Goal: Task Accomplishment & Management: Manage account settings

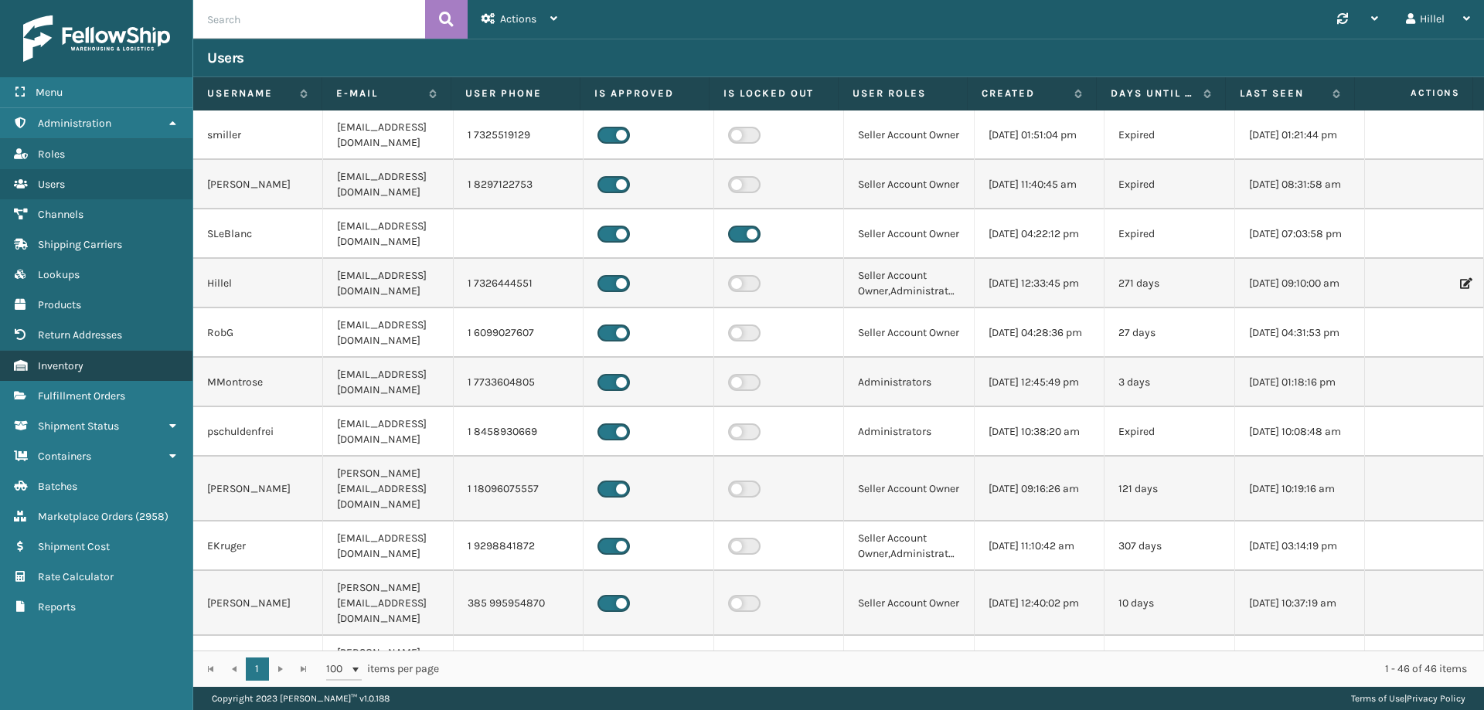
click at [92, 360] on link "Inventory" at bounding box center [96, 366] width 192 height 30
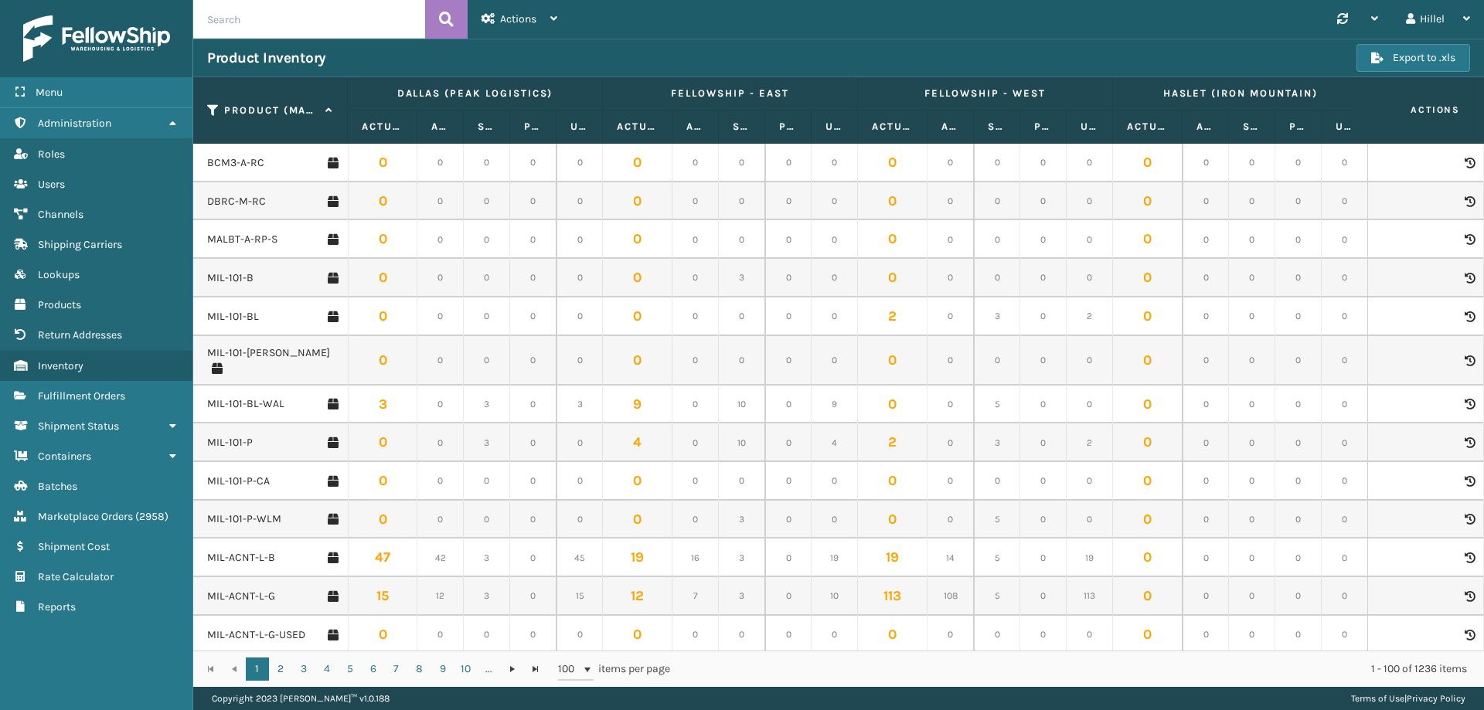
click at [281, 27] on input "text" at bounding box center [309, 19] width 232 height 39
paste input "MIL-SGRY-GY"
type input "MIL-SGRY-GY"
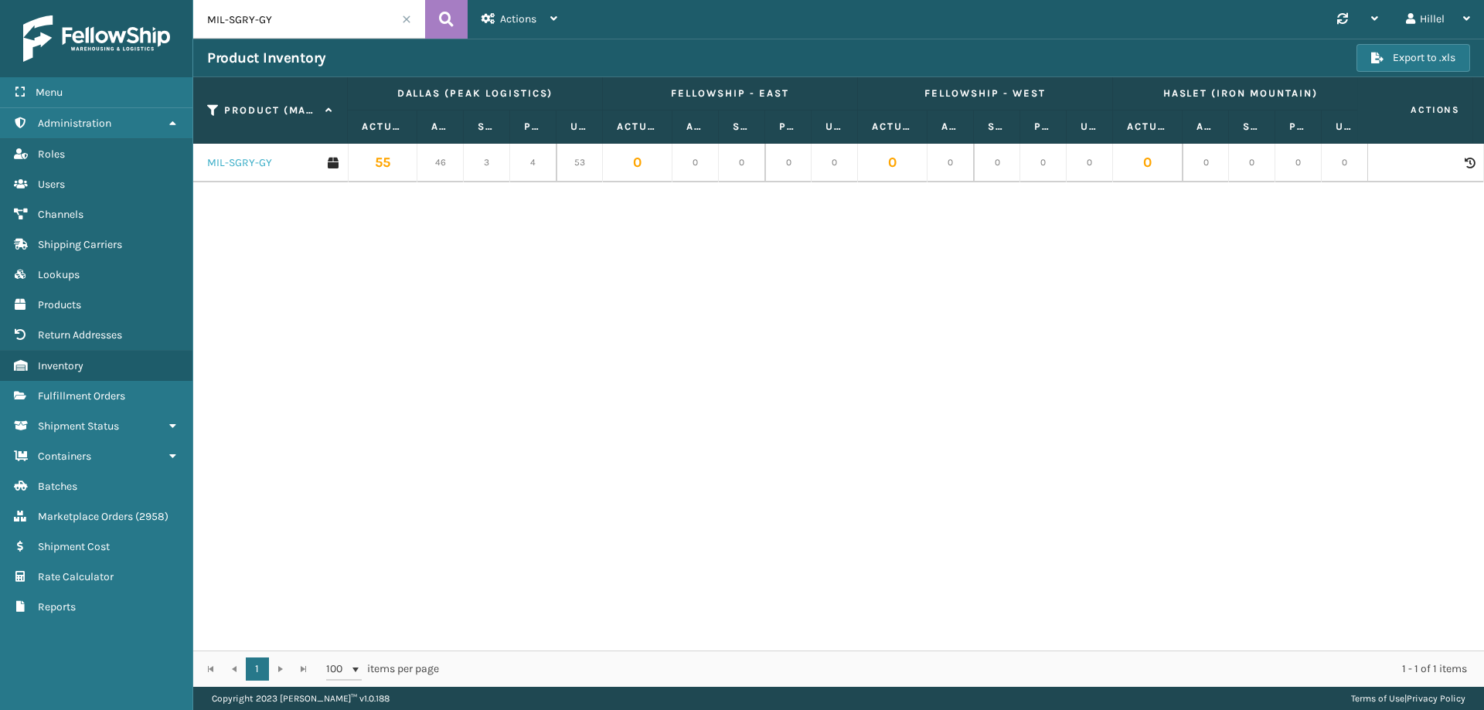
click at [253, 167] on link "MIL-SGRY-GY" at bounding box center [239, 162] width 65 height 15
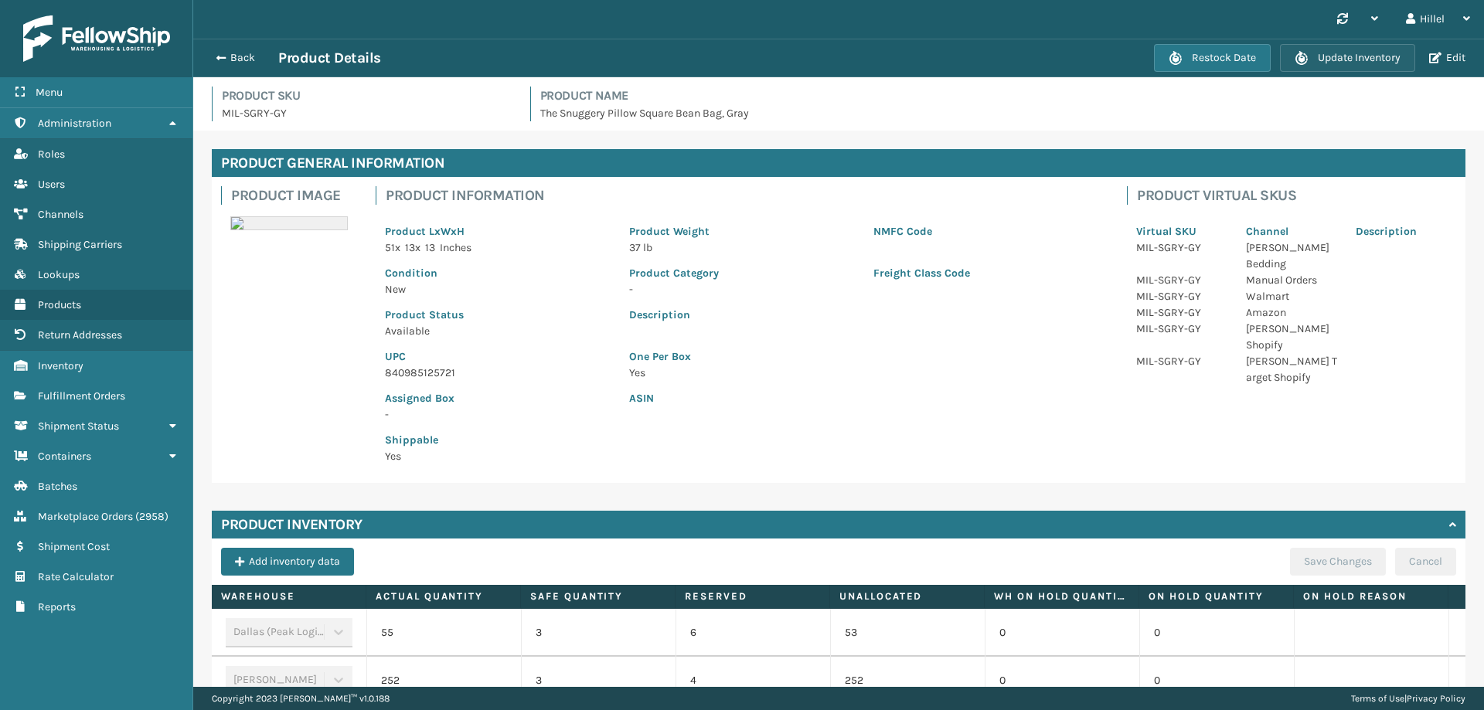
click at [1326, 51] on button "Update Inventory" at bounding box center [1347, 58] width 135 height 28
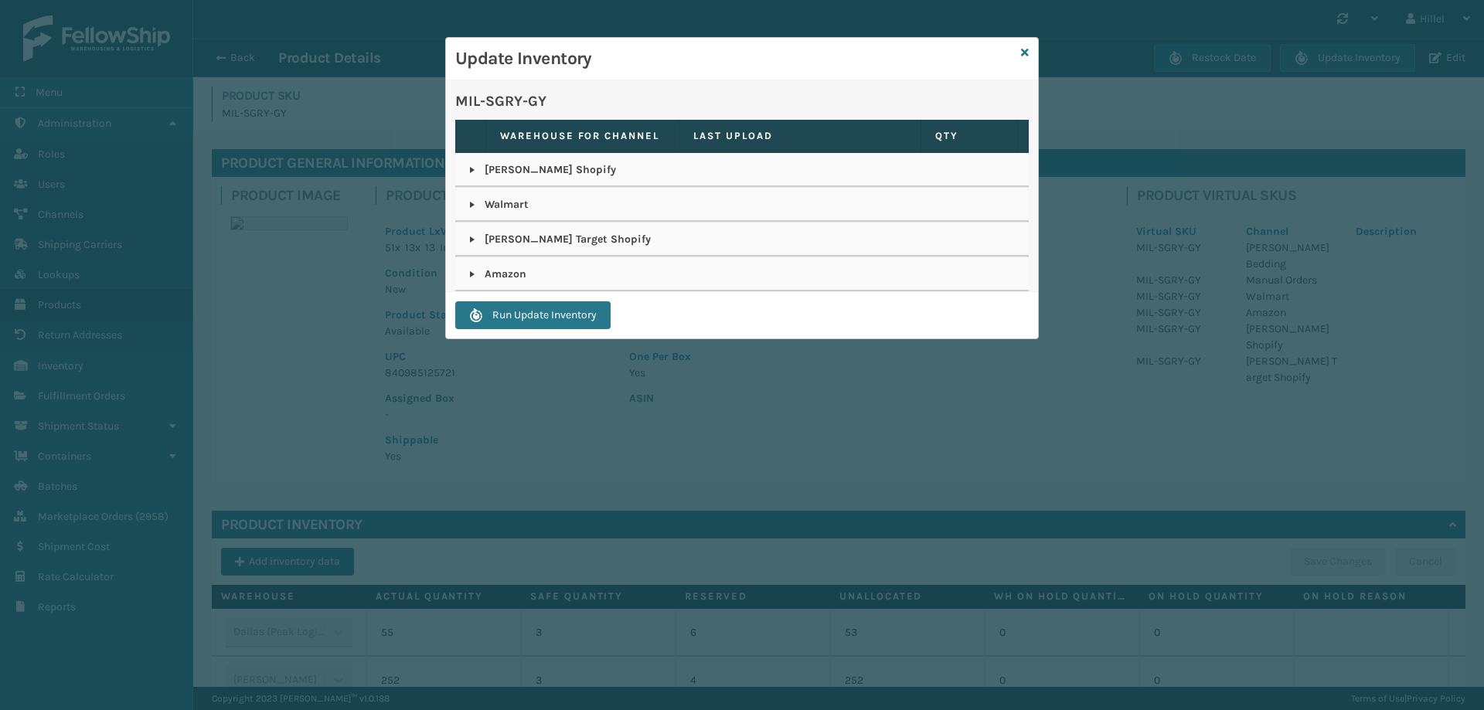
click at [470, 280] on link at bounding box center [472, 274] width 12 height 12
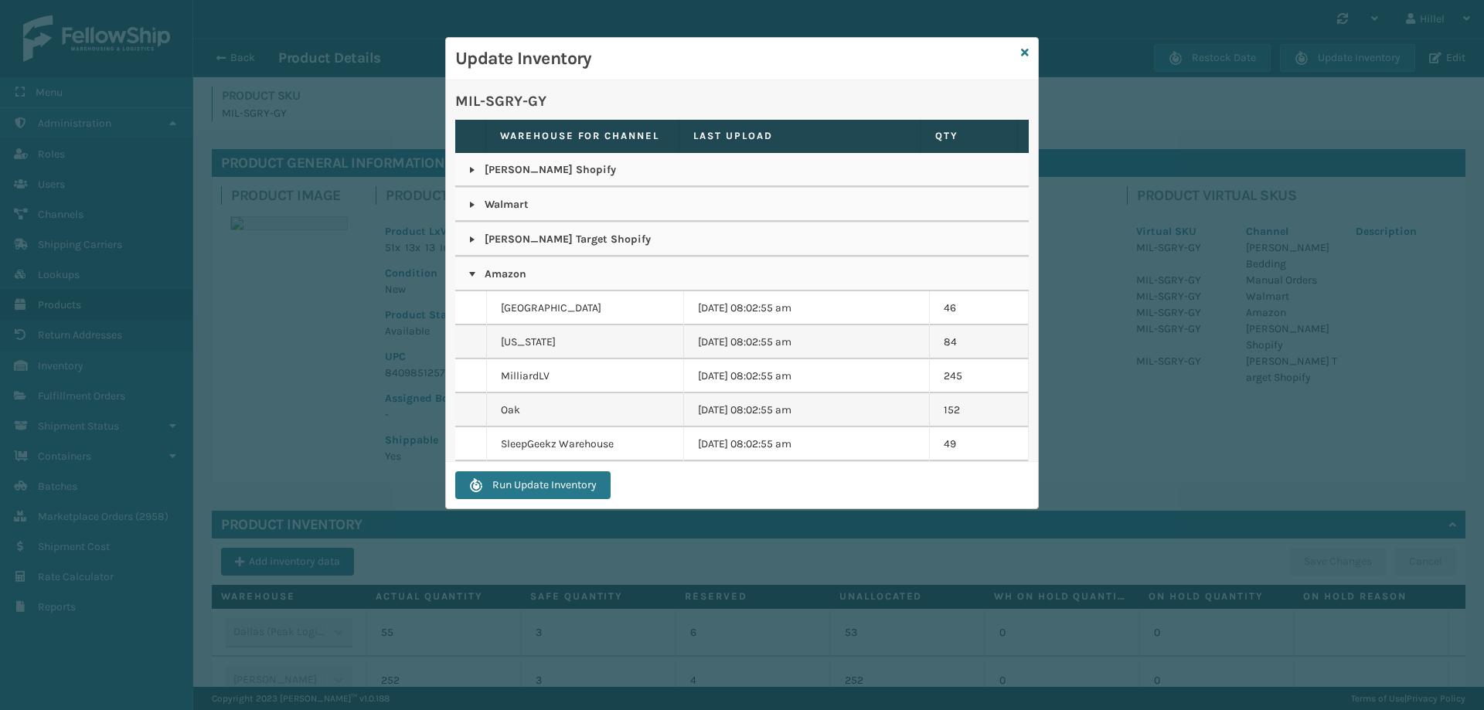
click at [1020, 52] on div "Update Inventory" at bounding box center [742, 59] width 592 height 43
click at [1025, 53] on icon at bounding box center [1025, 52] width 8 height 11
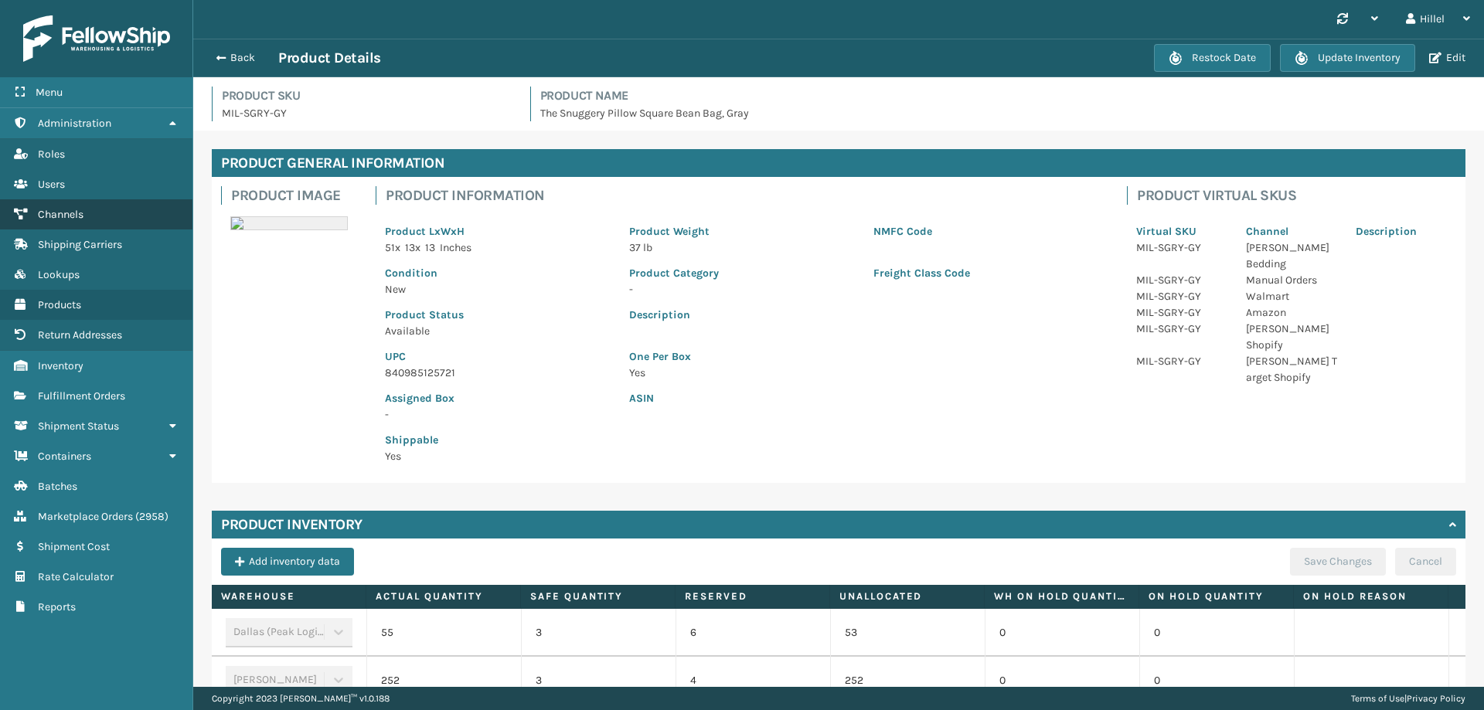
click at [87, 216] on link "Channels" at bounding box center [96, 214] width 192 height 30
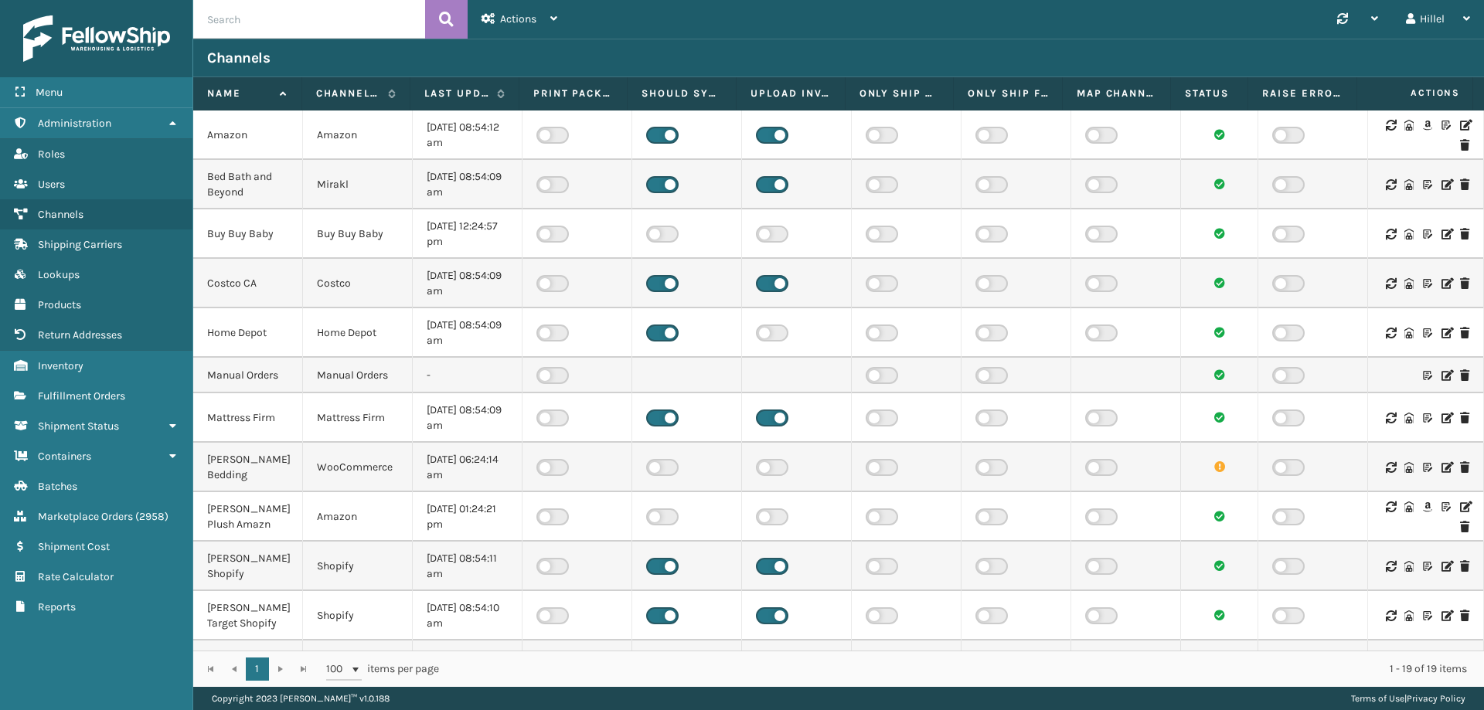
click at [1460, 124] on icon at bounding box center [1464, 125] width 9 height 11
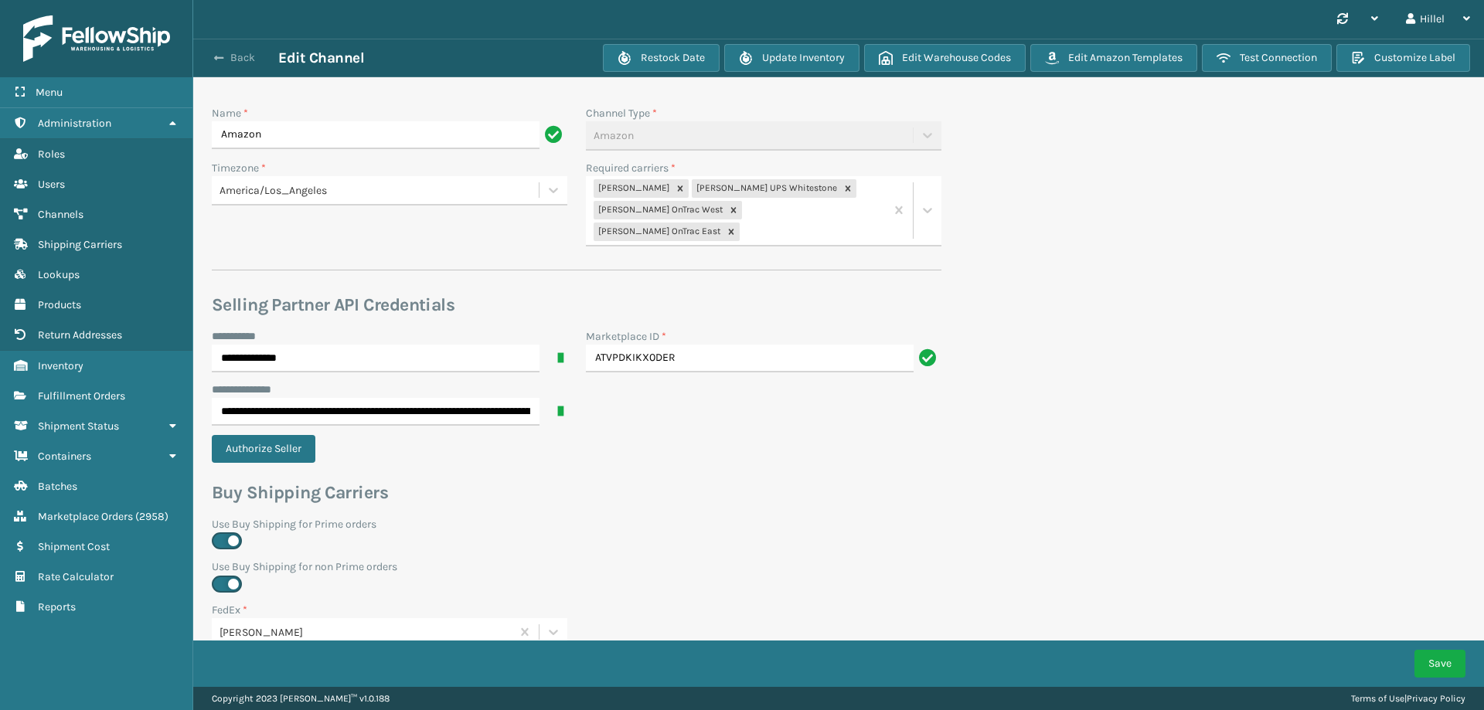
click at [219, 56] on span "button" at bounding box center [218, 58] width 9 height 11
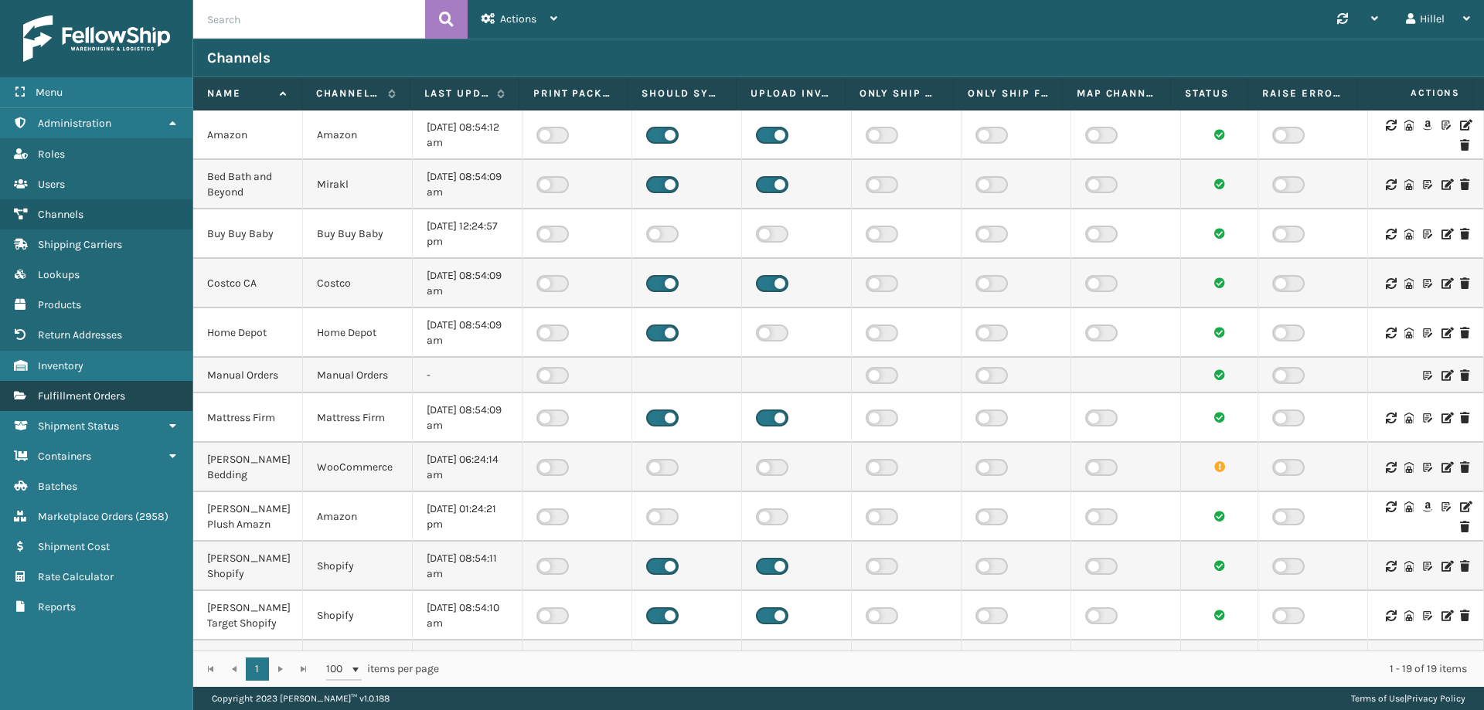
click at [104, 398] on span "Fulfillment Orders" at bounding box center [81, 395] width 87 height 13
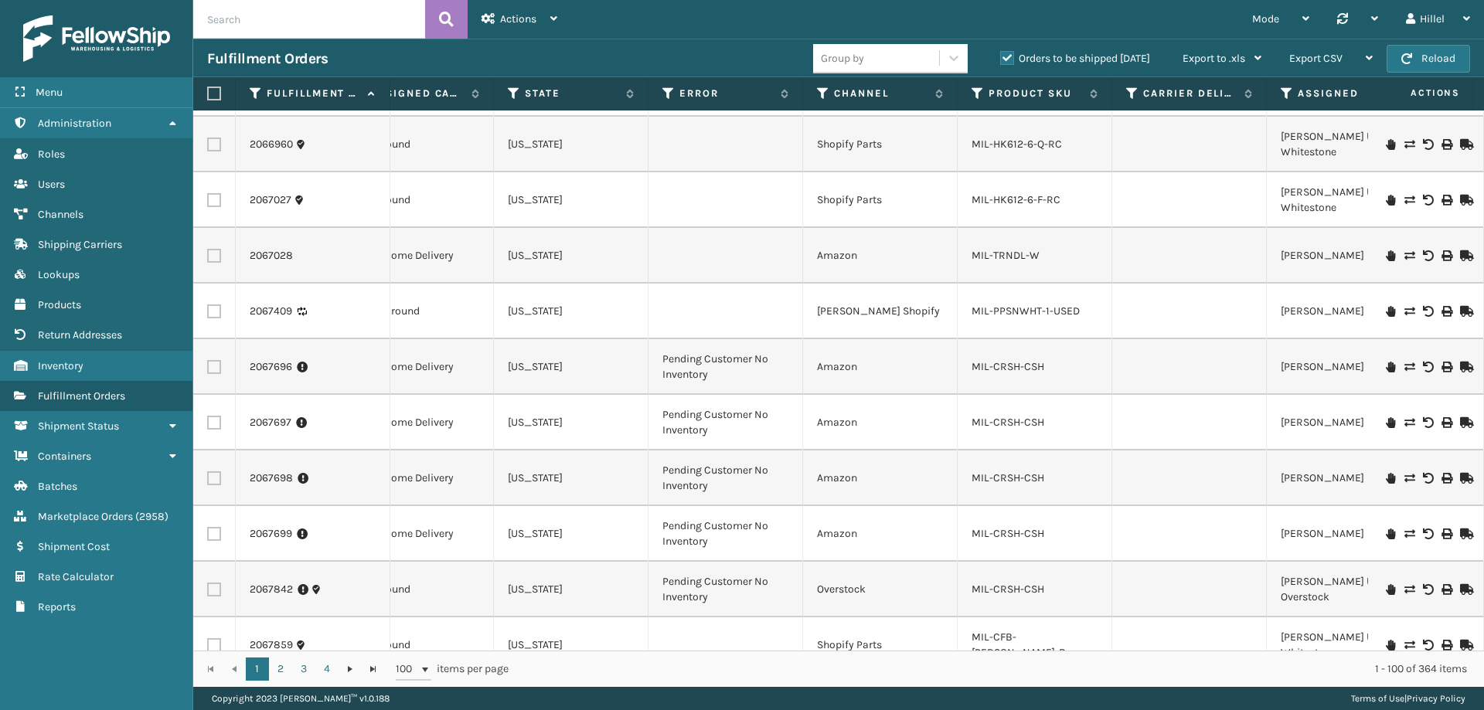
scroll to position [0, 1469]
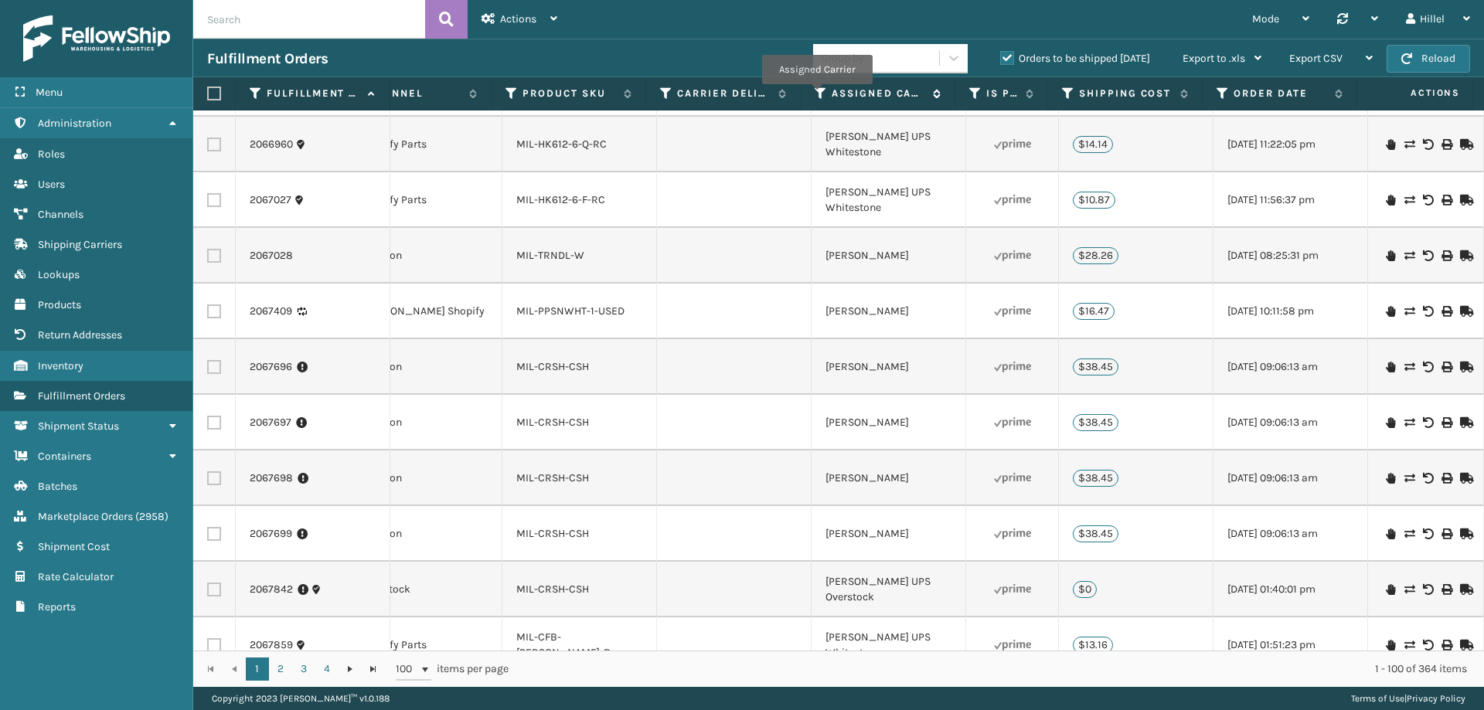
click at [818, 95] on icon at bounding box center [821, 94] width 12 height 14
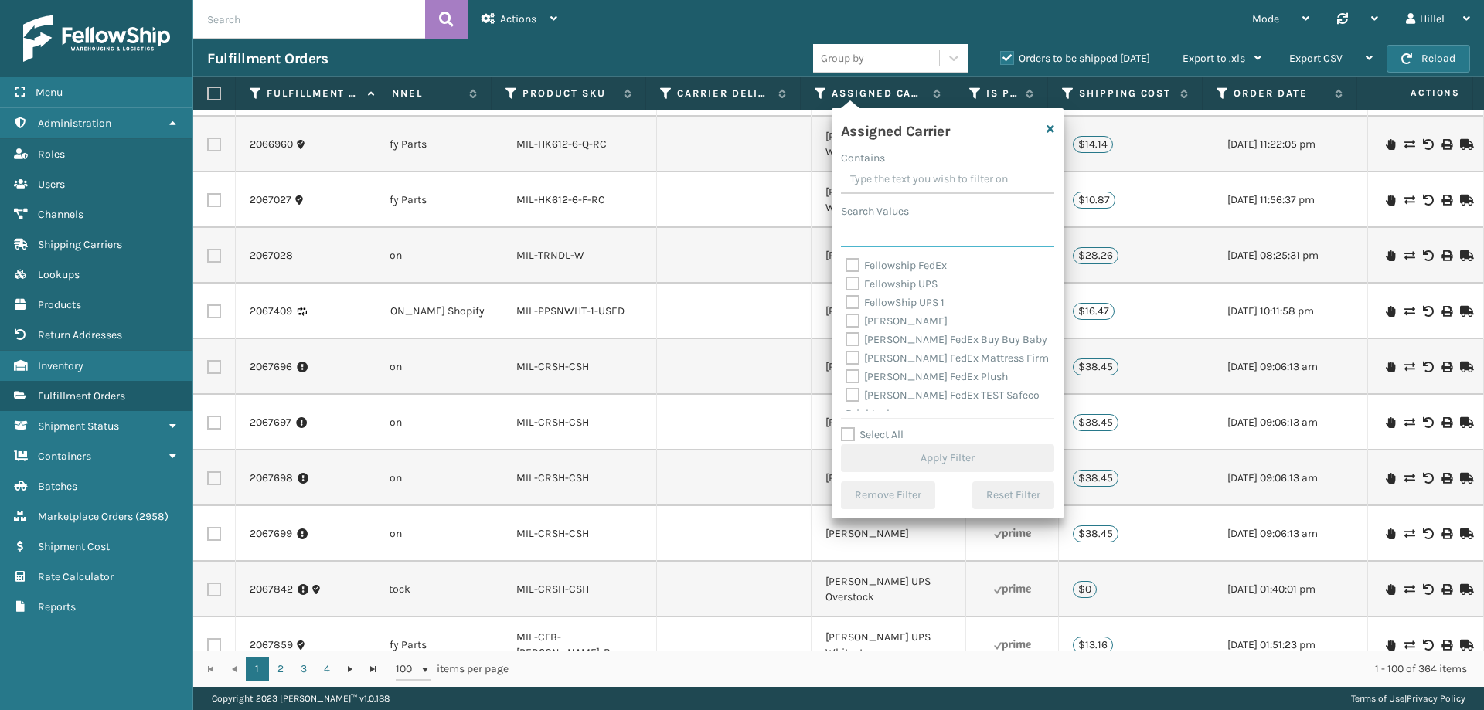
click at [881, 233] on input "Search Values" at bounding box center [947, 233] width 213 height 28
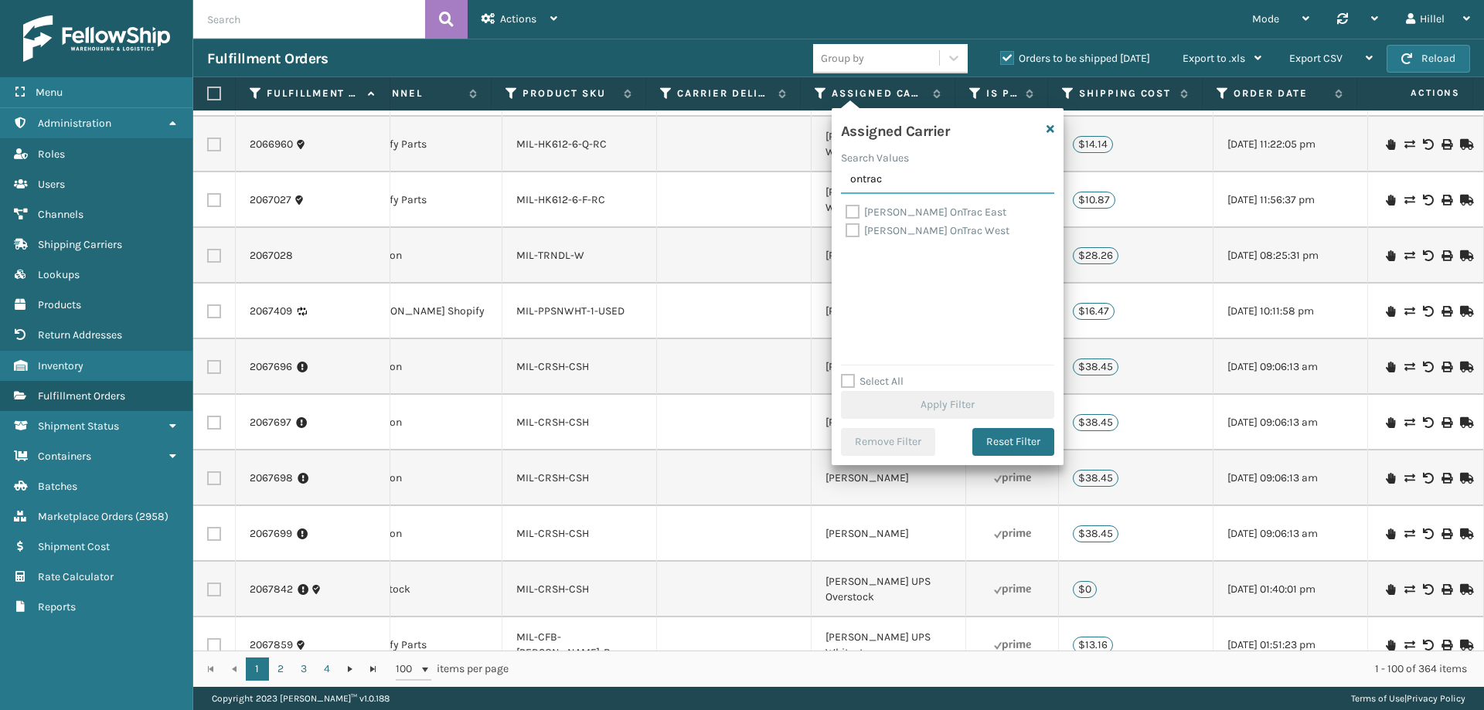
type input "ontrac"
click at [881, 233] on label "[PERSON_NAME] OnTrac West" at bounding box center [927, 230] width 164 height 13
click at [846, 232] on input "[PERSON_NAME] OnTrac West" at bounding box center [845, 227] width 1 height 10
checkbox input "true"
click at [892, 211] on label "[PERSON_NAME] OnTrac East" at bounding box center [925, 212] width 161 height 13
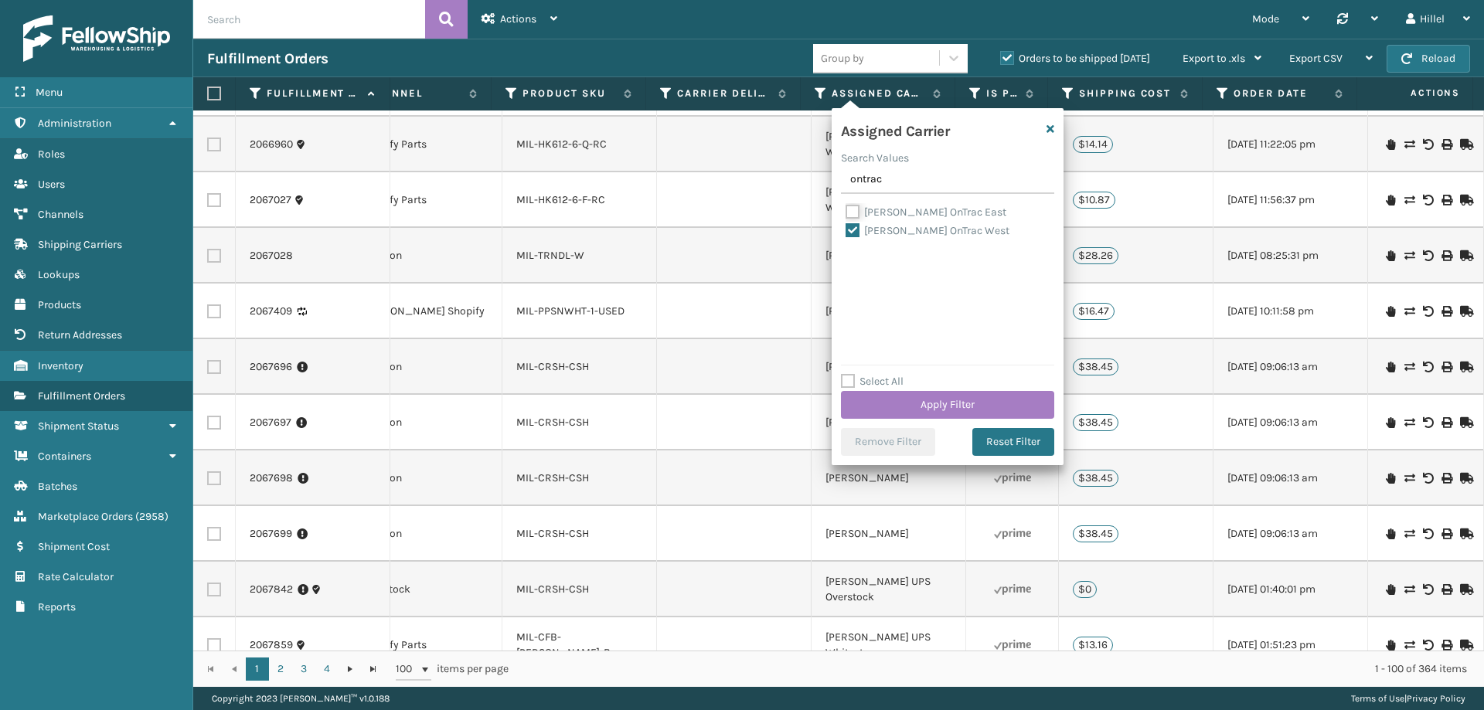
click at [846, 211] on input "[PERSON_NAME] OnTrac East" at bounding box center [845, 208] width 1 height 10
checkbox input "true"
click at [954, 409] on button "Apply Filter" at bounding box center [947, 405] width 213 height 28
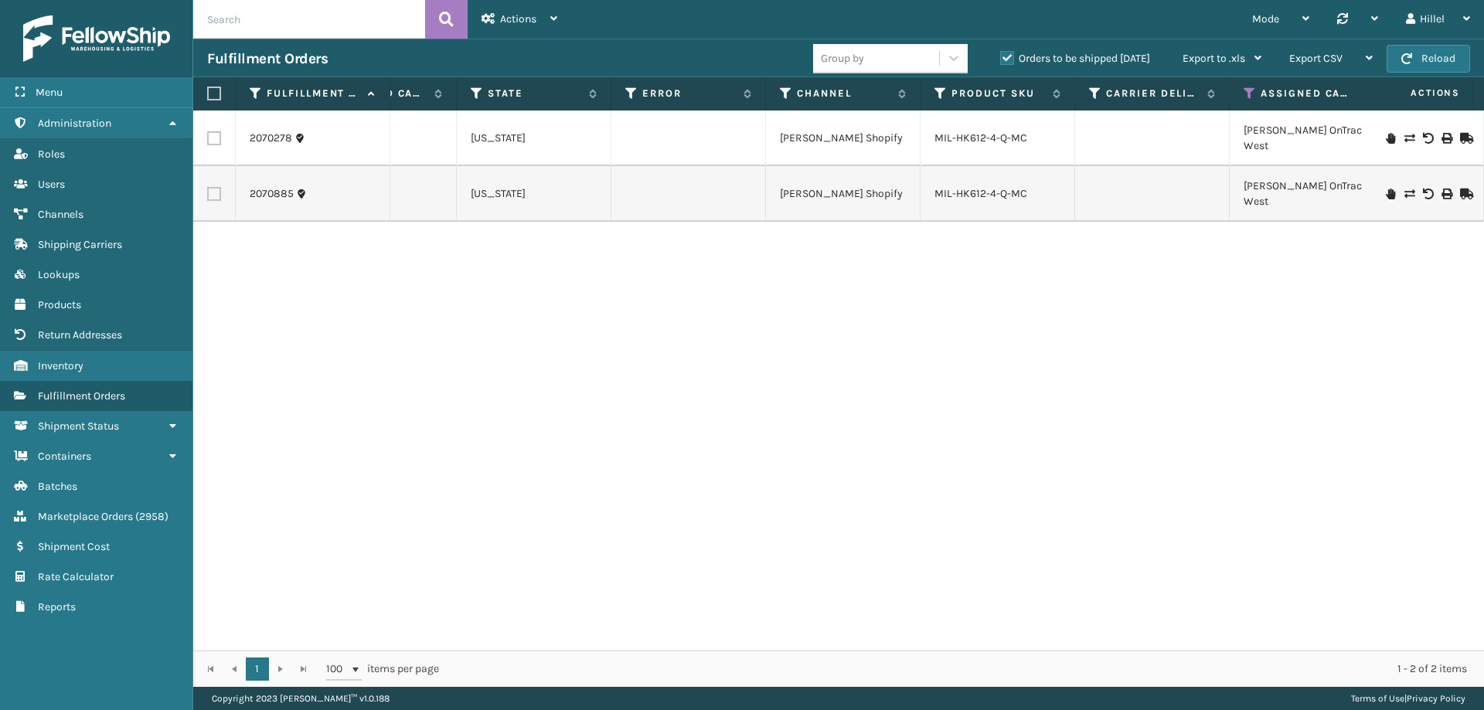
scroll to position [0, 1469]
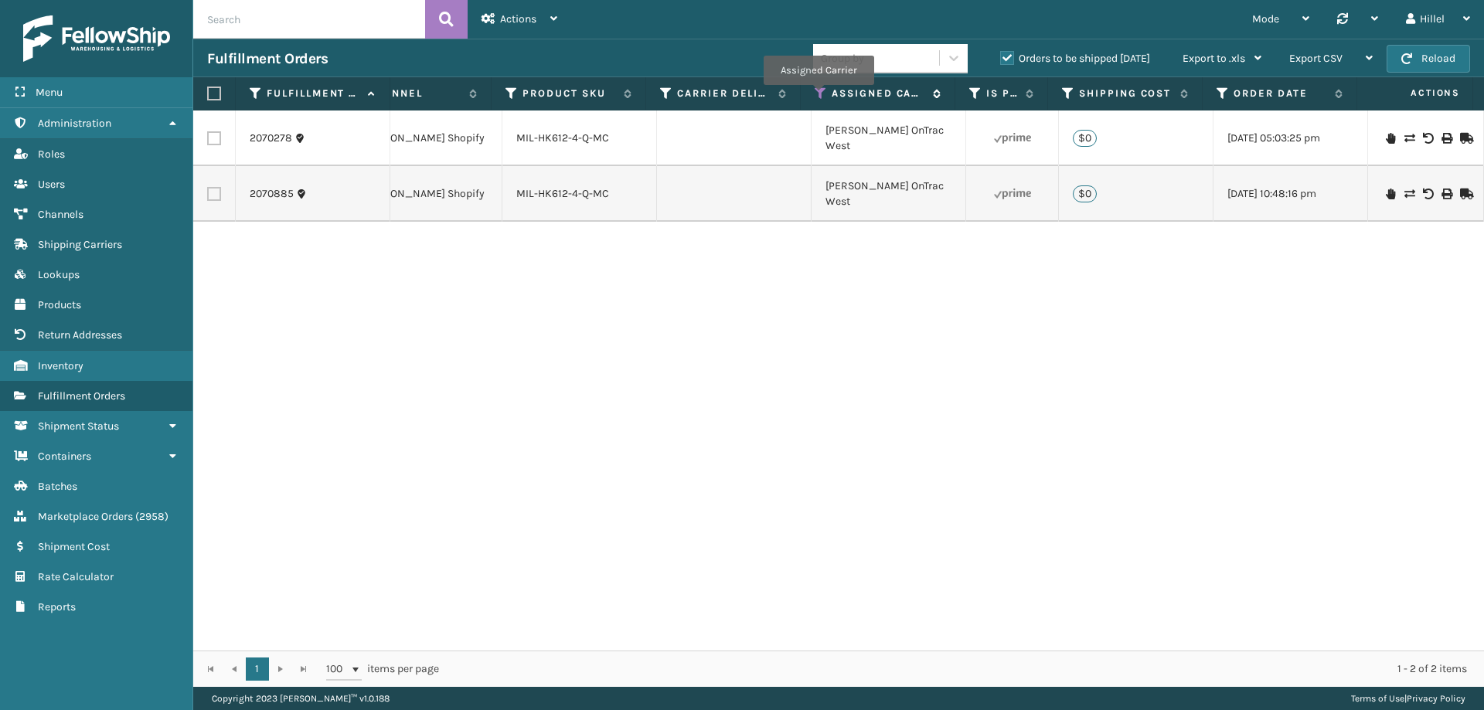
click at [818, 96] on icon at bounding box center [821, 94] width 12 height 14
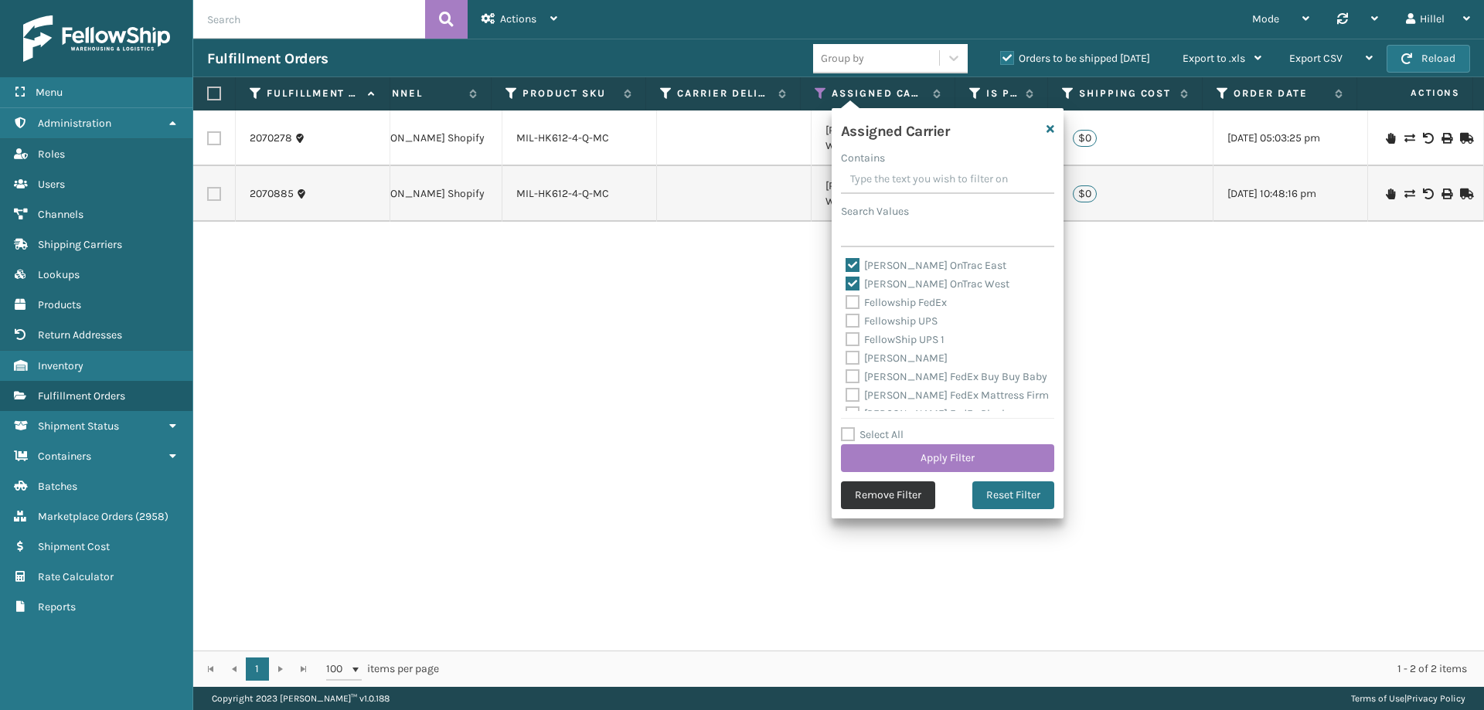
click at [863, 505] on button "Remove Filter" at bounding box center [888, 495] width 94 height 28
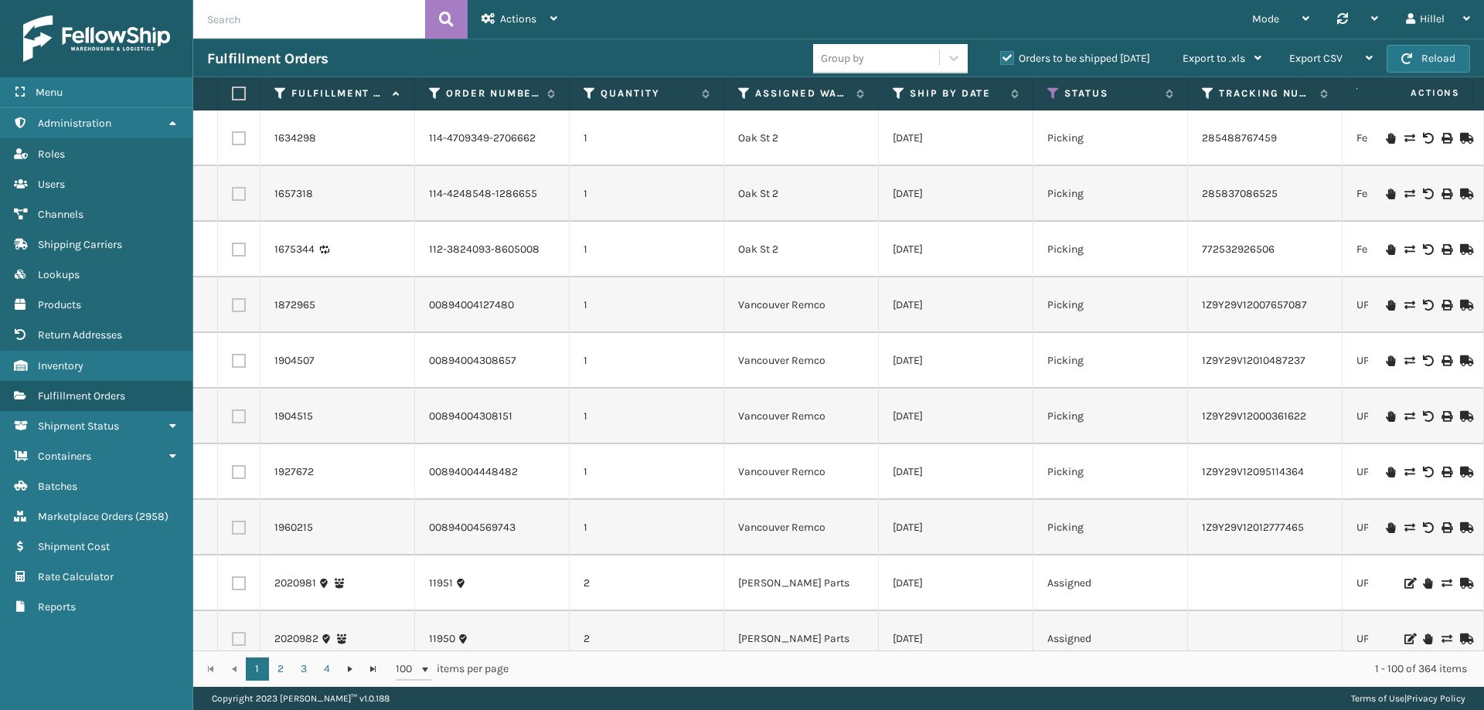
click at [296, 20] on input "text" at bounding box center [309, 19] width 232 height 39
paste input "MIL-SGRY-GY"
type input "MIL-SGRY-GY"
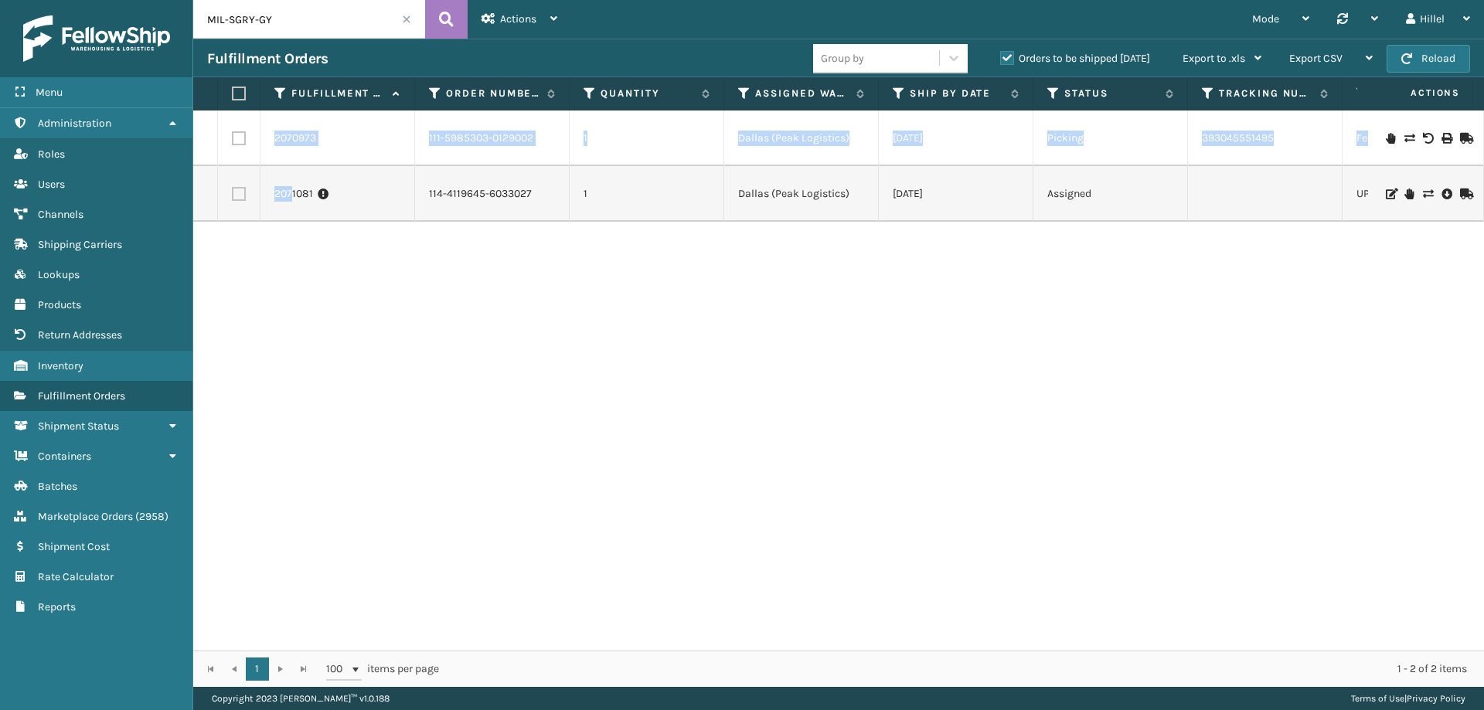
drag, startPoint x: 293, startPoint y: 195, endPoint x: 423, endPoint y: 512, distance: 343.4
click at [407, 471] on div "2070973 111-5985303-0129002 1 [GEOGRAPHIC_DATA] (Peak Logistics) [DATE] Picking…" at bounding box center [838, 381] width 1291 height 540
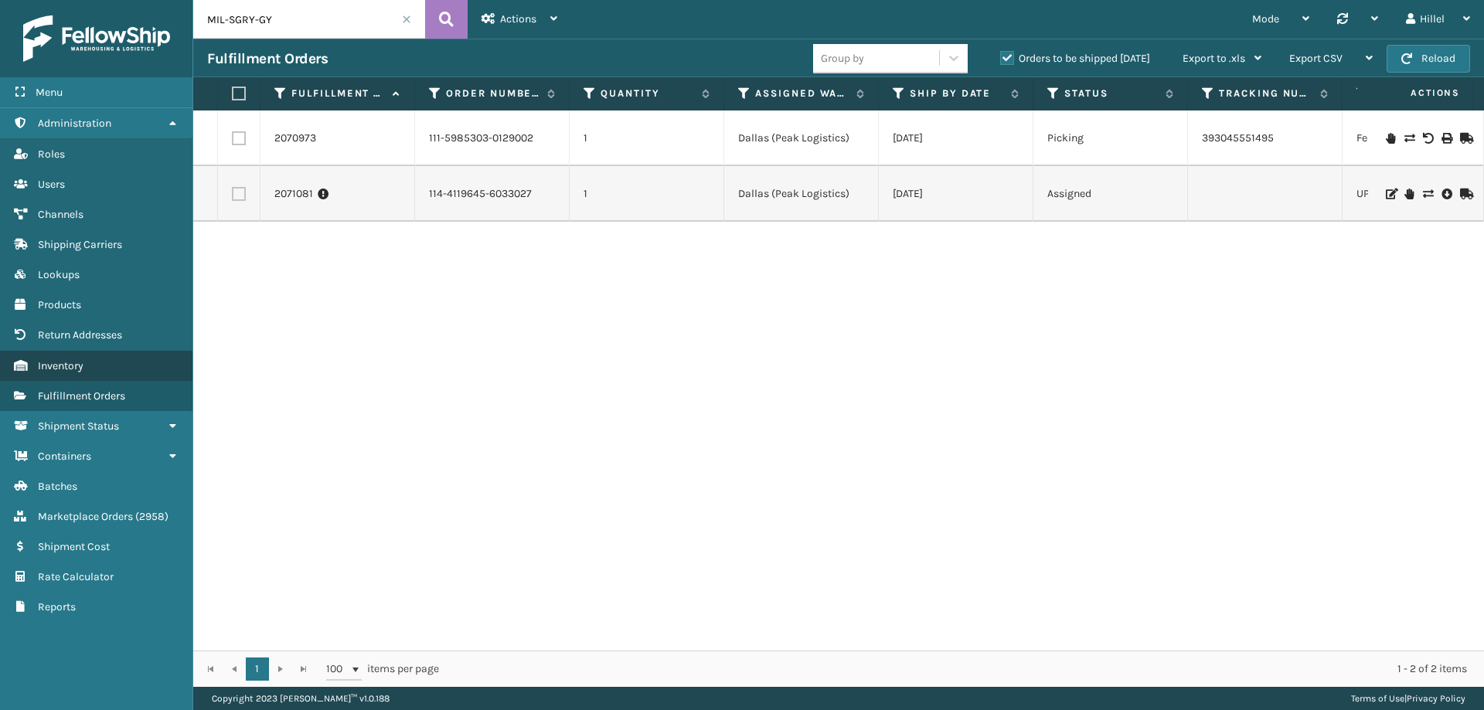
click at [110, 376] on link "Inventory" at bounding box center [96, 366] width 192 height 30
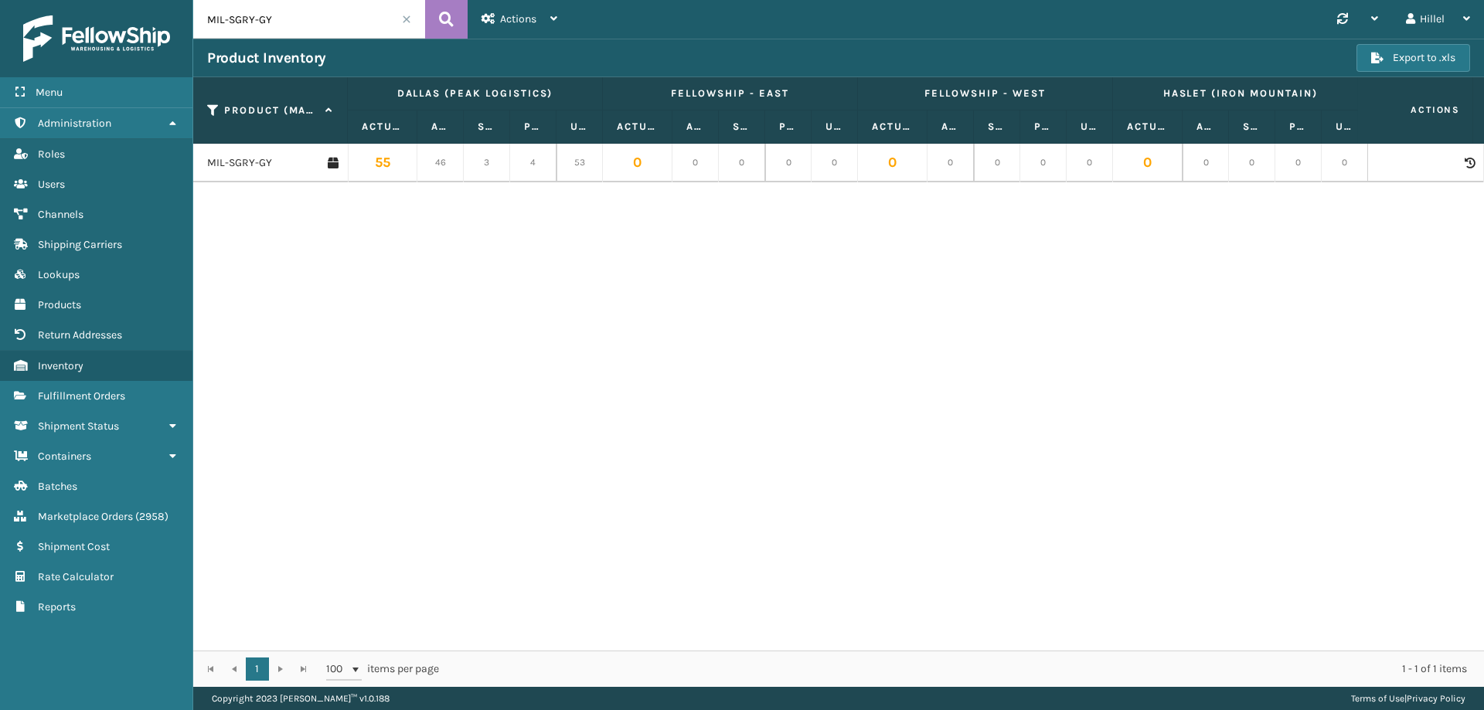
click at [340, 8] on input "MIL-SGRY-GY" at bounding box center [309, 19] width 232 height 39
click at [236, 168] on link "MIL-SGRY-GY" at bounding box center [239, 162] width 65 height 15
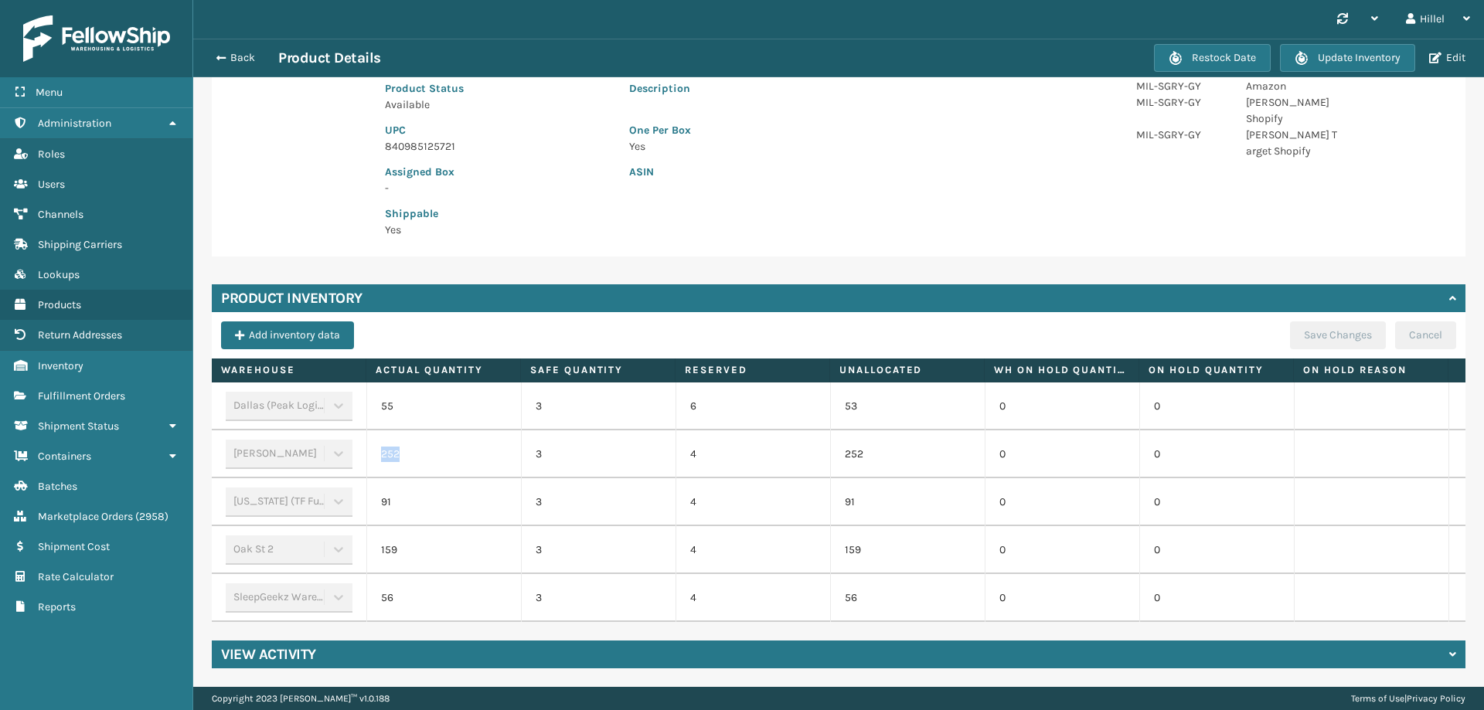
drag, startPoint x: 410, startPoint y: 438, endPoint x: 378, endPoint y: 439, distance: 31.7
click at [378, 439] on td "252" at bounding box center [443, 454] width 155 height 48
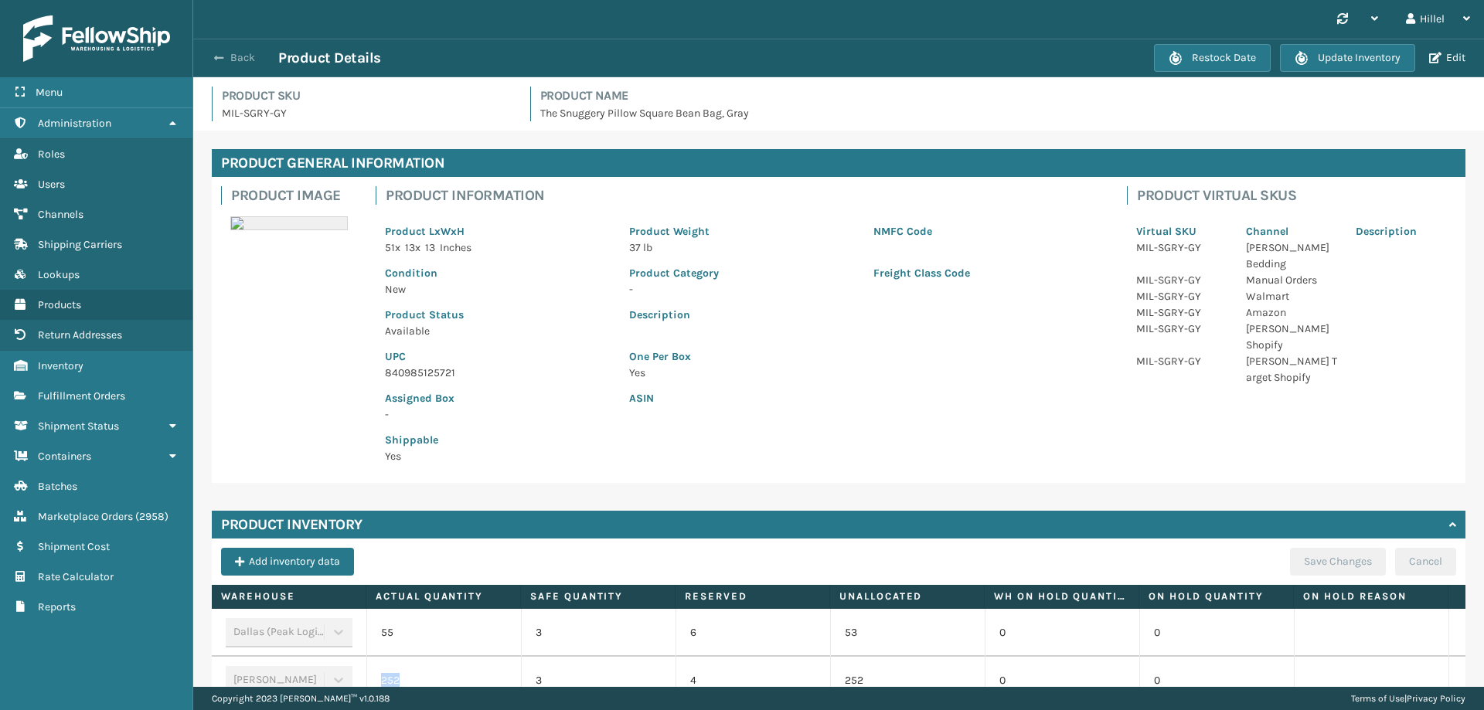
click at [209, 63] on button "Back" at bounding box center [242, 58] width 71 height 14
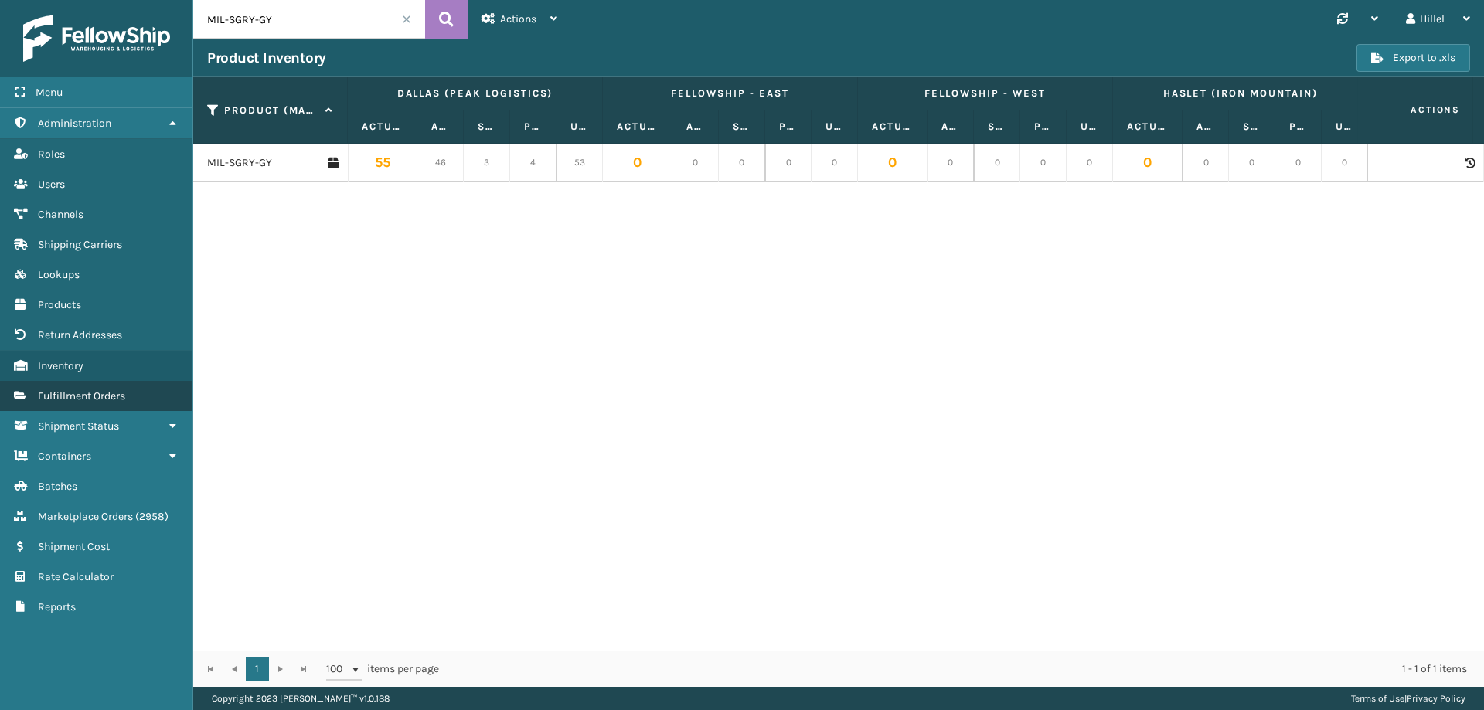
click at [122, 398] on span "Fulfillment Orders" at bounding box center [81, 395] width 87 height 13
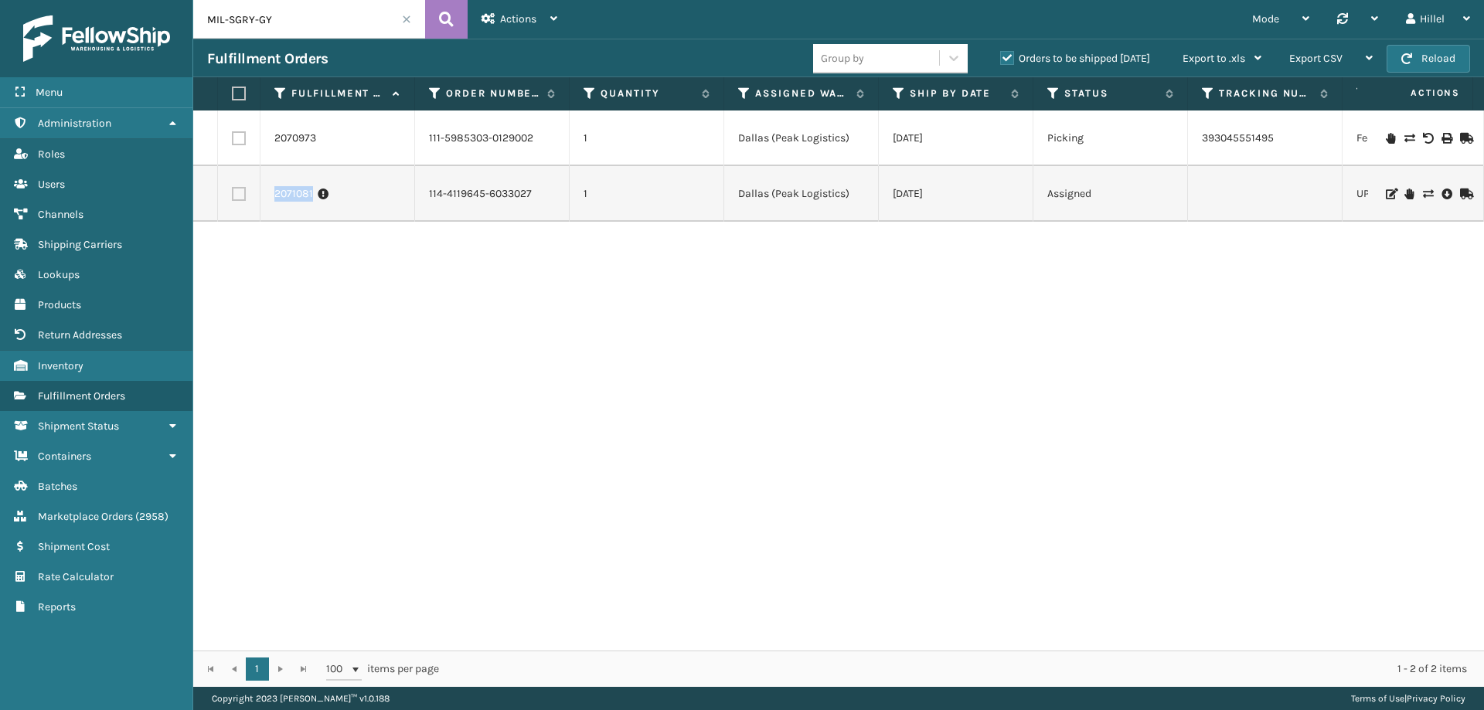
drag, startPoint x: 273, startPoint y: 197, endPoint x: 314, endPoint y: 200, distance: 41.1
click at [314, 200] on td "2071081" at bounding box center [337, 194] width 155 height 56
copy link "2071081"
drag, startPoint x: 536, startPoint y: 192, endPoint x: 428, endPoint y: 193, distance: 108.2
click at [428, 193] on td "114-4119645-6033027" at bounding box center [492, 194] width 155 height 56
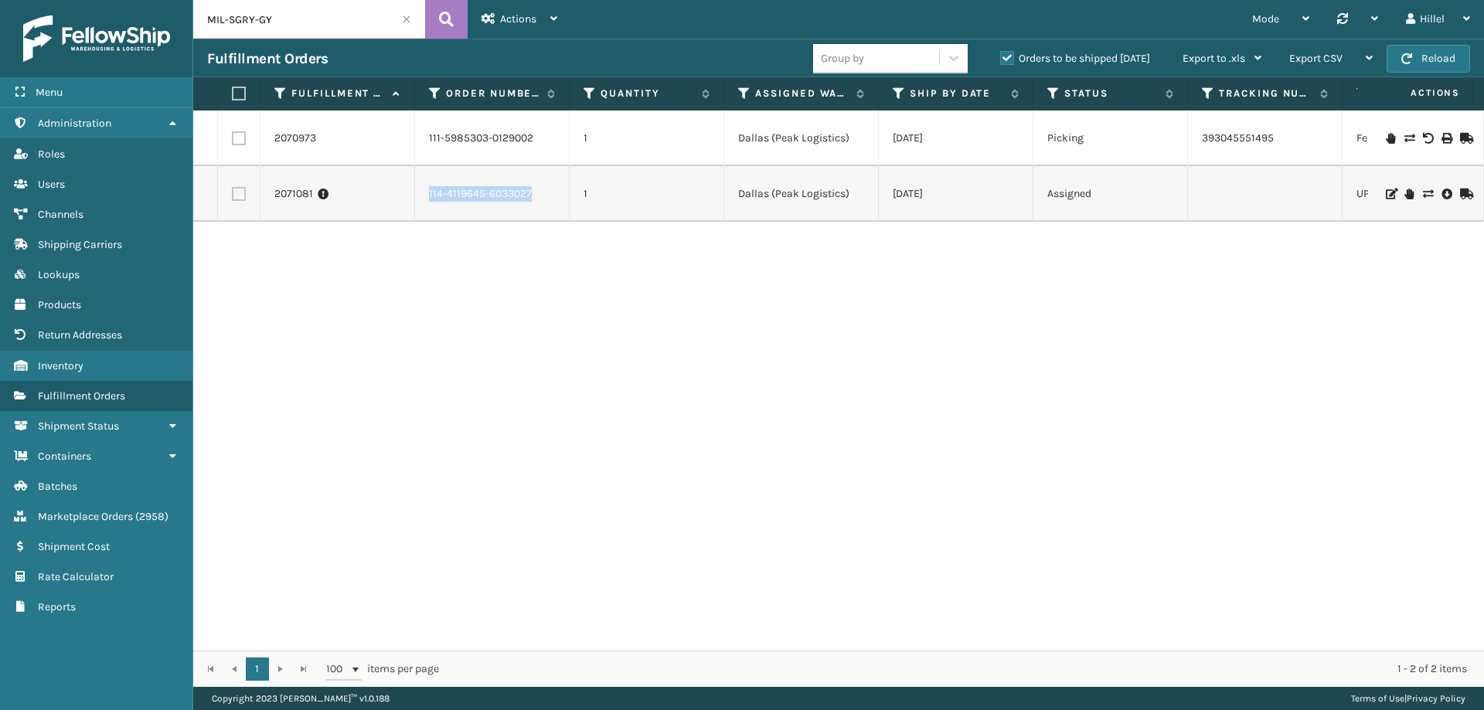
copy link "114-4119645-6033027"
click at [436, 89] on icon at bounding box center [435, 94] width 12 height 14
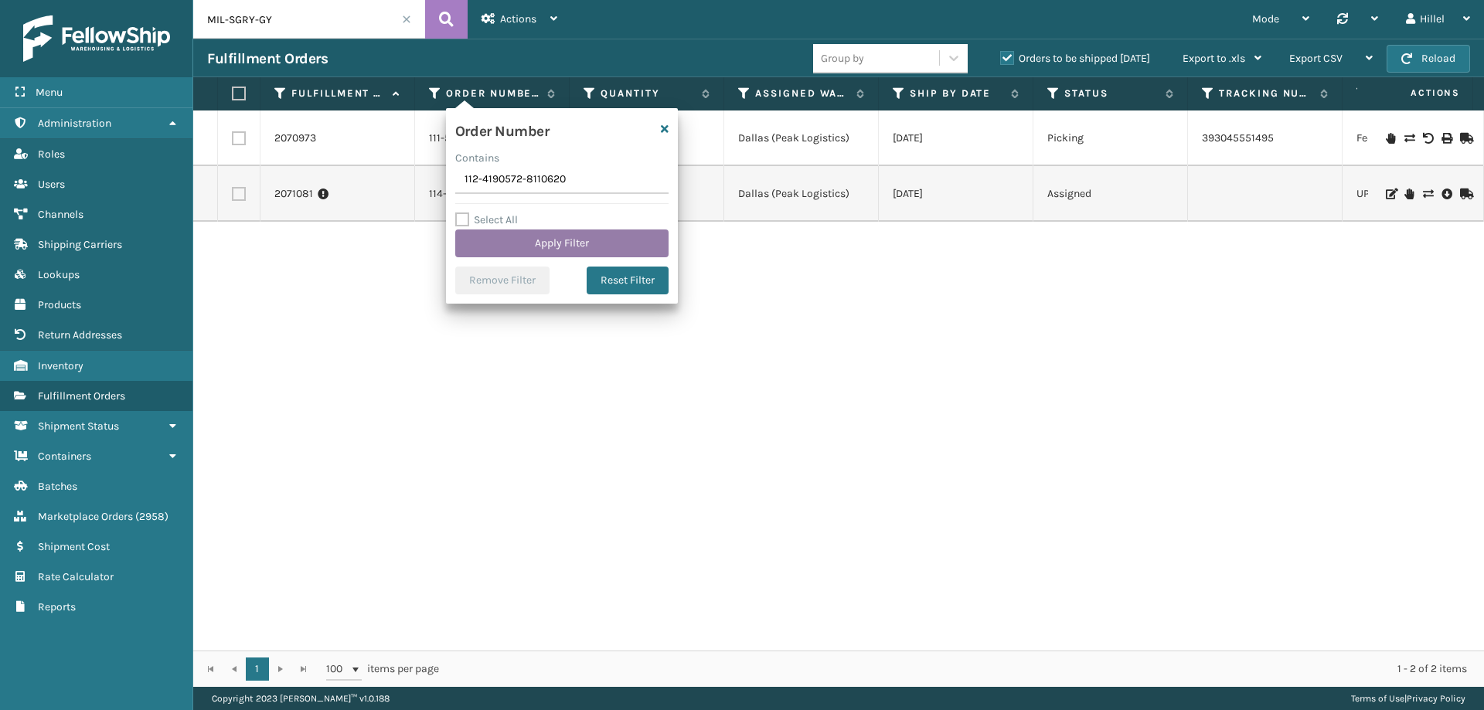
type input "112-4190572-8110620"
click at [547, 246] on button "Apply Filter" at bounding box center [561, 244] width 213 height 28
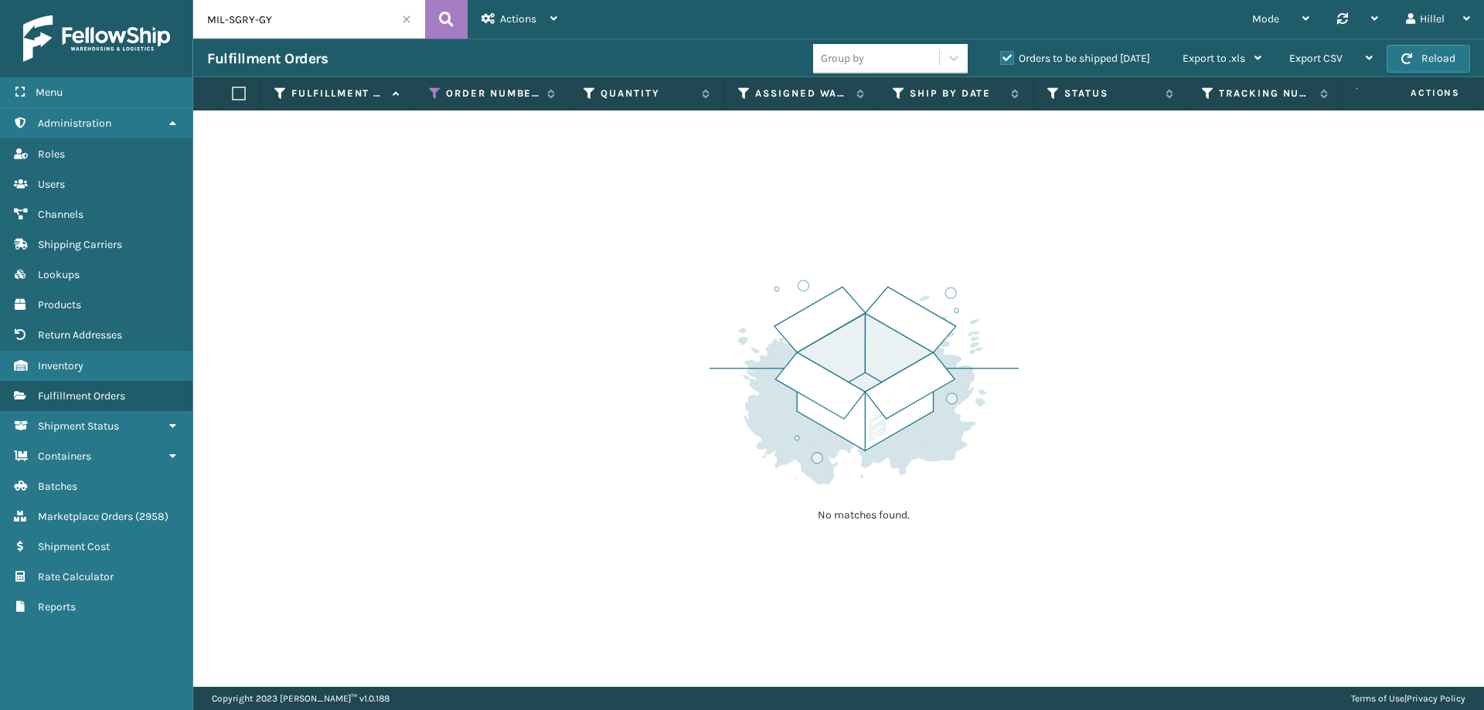
click at [406, 22] on span at bounding box center [406, 19] width 9 height 9
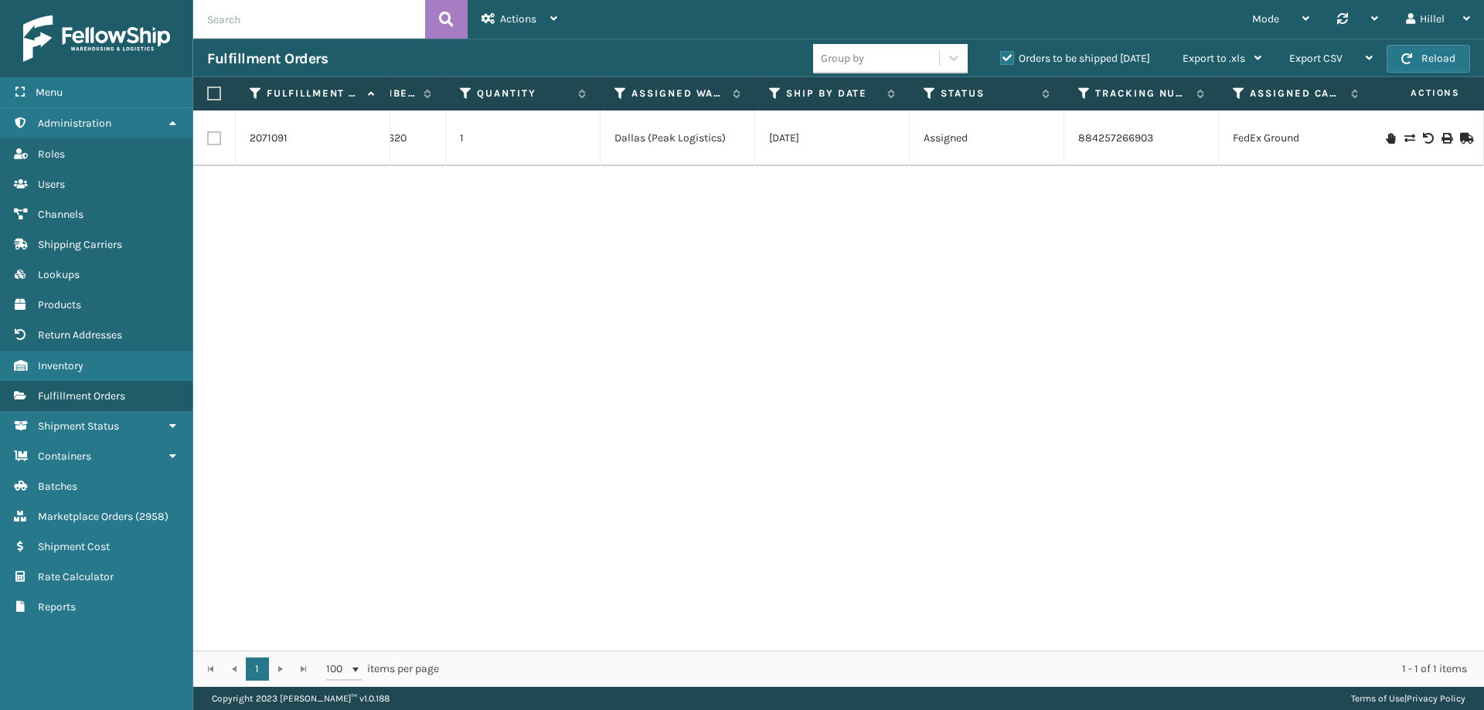
scroll to position [0, 12]
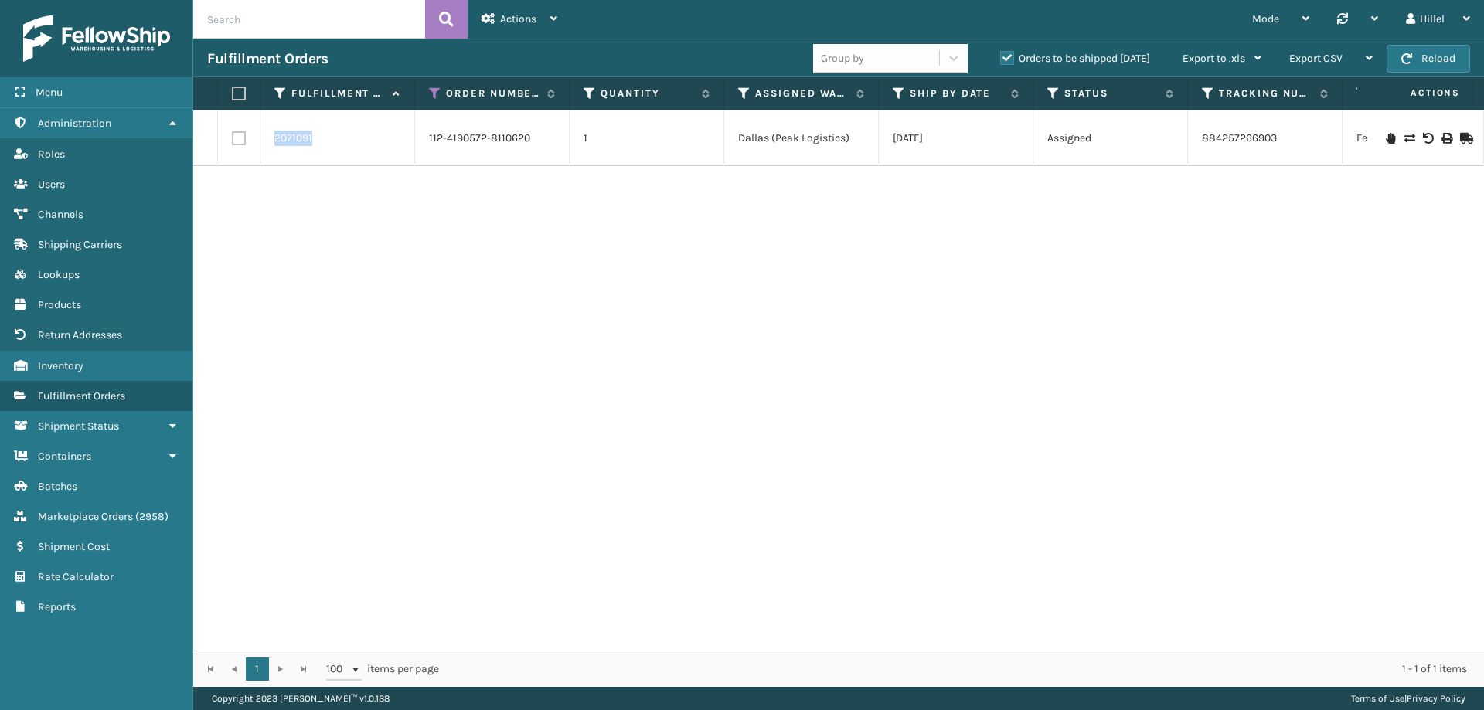
drag, startPoint x: 317, startPoint y: 141, endPoint x: 277, endPoint y: 142, distance: 40.2
click at [277, 142] on div "2071091" at bounding box center [337, 138] width 126 height 15
copy link "2071091"
click at [90, 366] on link "Inventory" at bounding box center [96, 366] width 192 height 30
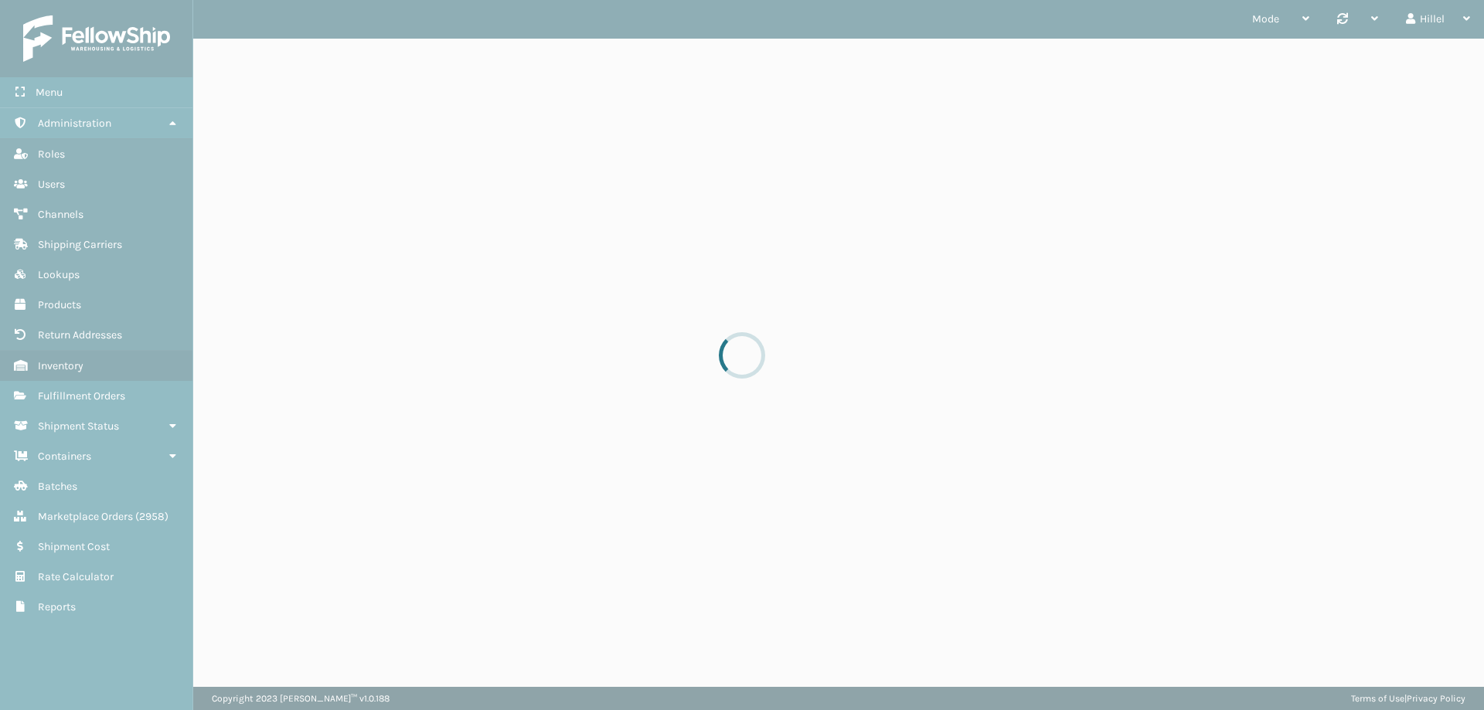
click at [325, 29] on div at bounding box center [742, 355] width 1484 height 710
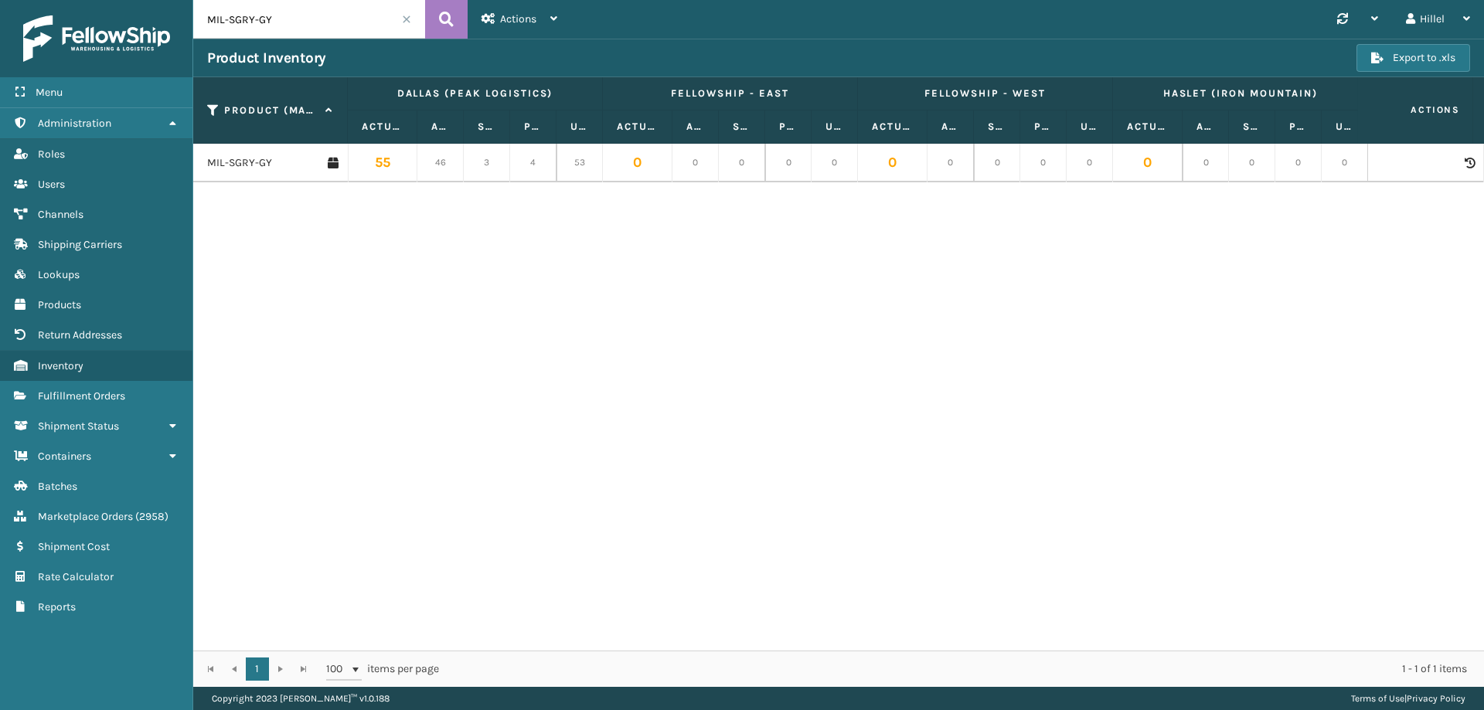
drag, startPoint x: 311, startPoint y: 14, endPoint x: 202, endPoint y: 19, distance: 109.1
click at [202, 19] on input "MIL-SGRY-GY" at bounding box center [309, 19] width 232 height 39
type input "cfb-dl"
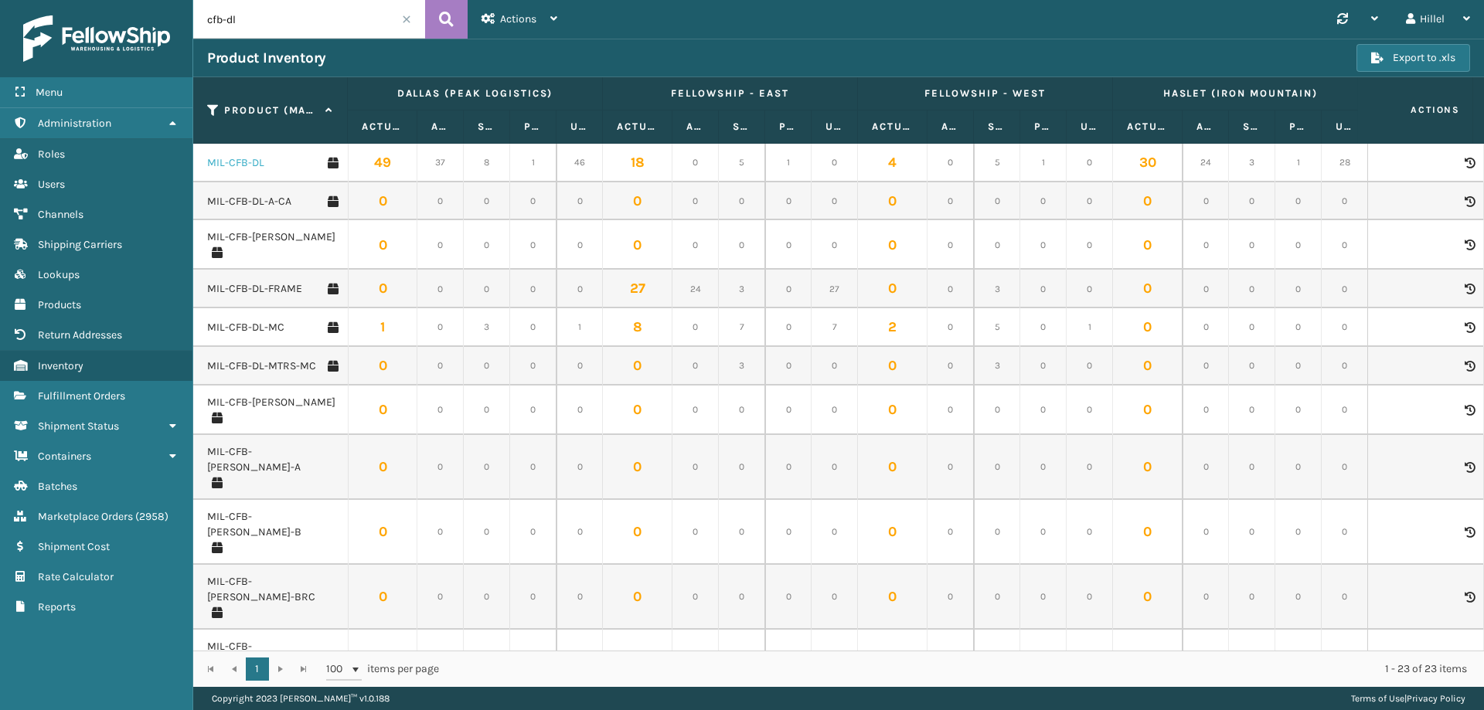
click at [248, 167] on link "MIL-CFB-DL" at bounding box center [235, 162] width 57 height 15
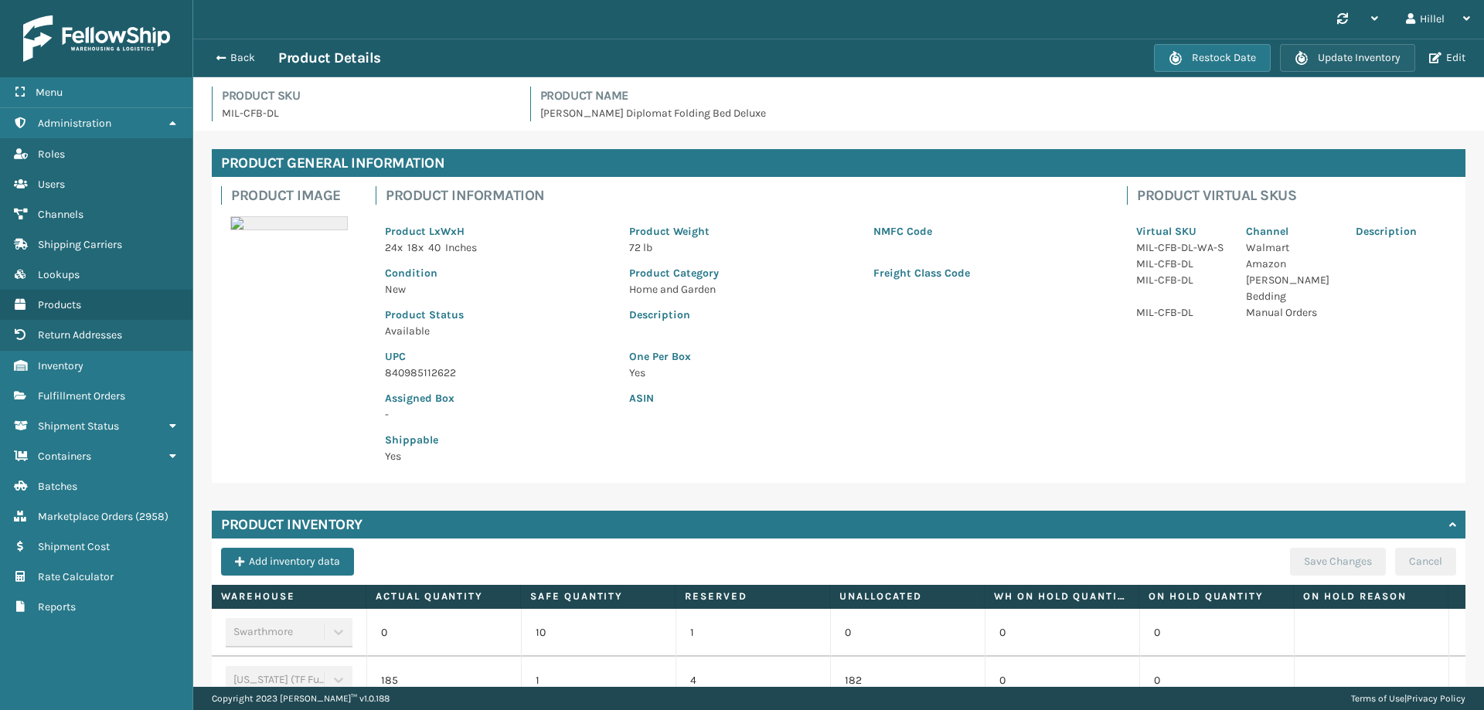
click at [1339, 50] on button "Update Inventory" at bounding box center [1347, 58] width 135 height 28
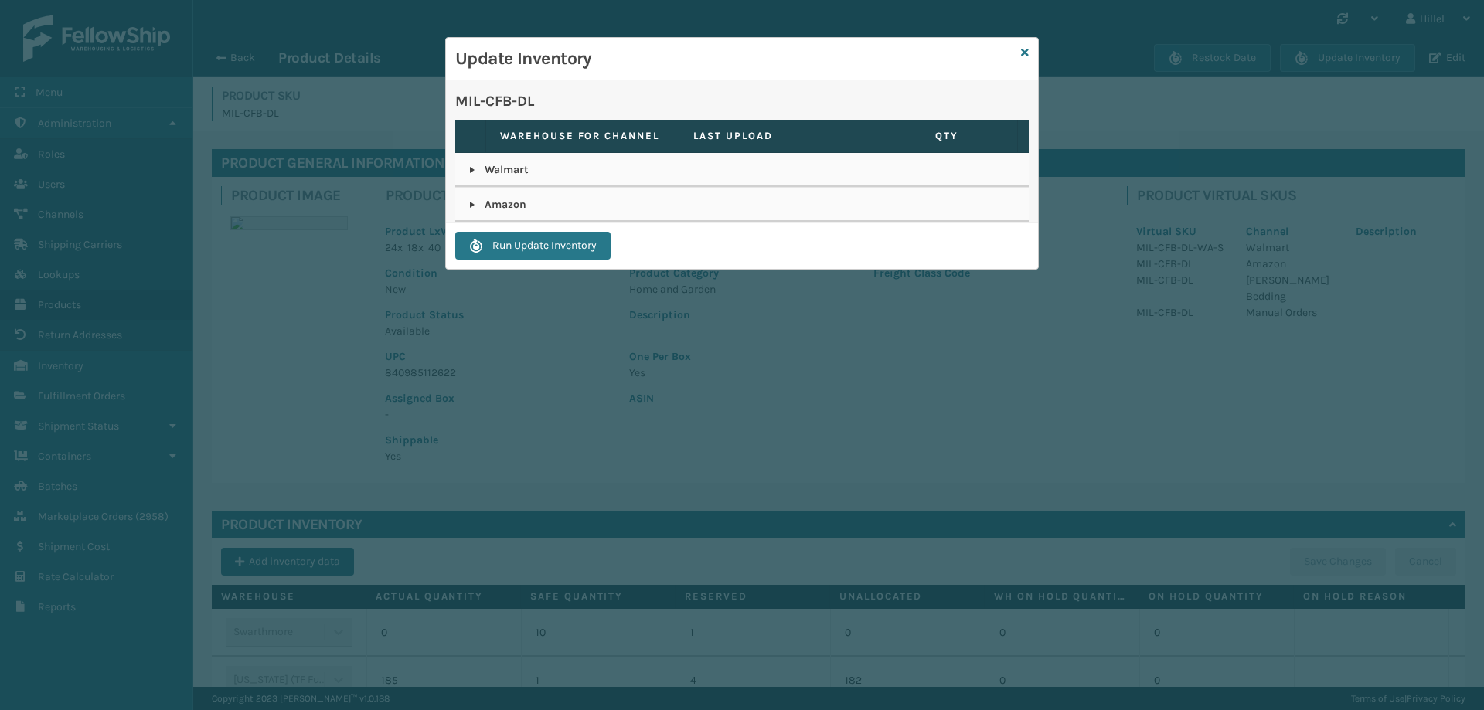
click at [475, 206] on link at bounding box center [472, 205] width 12 height 12
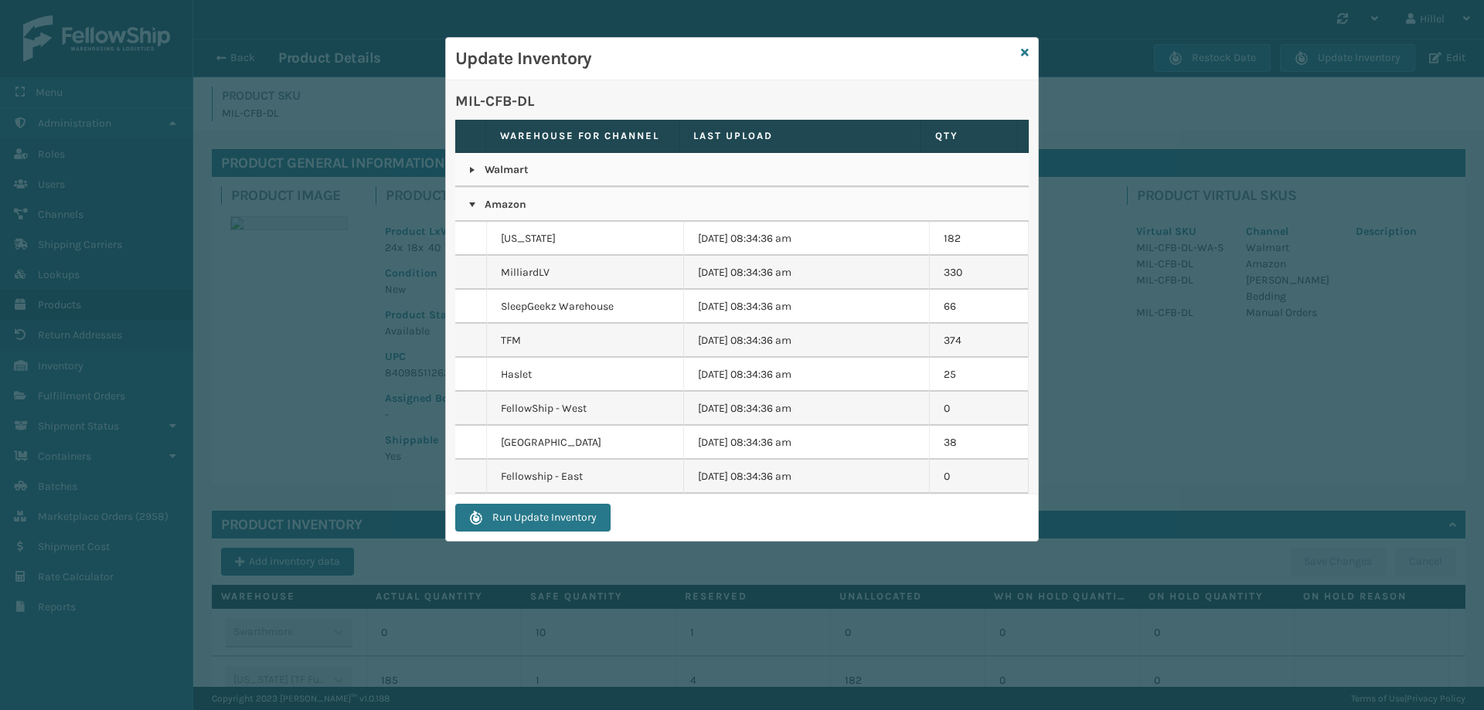
click at [475, 206] on link at bounding box center [472, 205] width 12 height 12
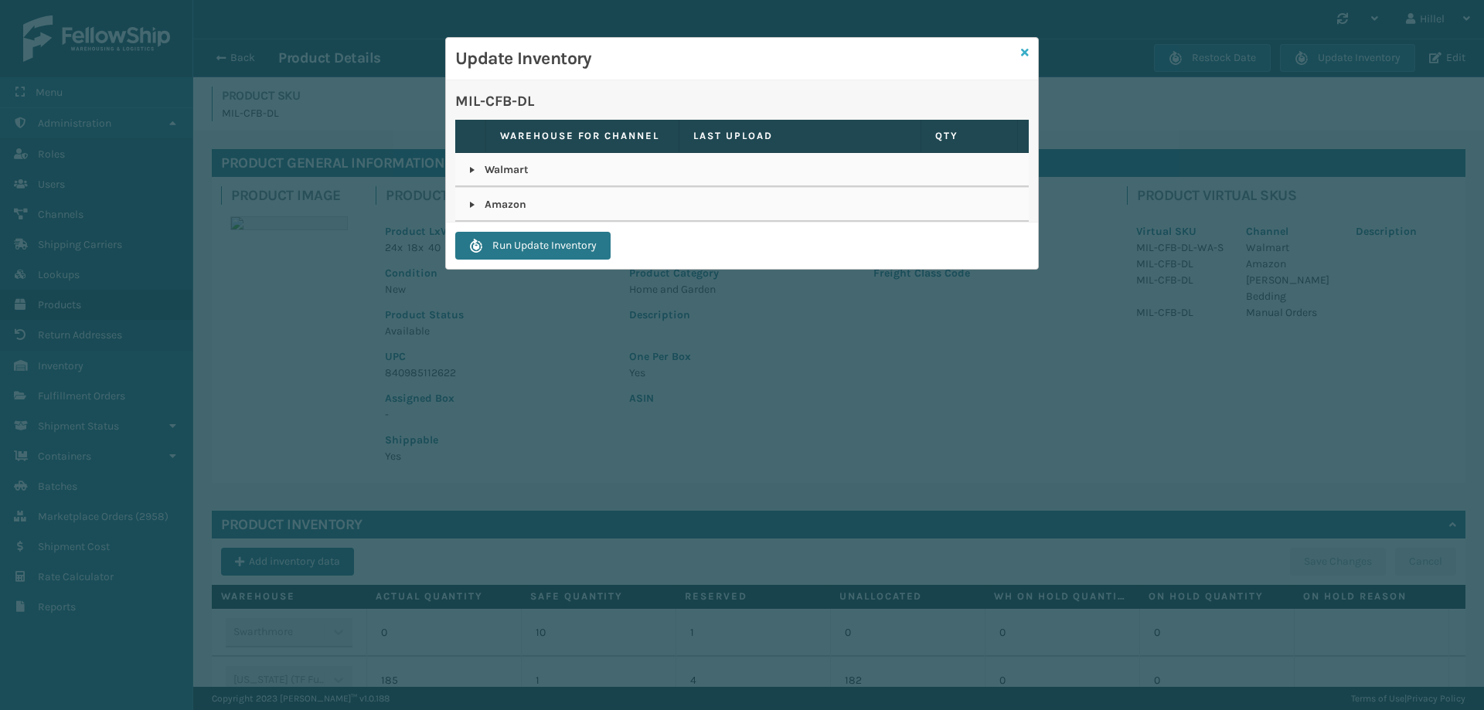
click at [1022, 52] on icon at bounding box center [1025, 52] width 8 height 11
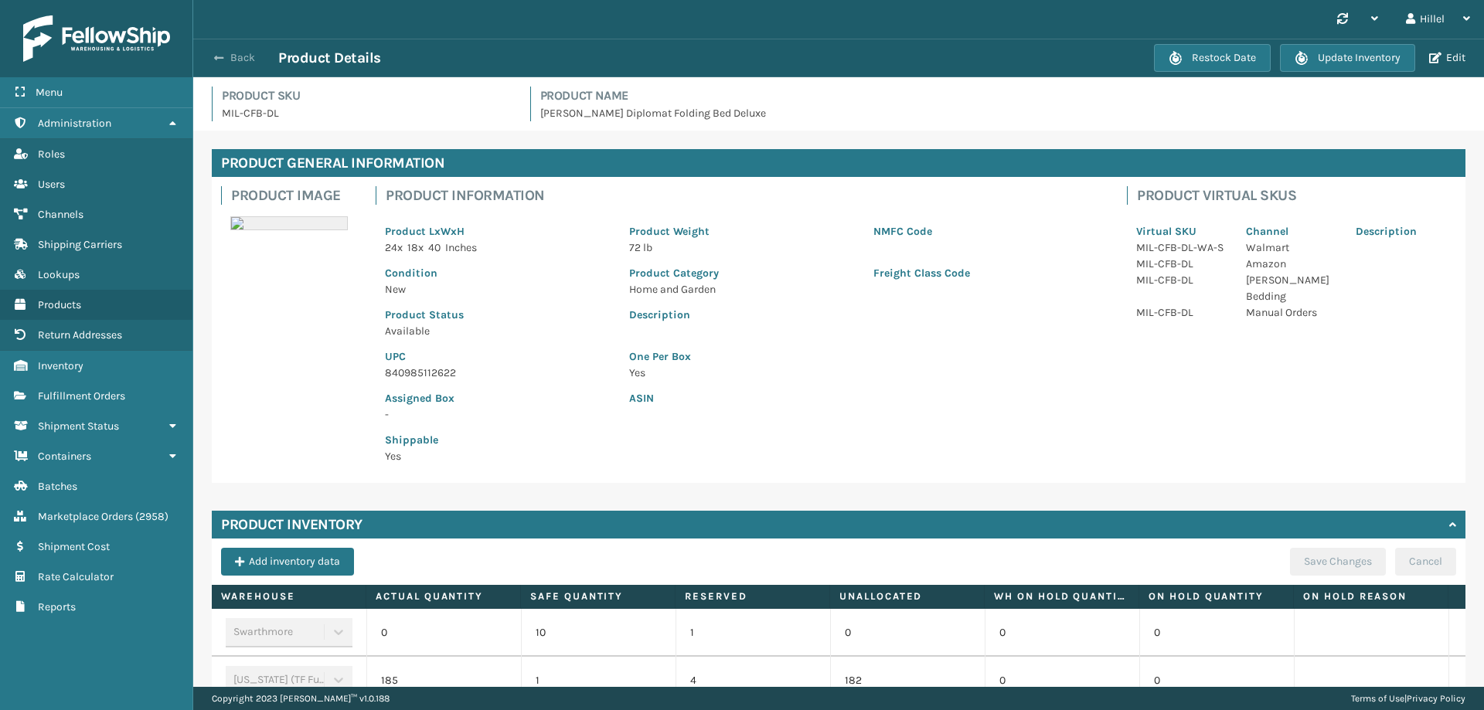
click at [214, 56] on span "button" at bounding box center [218, 58] width 9 height 11
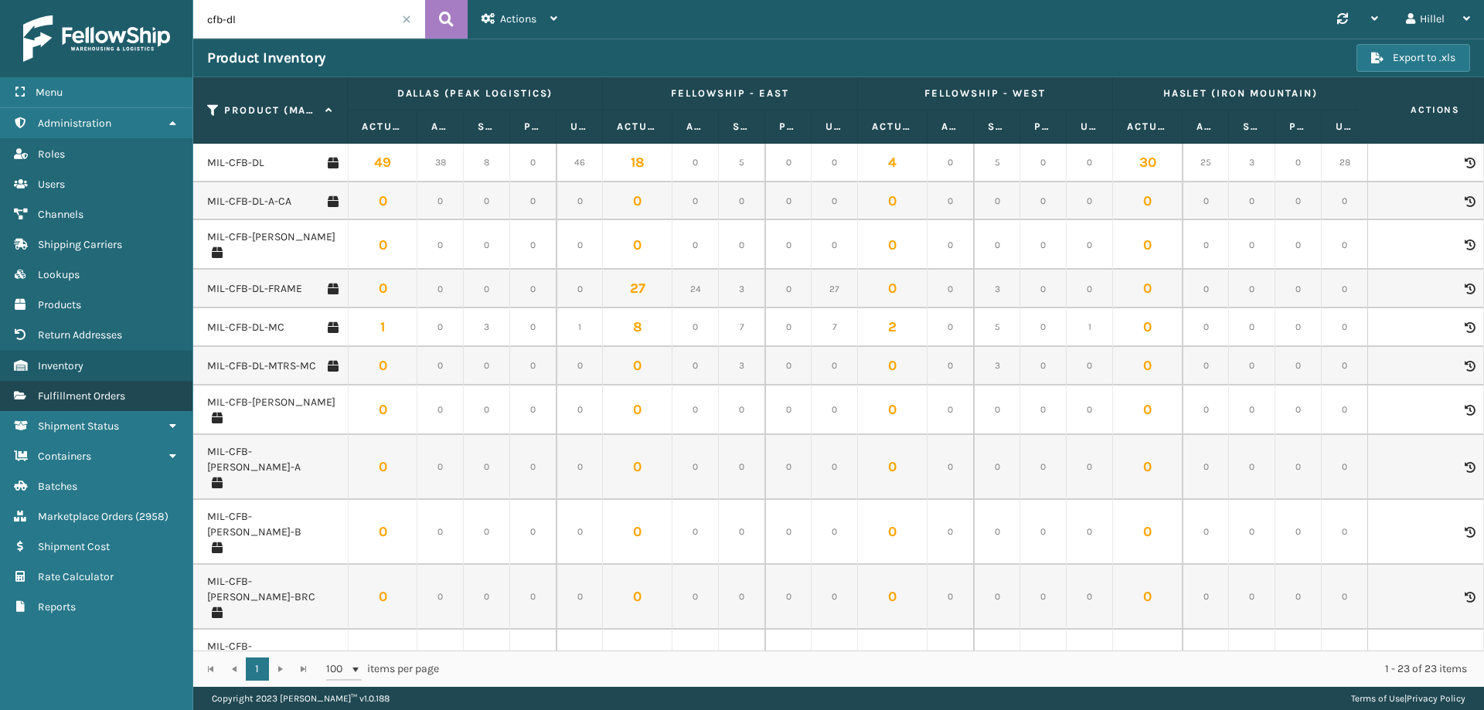
click at [117, 390] on span "Fulfillment Orders" at bounding box center [81, 395] width 87 height 13
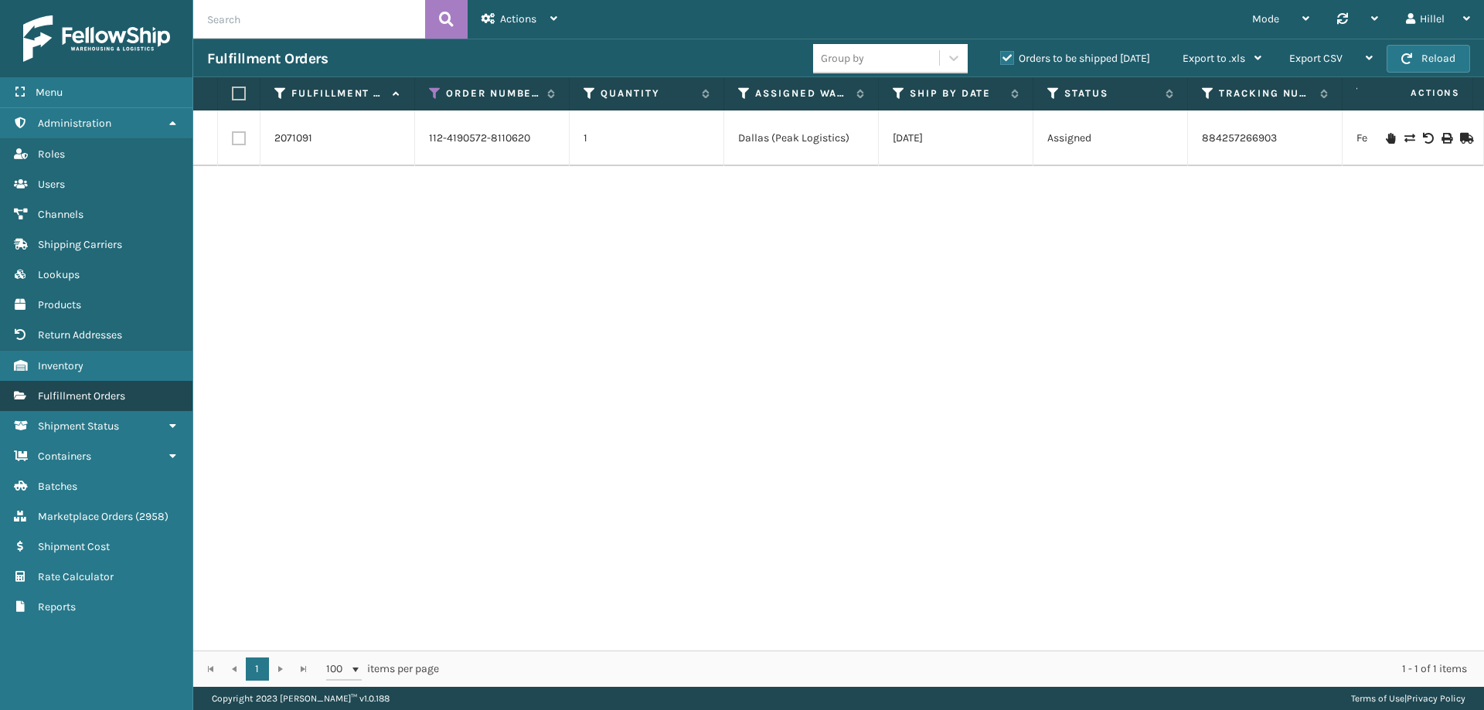
click at [108, 393] on span "Fulfillment Orders" at bounding box center [81, 395] width 87 height 13
click at [1437, 18] on div "Hillel" at bounding box center [1438, 19] width 64 height 39
click at [430, 94] on icon at bounding box center [435, 94] width 12 height 14
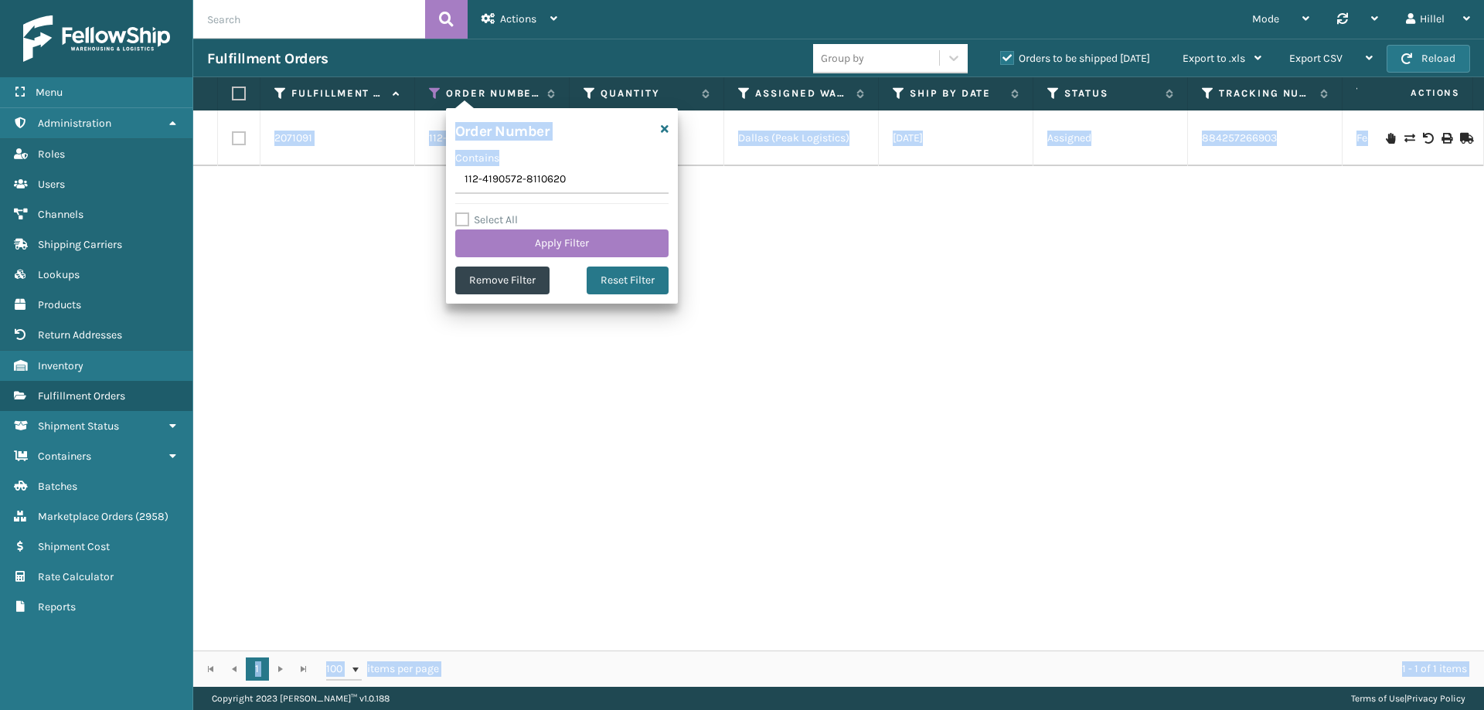
drag, startPoint x: 604, startPoint y: 162, endPoint x: 417, endPoint y: 168, distance: 187.1
click at [417, 168] on section "Fulfillment Orders Group by Orders to be shipped [DATE] Export to .xls Use ship…" at bounding box center [838, 363] width 1291 height 648
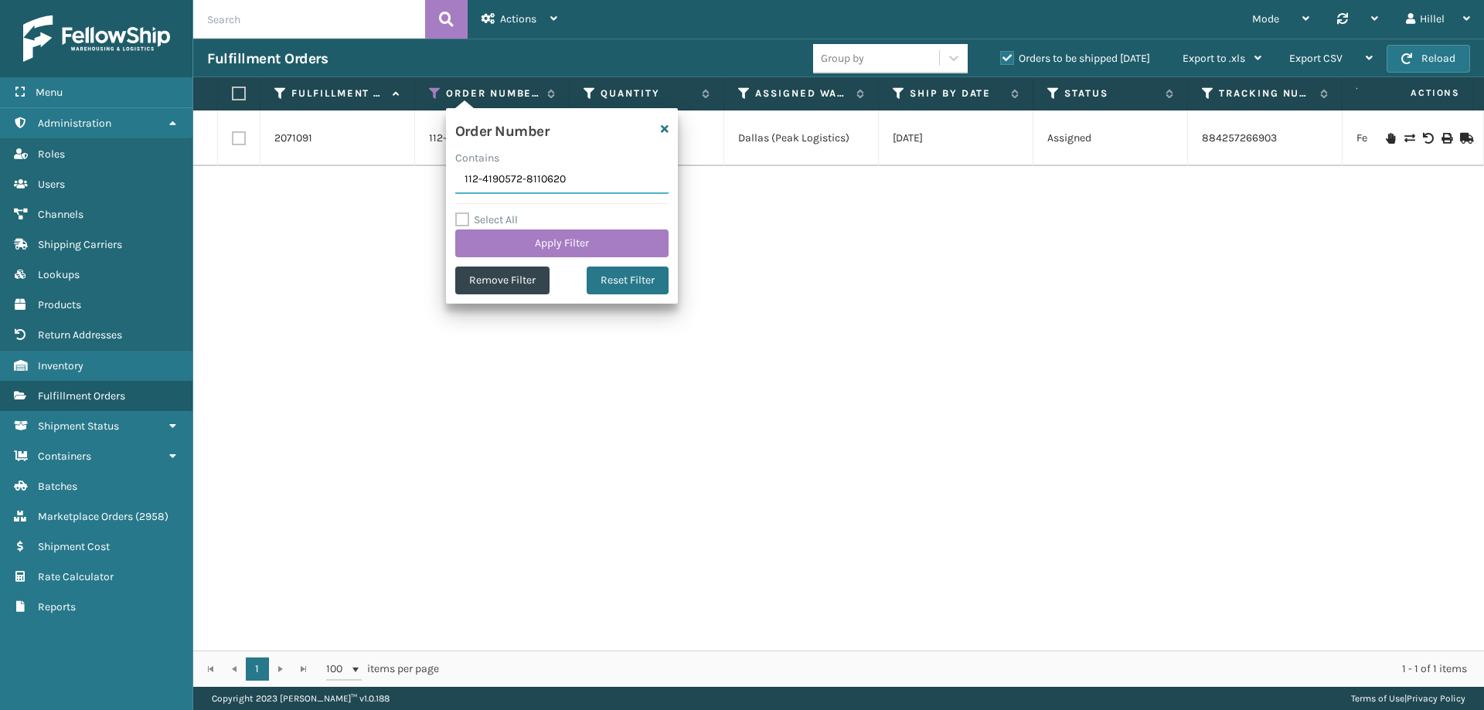
click at [584, 172] on input "112-4190572-8110620" at bounding box center [561, 180] width 213 height 28
drag, startPoint x: 589, startPoint y: 178, endPoint x: 359, endPoint y: 190, distance: 229.8
click at [359, 190] on section "Fulfillment Orders Group by Orders to be shipped [DATE] Export to .xls Use ship…" at bounding box center [838, 363] width 1291 height 648
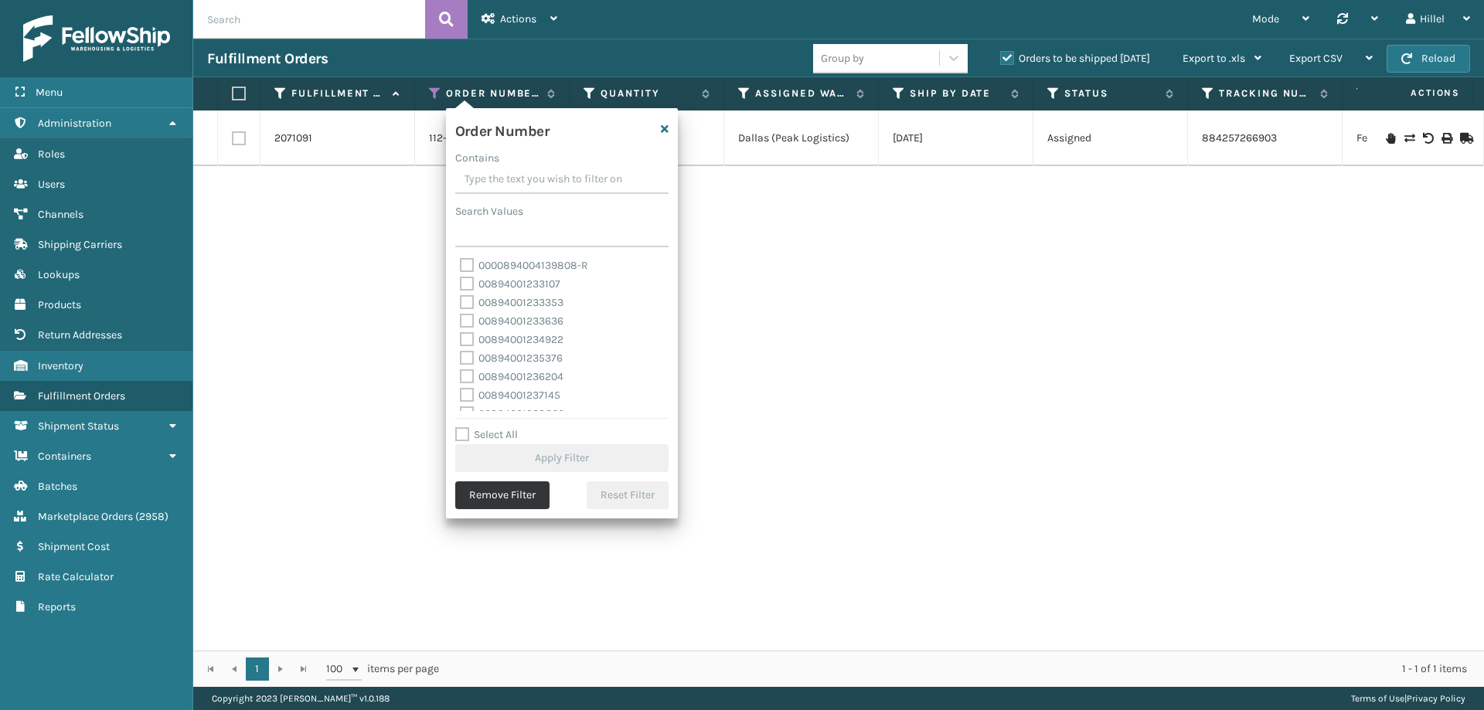
click at [517, 495] on button "Remove Filter" at bounding box center [502, 495] width 94 height 28
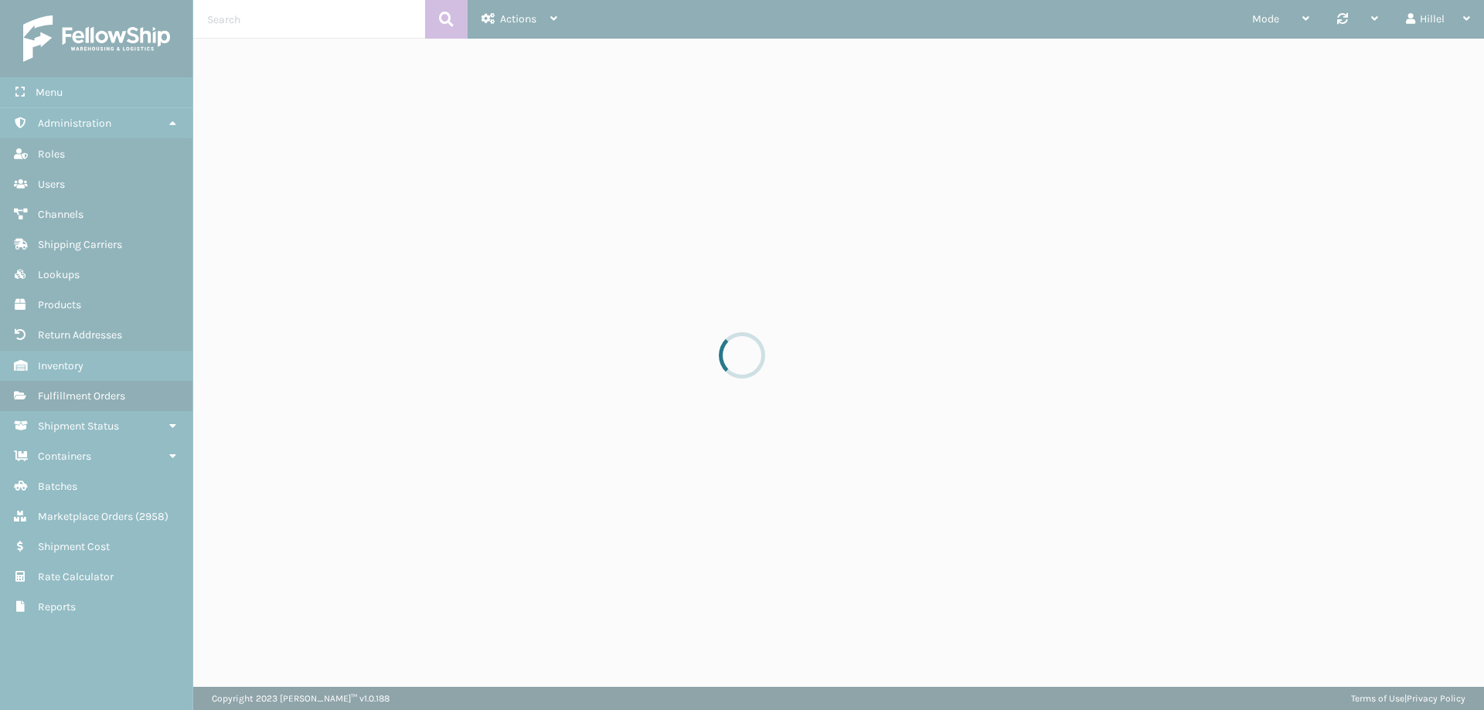
click at [522, 26] on div at bounding box center [742, 355] width 1484 height 710
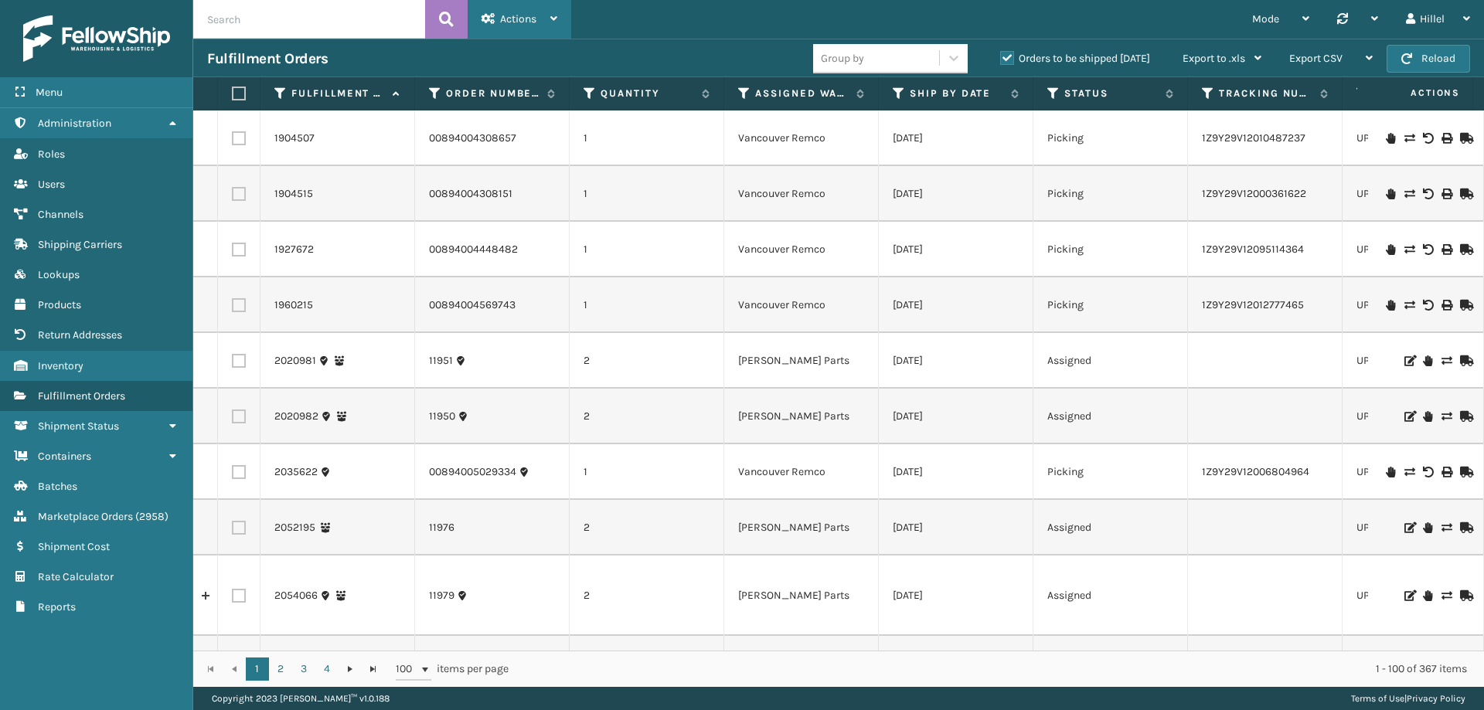
click at [533, 29] on div "Actions" at bounding box center [519, 19] width 76 height 39
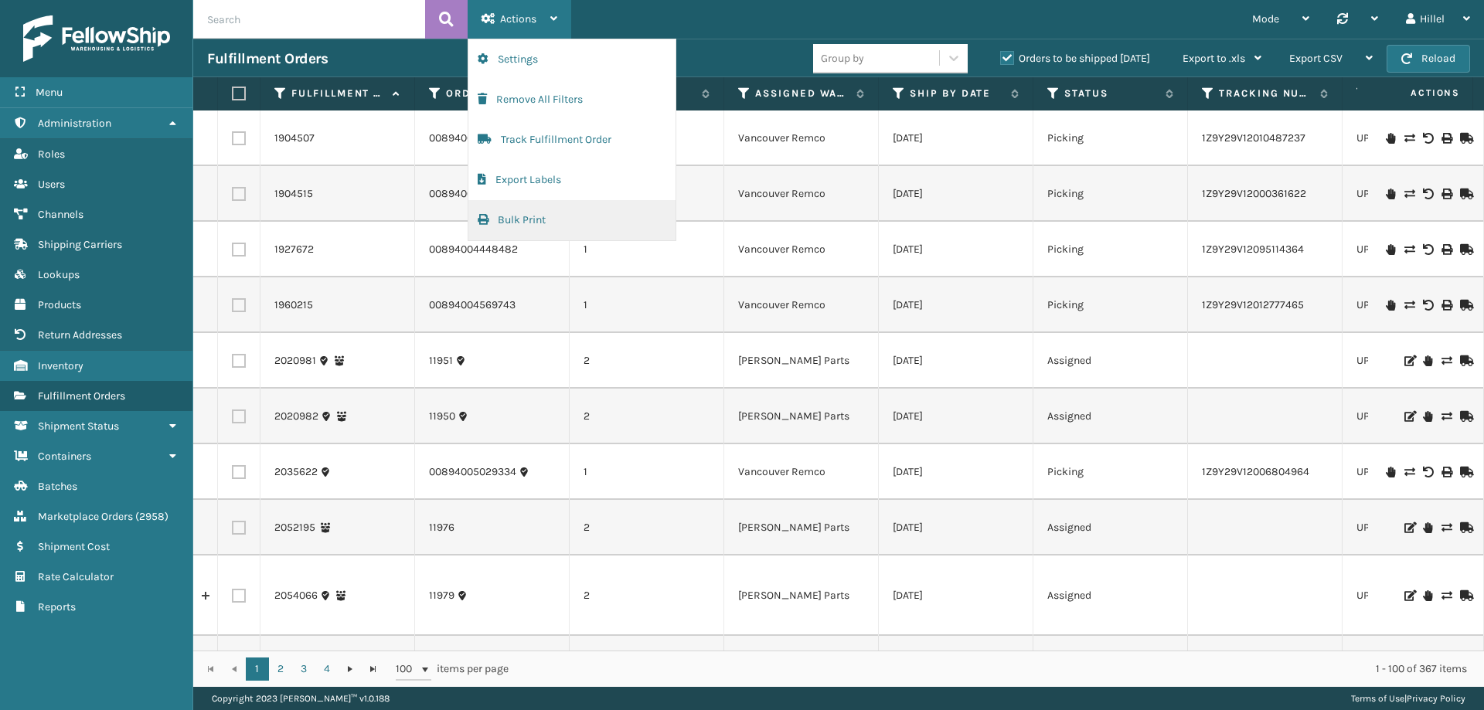
click at [530, 224] on button "Bulk Print" at bounding box center [571, 220] width 207 height 40
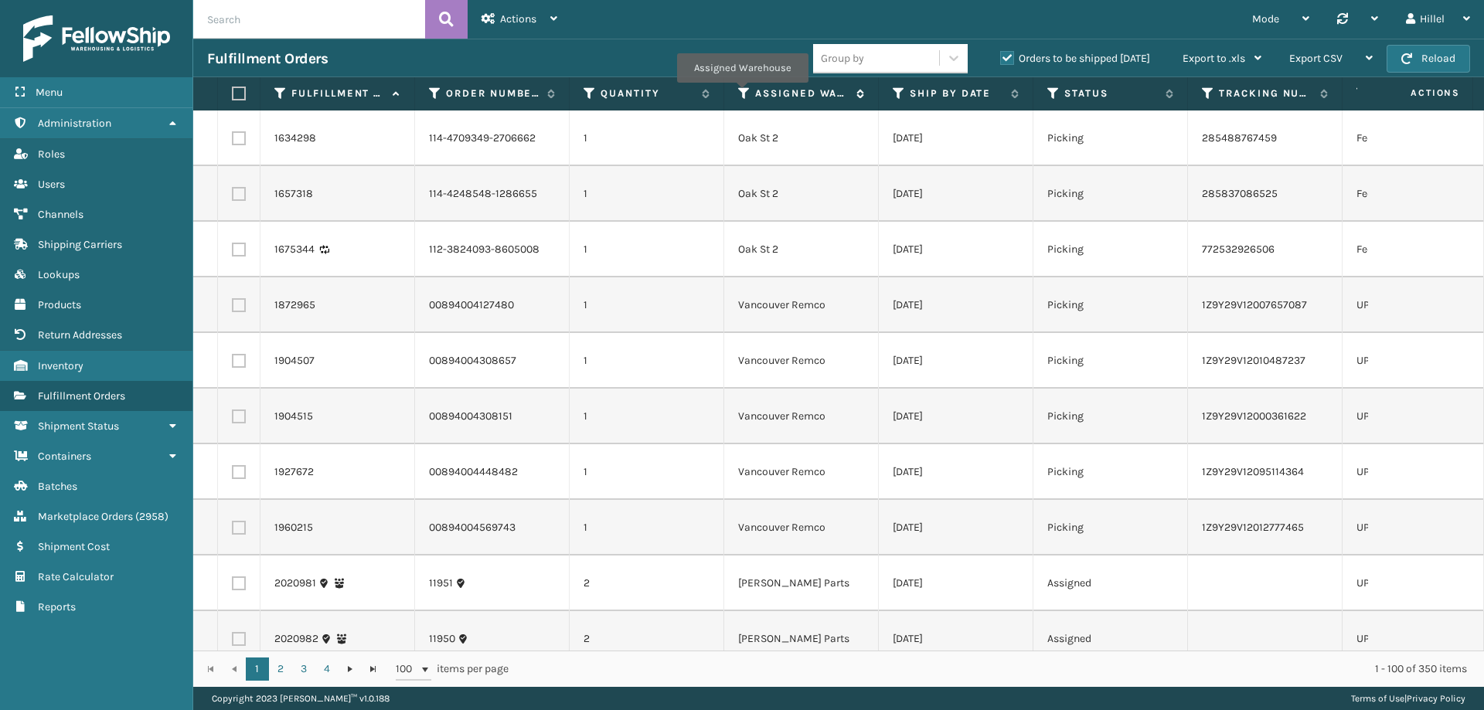
click at [742, 94] on icon at bounding box center [744, 94] width 12 height 14
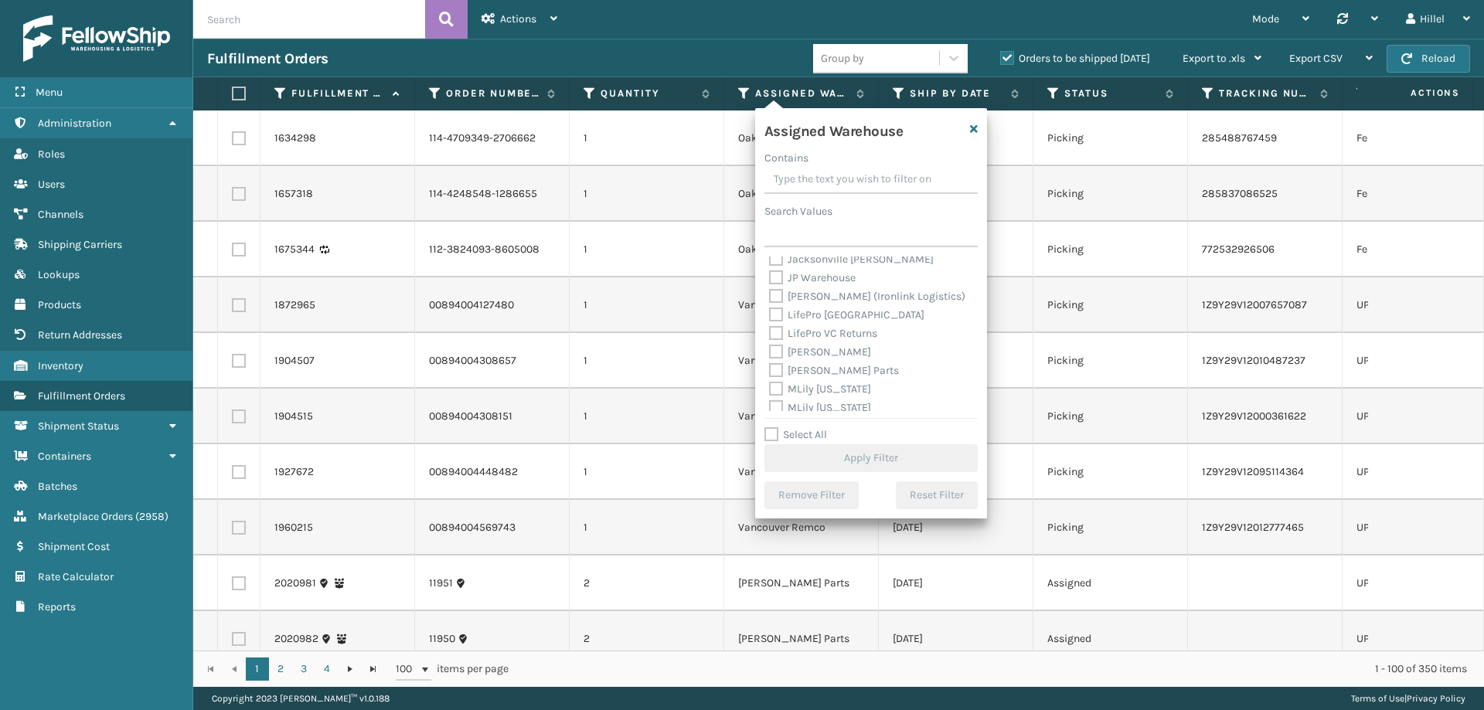
scroll to position [386, 0]
click at [825, 346] on label "Swarthmore" at bounding box center [808, 342] width 78 height 13
click at [770, 344] on input "Swarthmore" at bounding box center [769, 339] width 1 height 10
checkbox input "true"
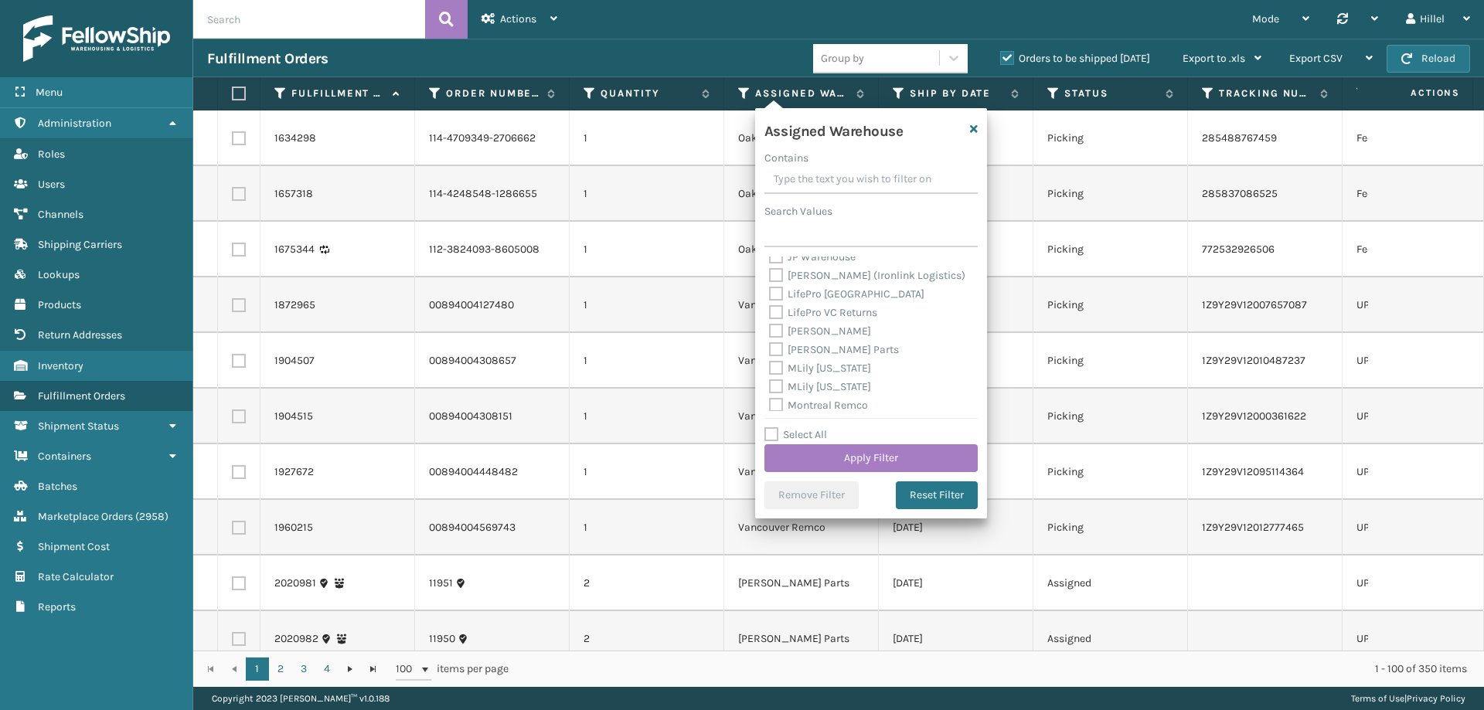
scroll to position [232, 0]
click at [828, 343] on label "[PERSON_NAME] Parts" at bounding box center [834, 348] width 130 height 13
click at [770, 343] on input "[PERSON_NAME] Parts" at bounding box center [769, 345] width 1 height 10
checkbox input "true"
click at [903, 456] on button "Apply Filter" at bounding box center [870, 458] width 213 height 28
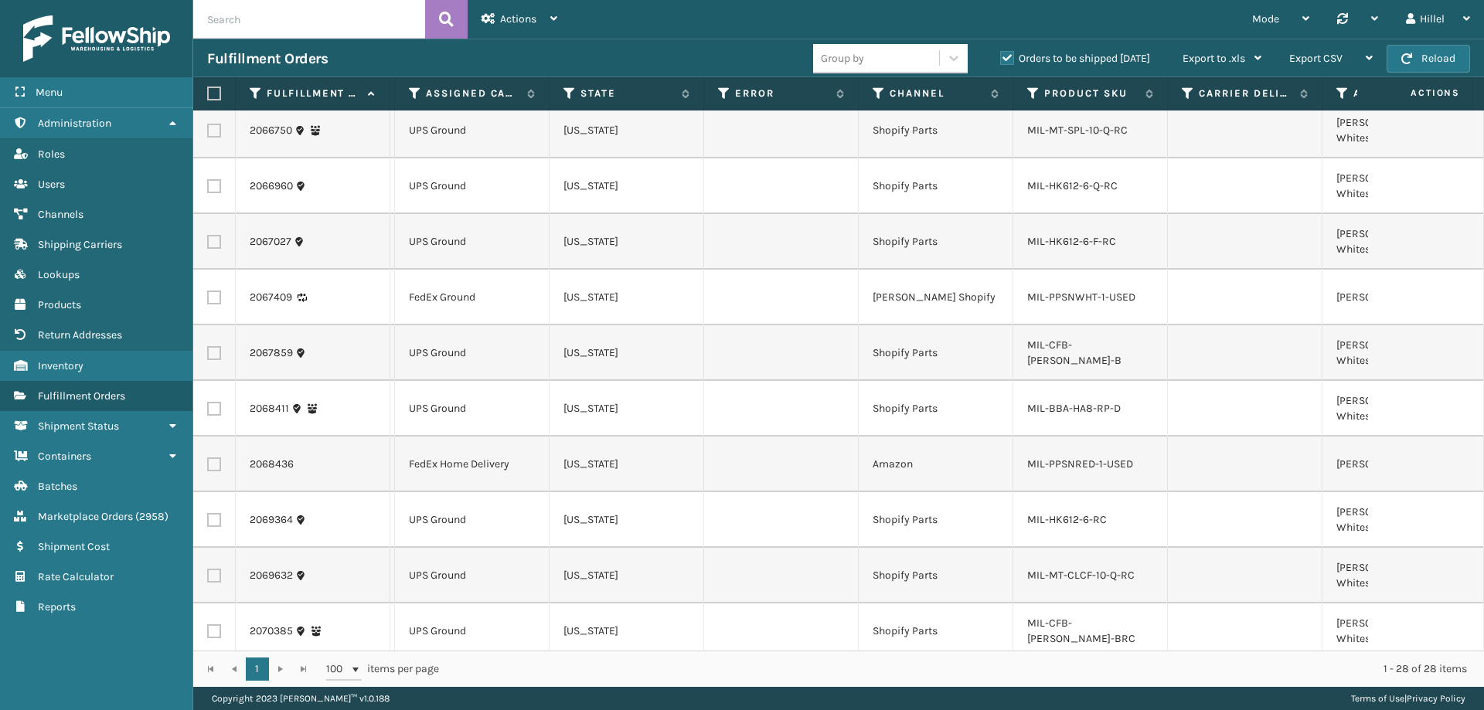
scroll to position [1029, 947]
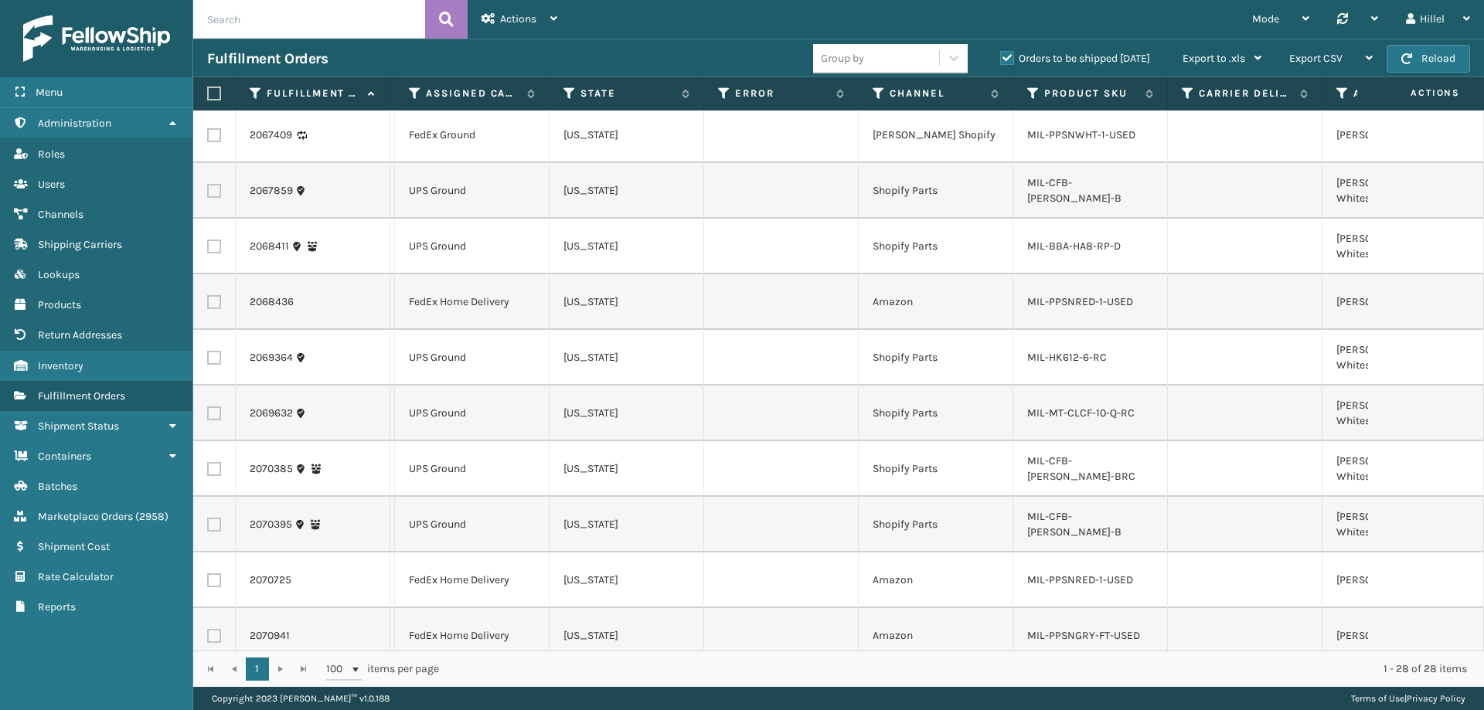
click at [214, 96] on label at bounding box center [211, 94] width 9 height 14
click at [208, 96] on input "checkbox" at bounding box center [207, 94] width 1 height 10
checkbox input "true"
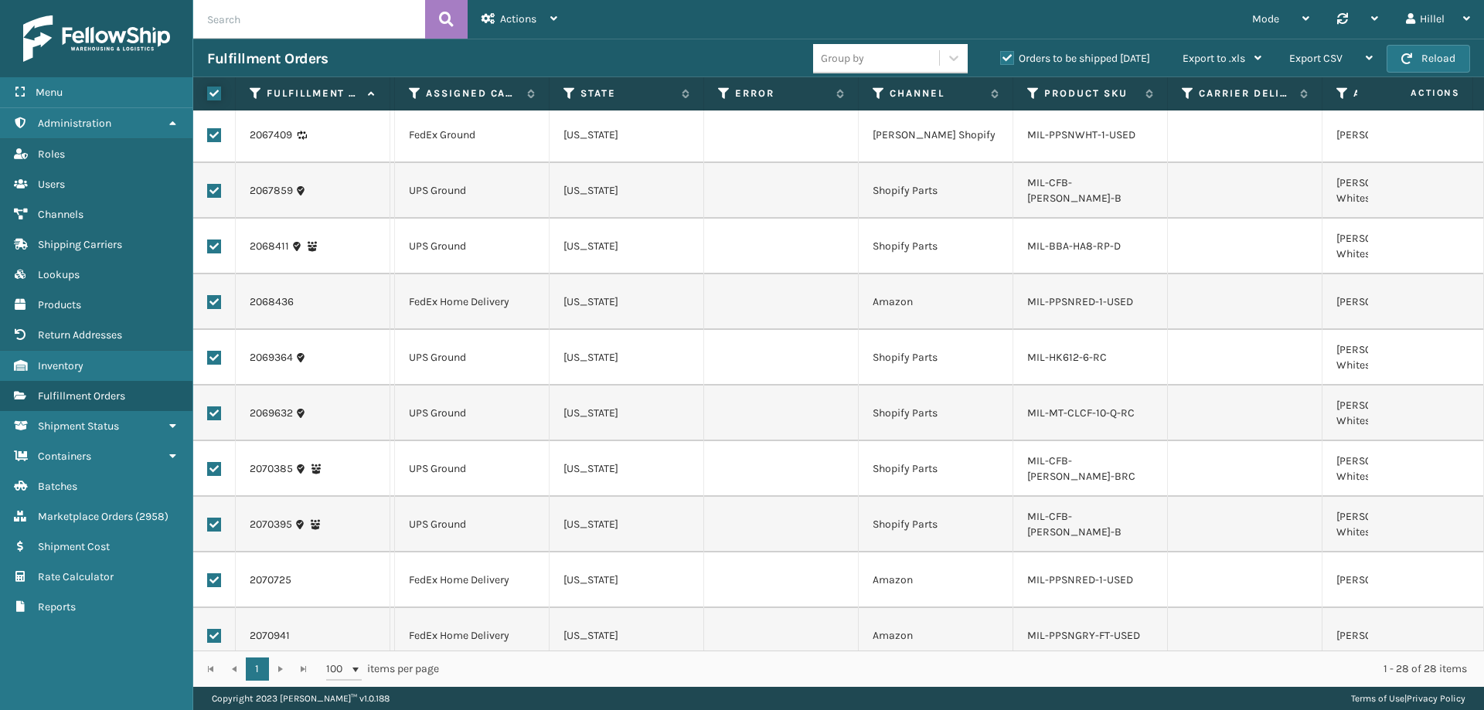
checkbox input "true"
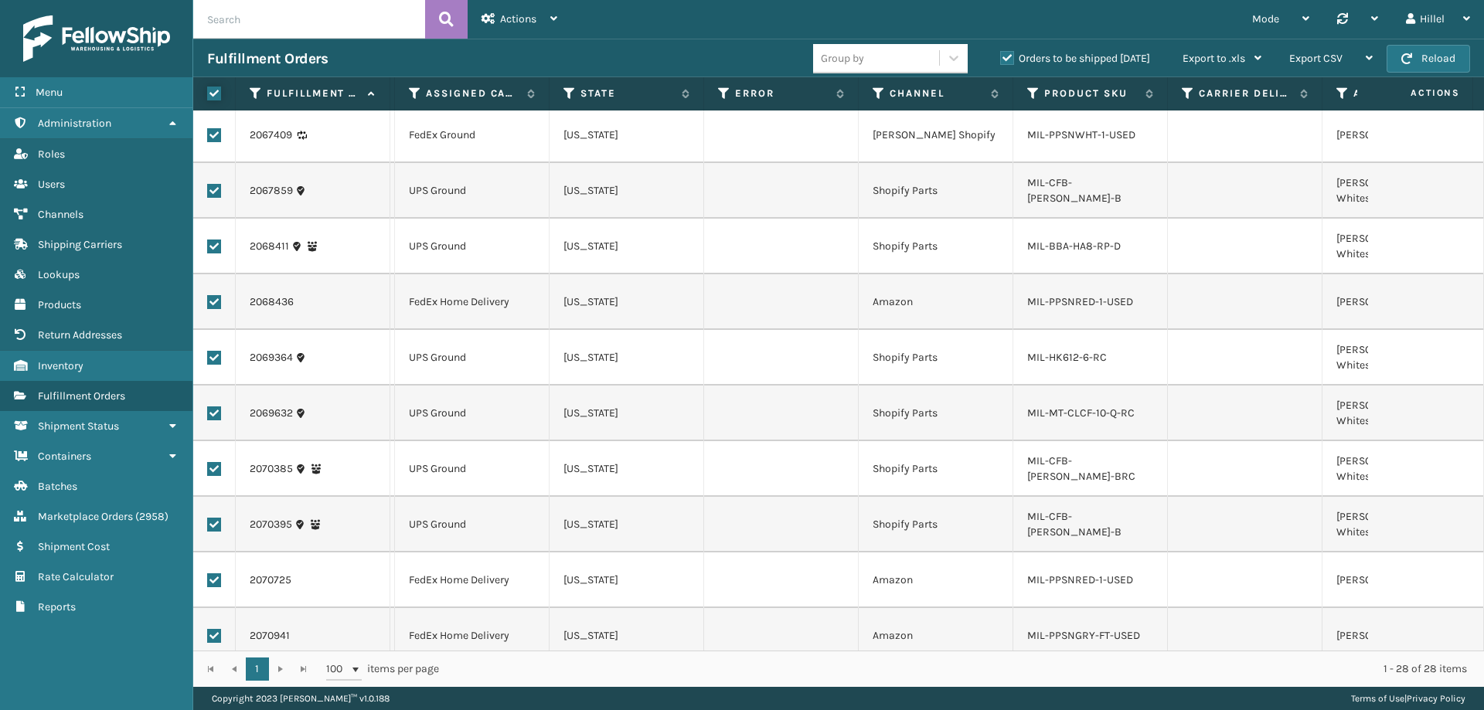
checkbox input "true"
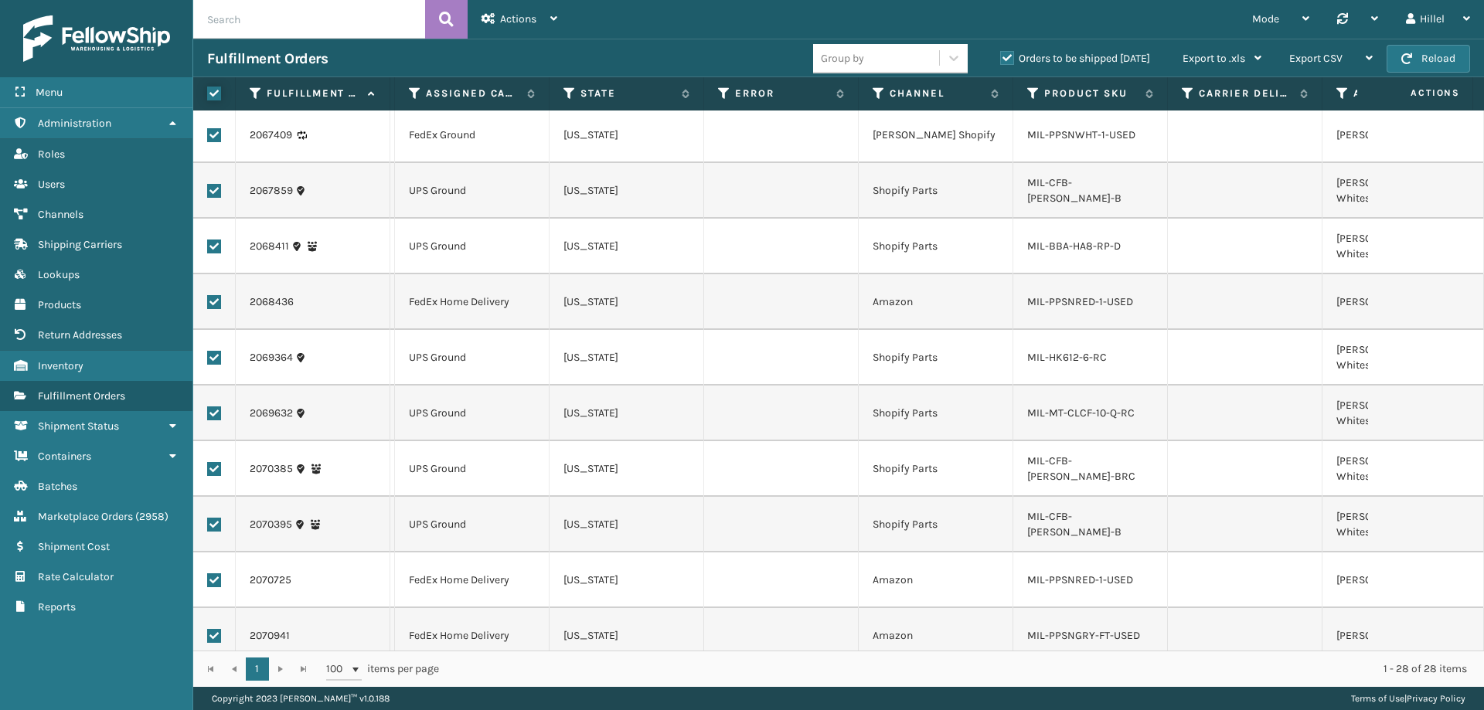
checkbox input "true"
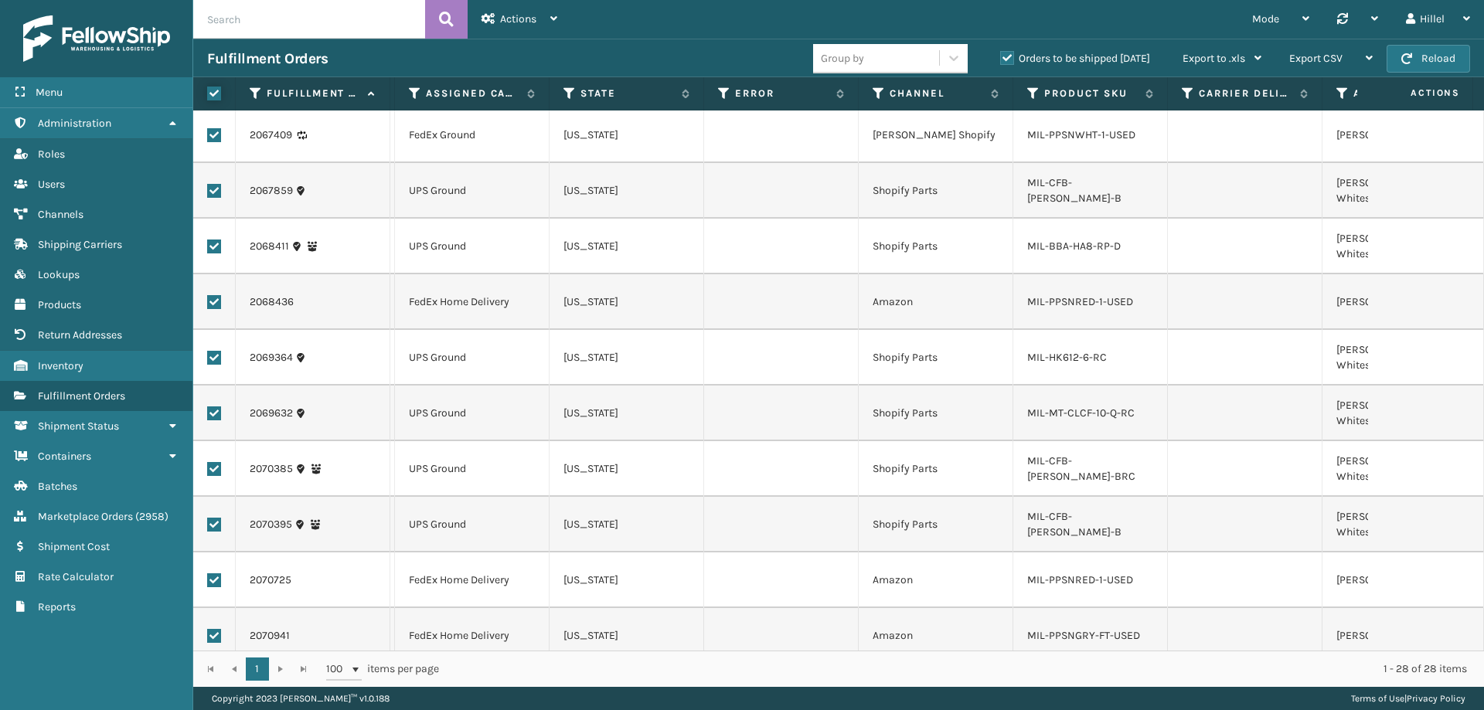
checkbox input "true"
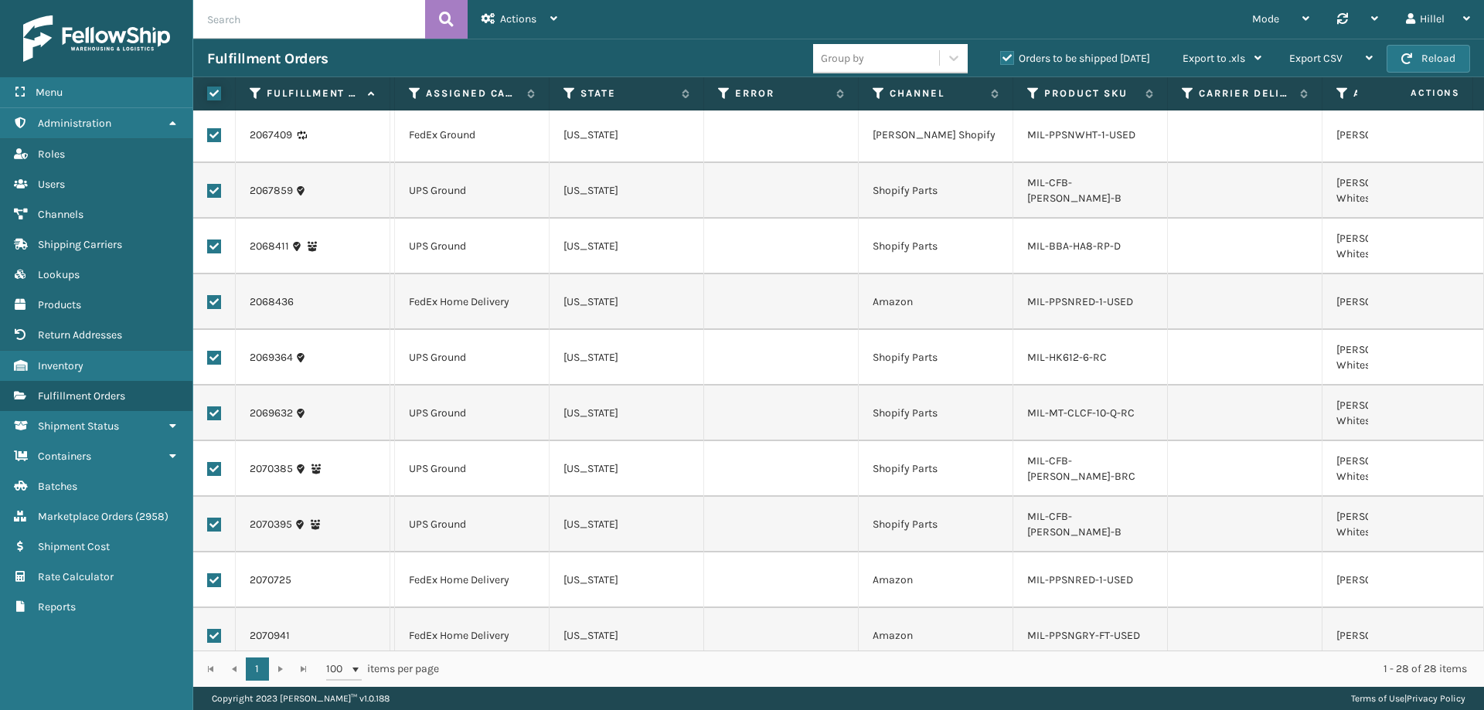
checkbox input "true"
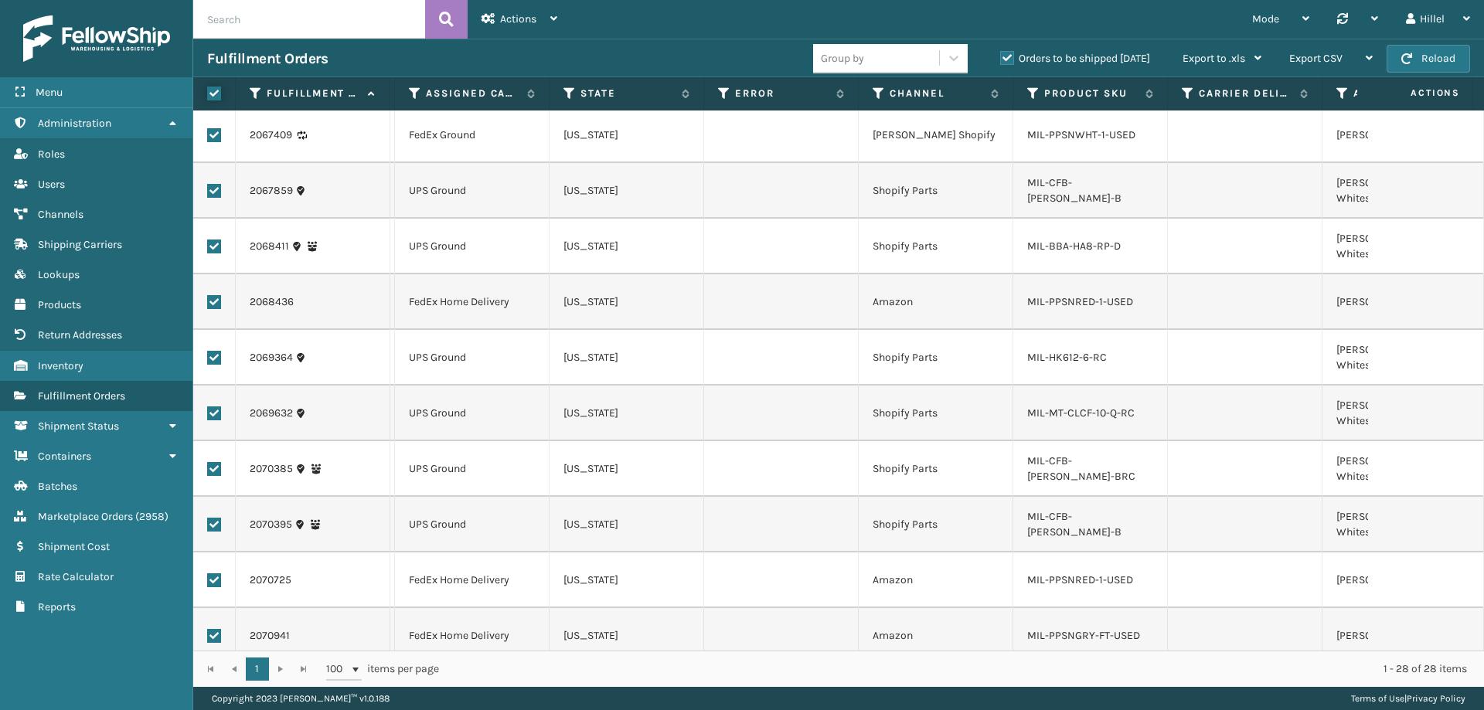
checkbox input "true"
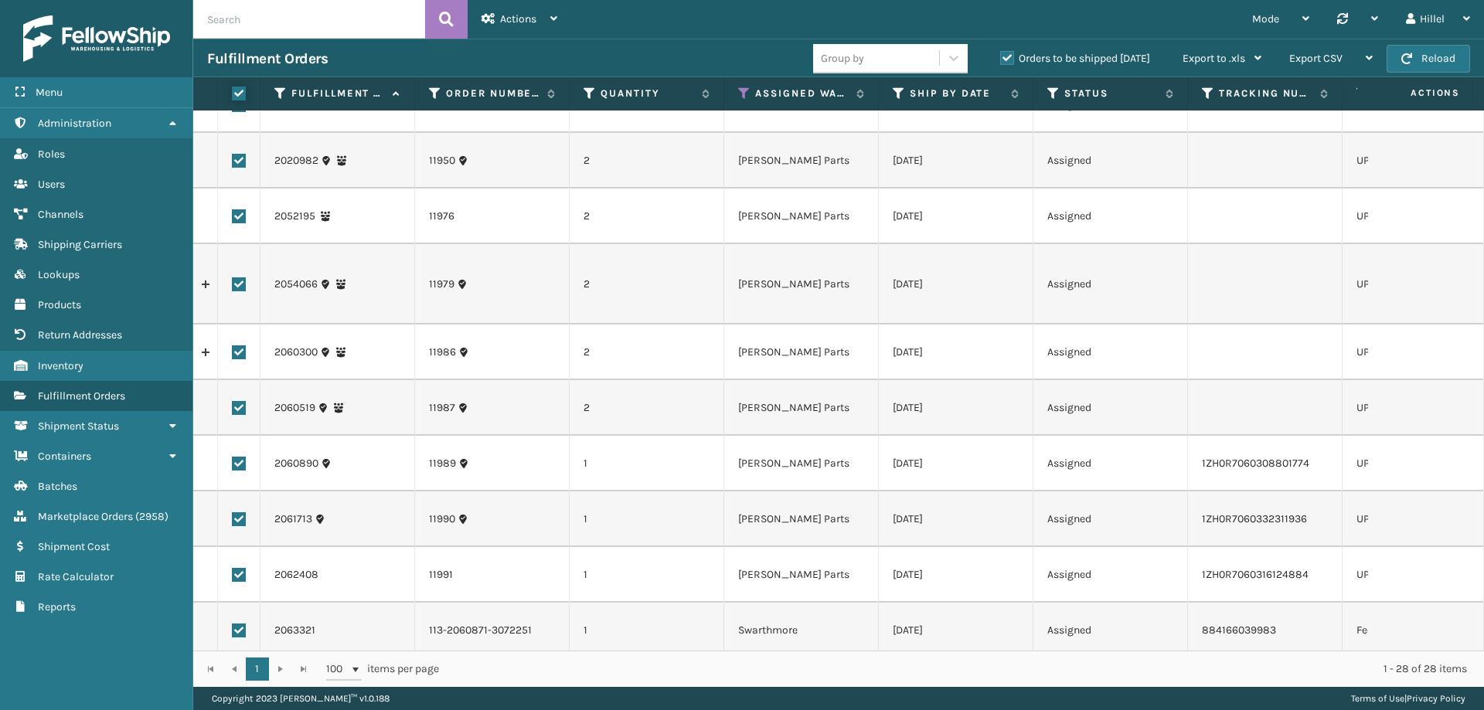
scroll to position [0, 0]
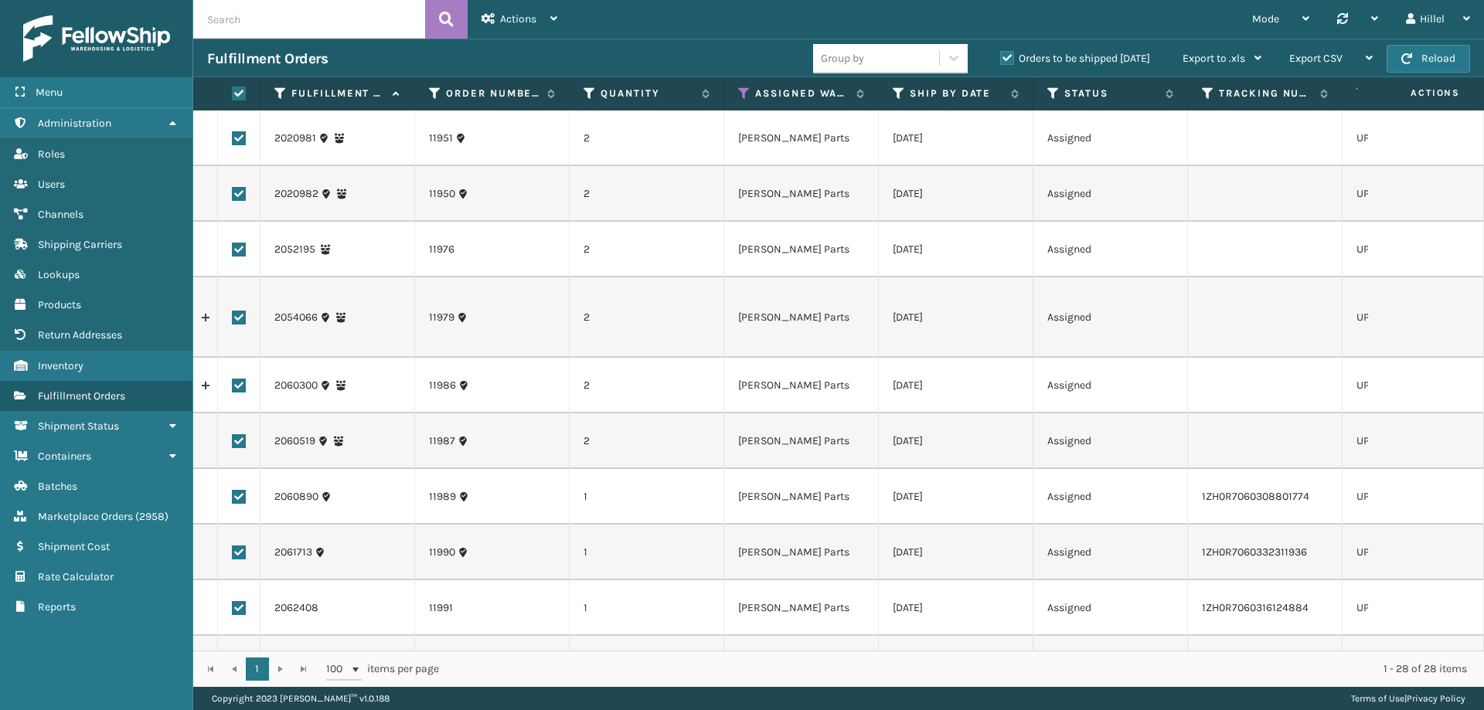
click at [242, 137] on label at bounding box center [239, 138] width 14 height 14
click at [233, 137] on input "checkbox" at bounding box center [232, 136] width 1 height 10
checkbox input "false"
click at [242, 194] on label at bounding box center [239, 194] width 14 height 14
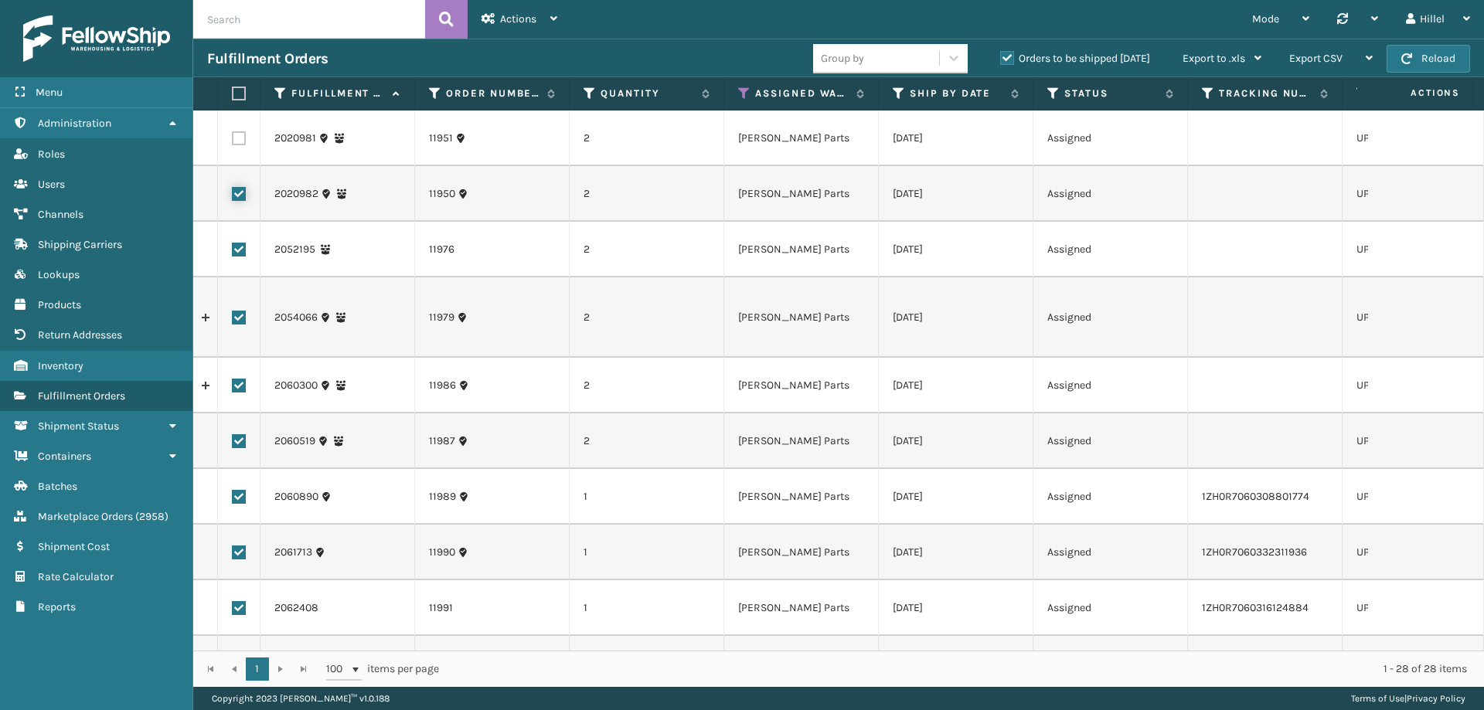
click at [233, 194] on input "checkbox" at bounding box center [232, 192] width 1 height 10
checkbox input "false"
click at [234, 251] on label at bounding box center [239, 250] width 14 height 14
click at [233, 251] on input "checkbox" at bounding box center [232, 248] width 1 height 10
checkbox input "false"
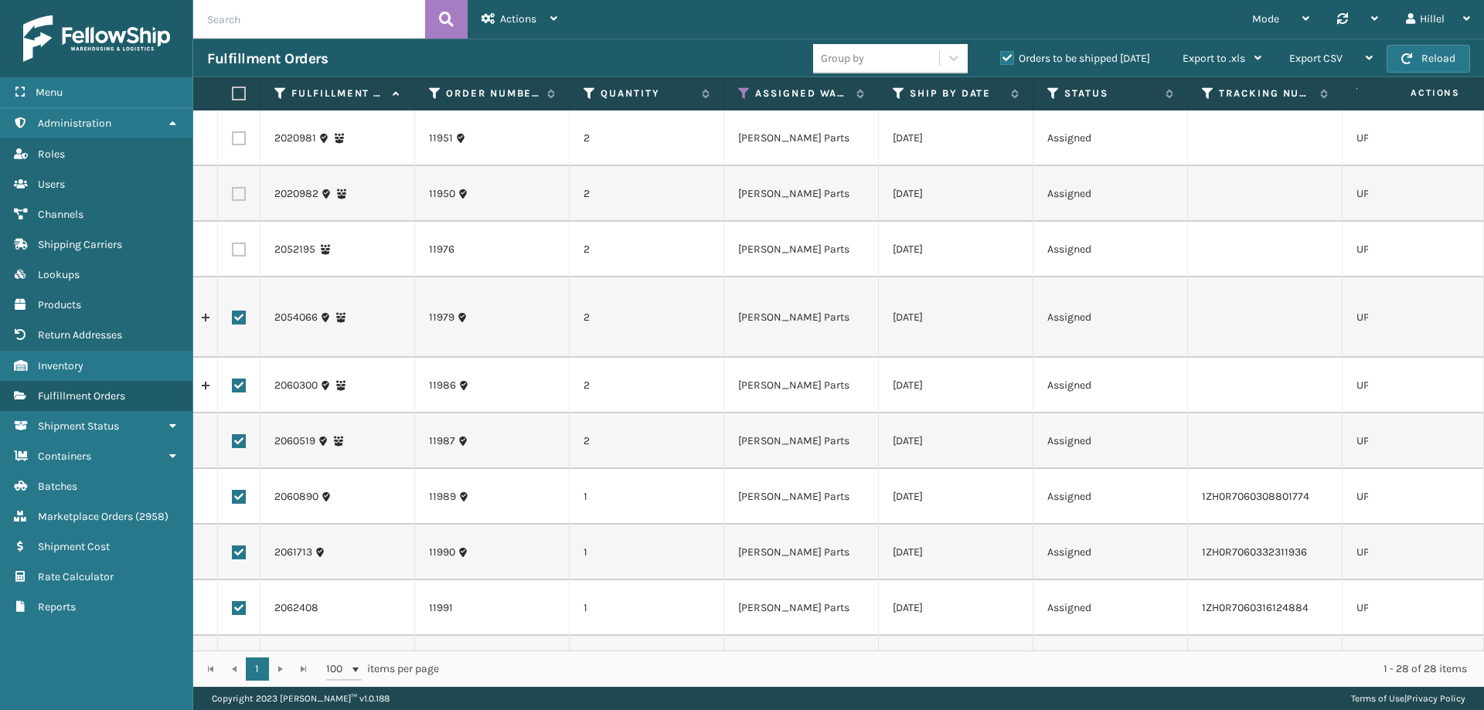
click at [237, 311] on label at bounding box center [239, 318] width 14 height 14
click at [233, 311] on input "checkbox" at bounding box center [232, 316] width 1 height 10
checkbox input "false"
click at [236, 379] on label at bounding box center [239, 386] width 14 height 14
click at [233, 379] on input "checkbox" at bounding box center [232, 384] width 1 height 10
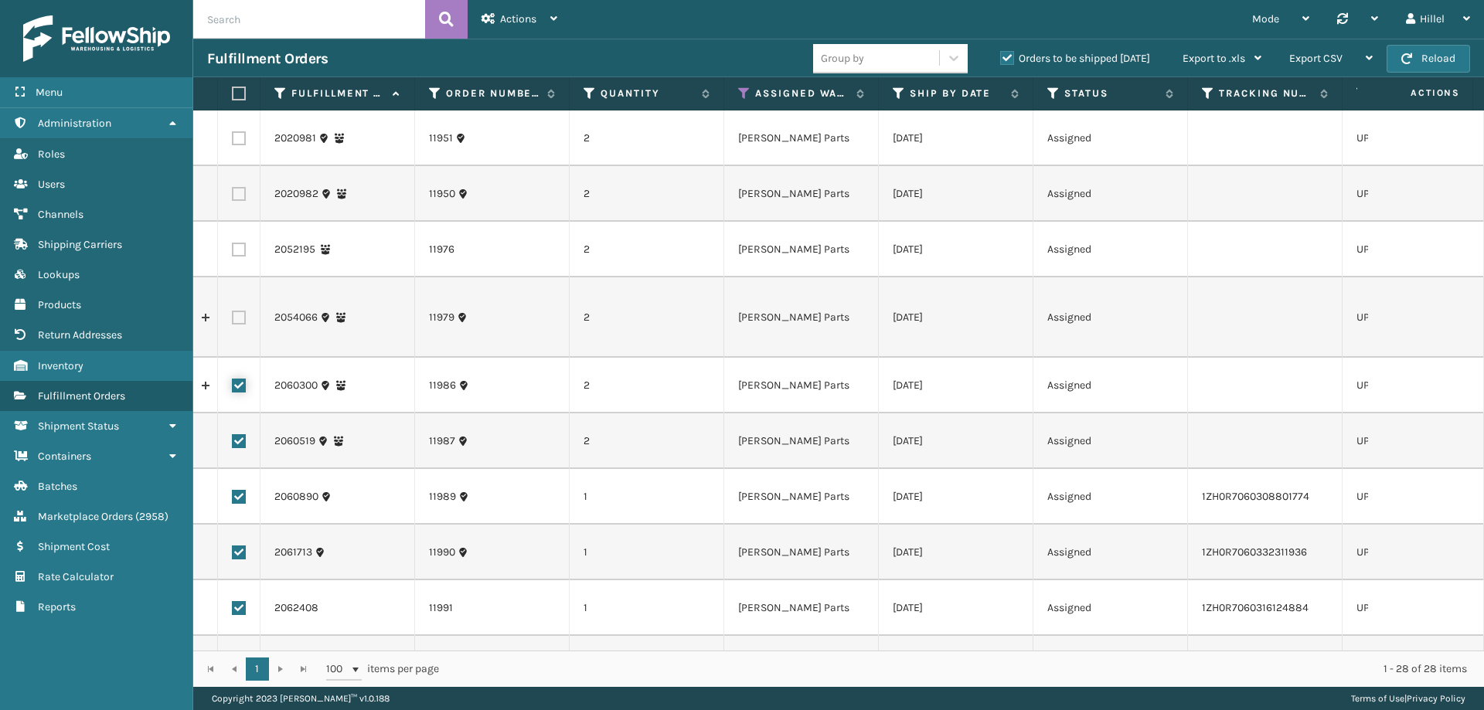
checkbox input "false"
click at [241, 434] on label at bounding box center [239, 441] width 14 height 14
click at [233, 434] on input "checkbox" at bounding box center [232, 439] width 1 height 10
checkbox input "false"
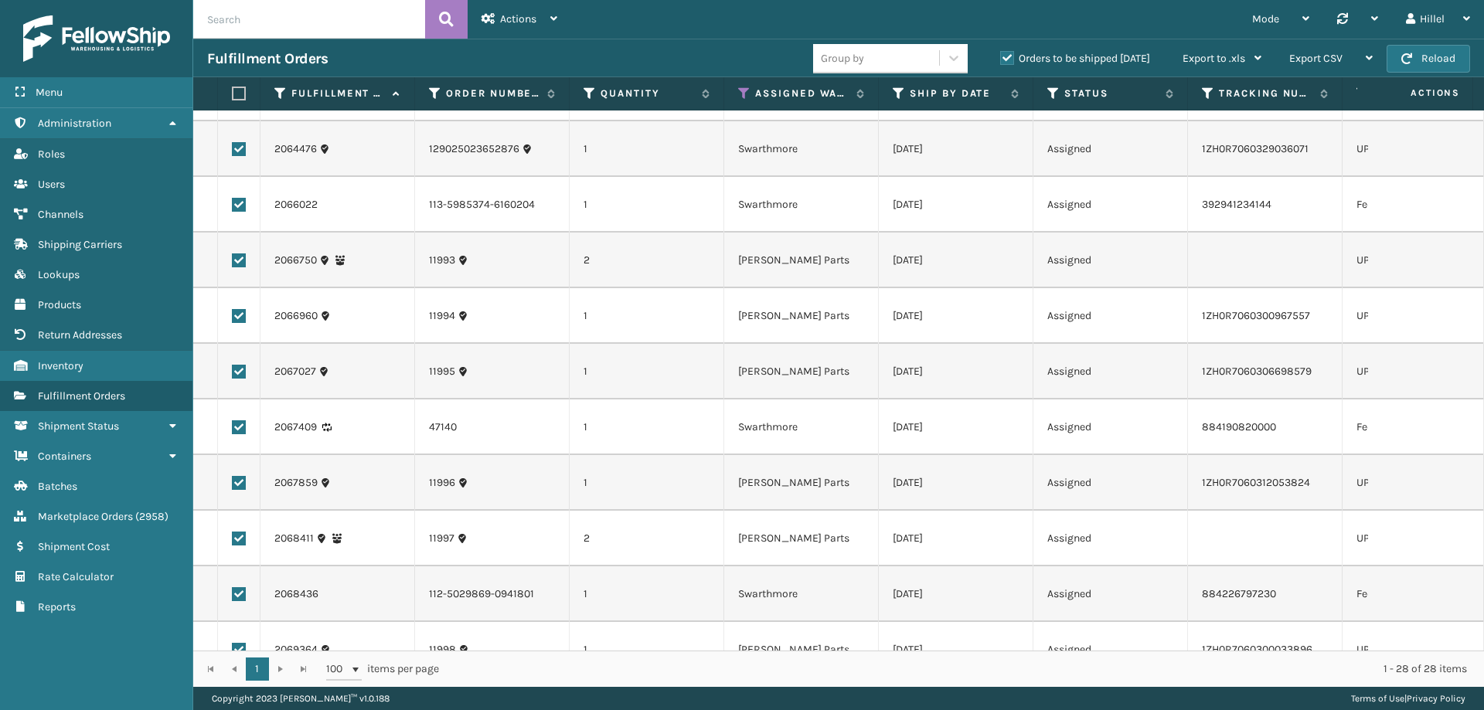
scroll to position [773, 0]
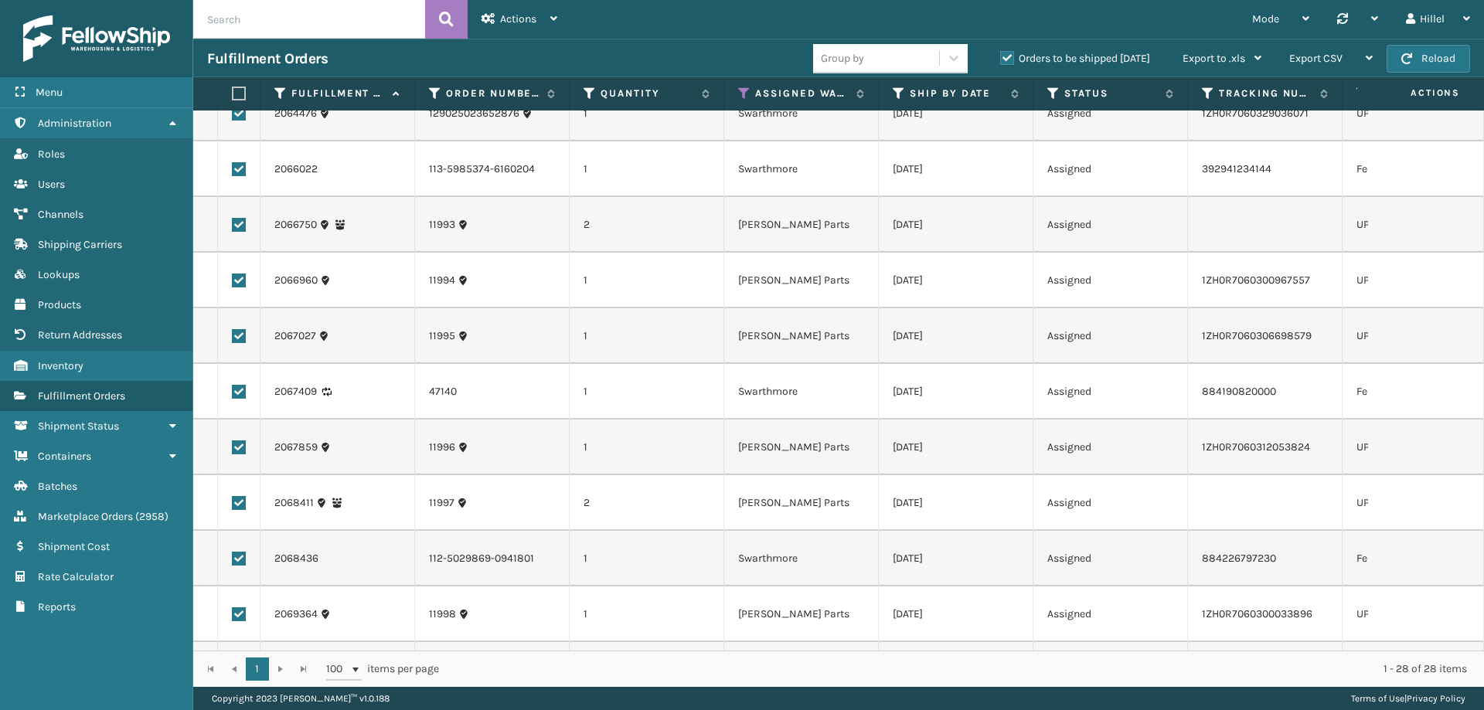
click at [233, 218] on label at bounding box center [239, 225] width 14 height 14
click at [233, 218] on input "checkbox" at bounding box center [232, 223] width 1 height 10
checkbox input "false"
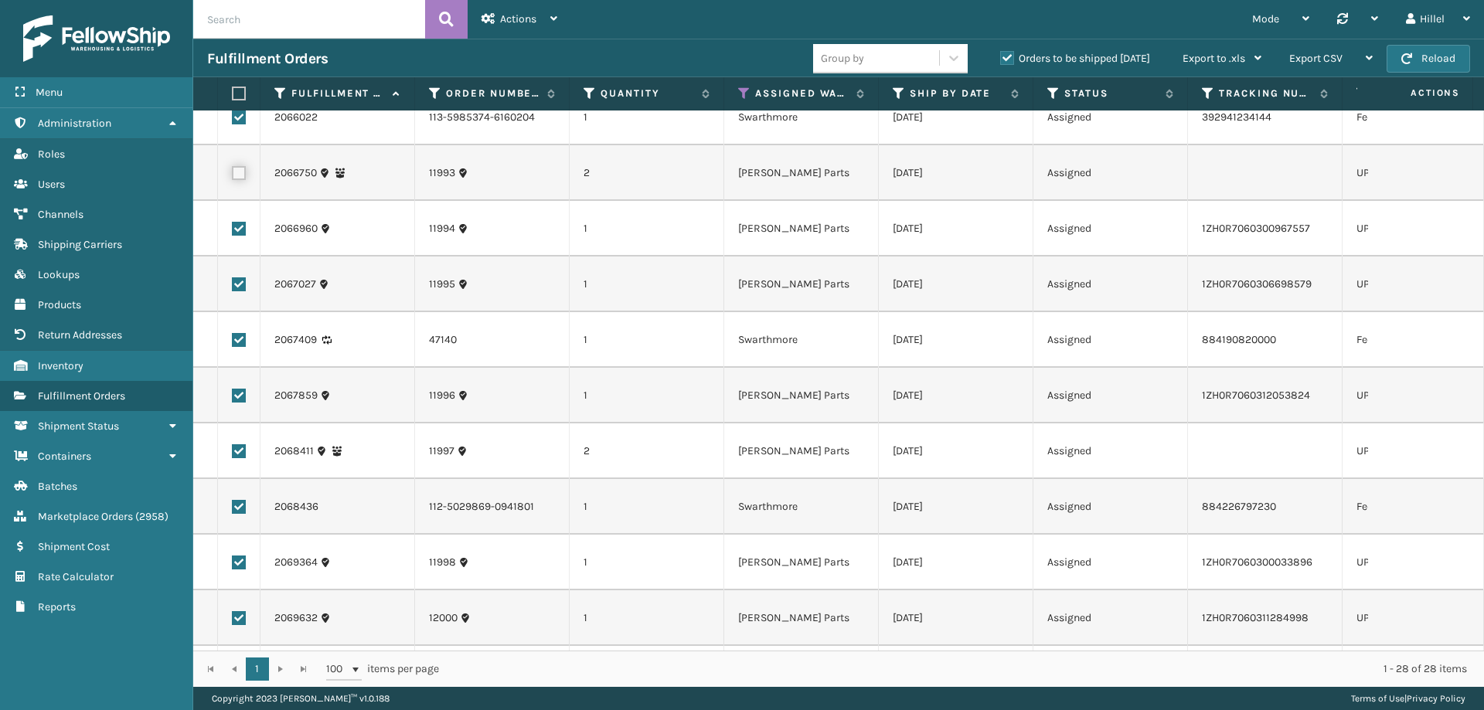
scroll to position [850, 0]
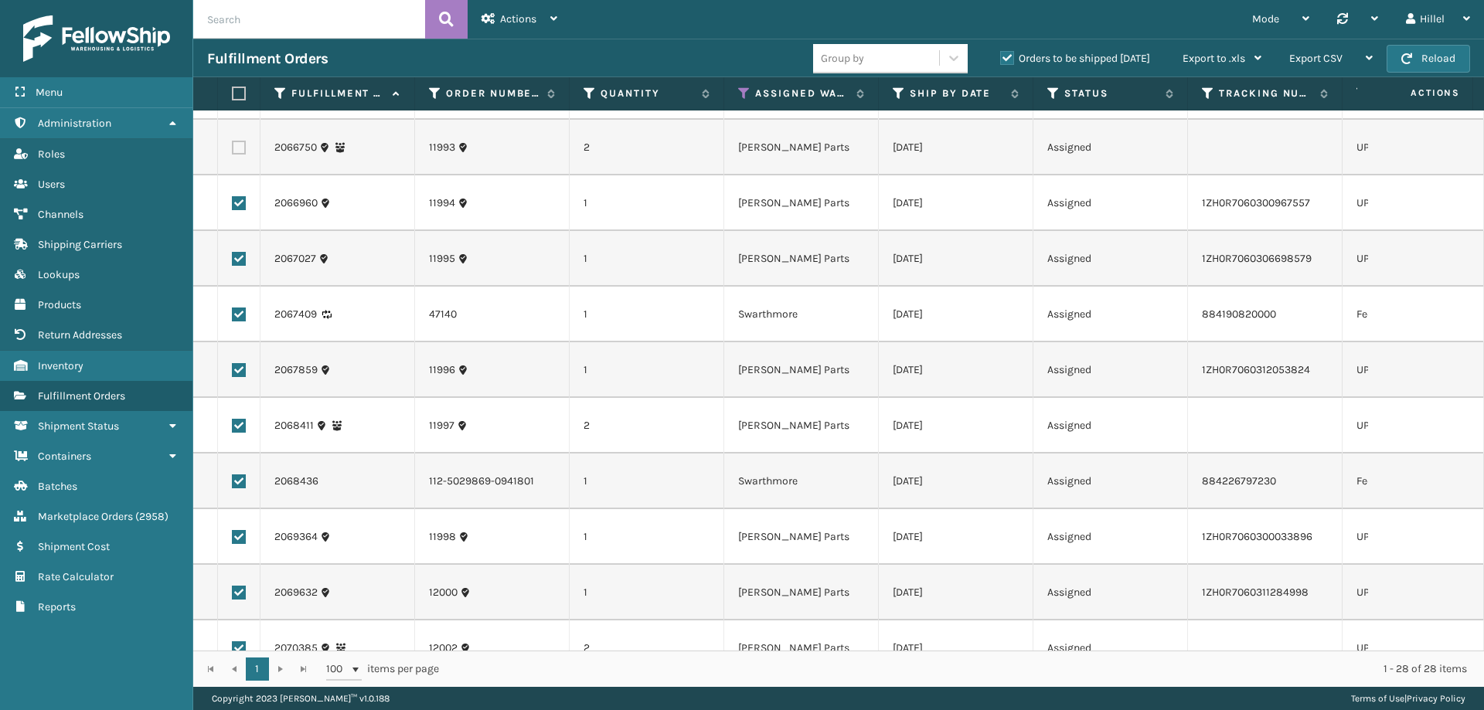
click at [235, 419] on label at bounding box center [239, 426] width 14 height 14
click at [233, 419] on input "checkbox" at bounding box center [232, 424] width 1 height 10
checkbox input "false"
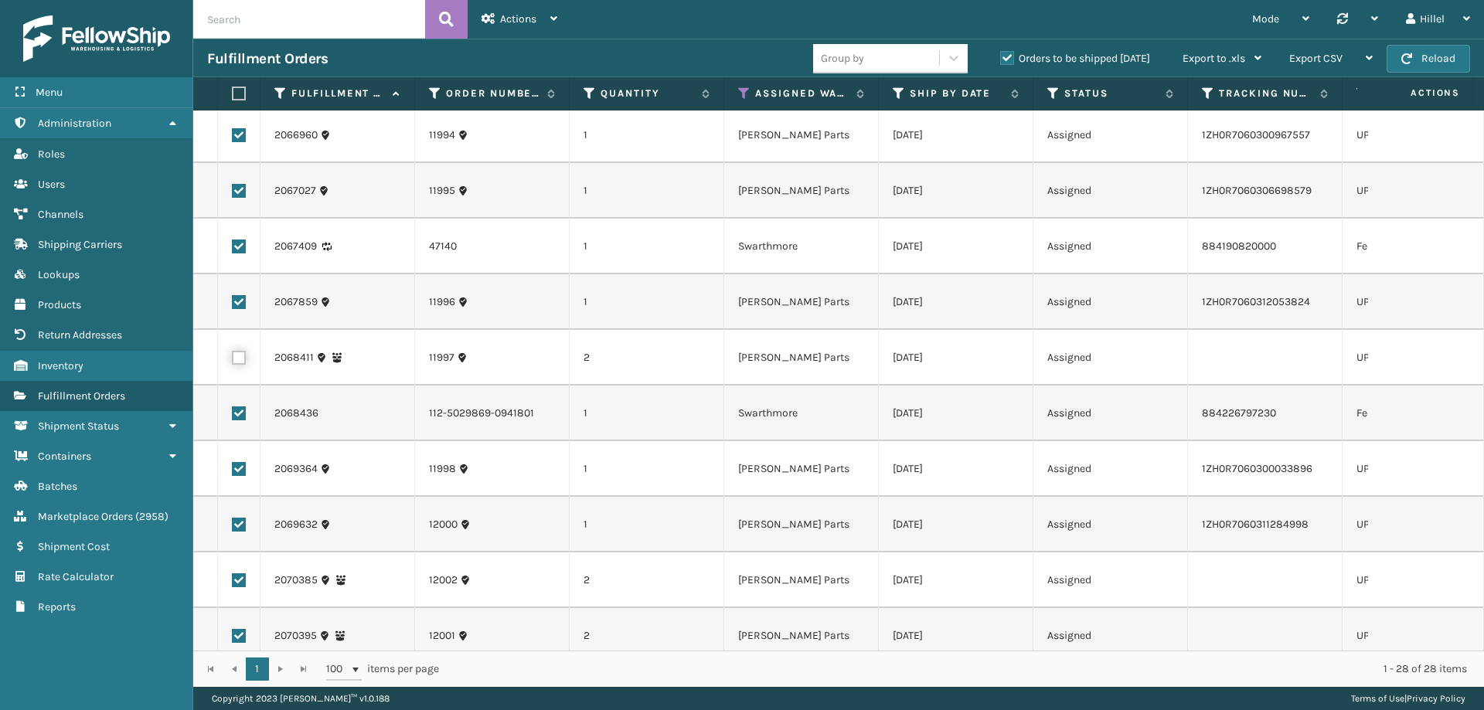
scroll to position [1029, 0]
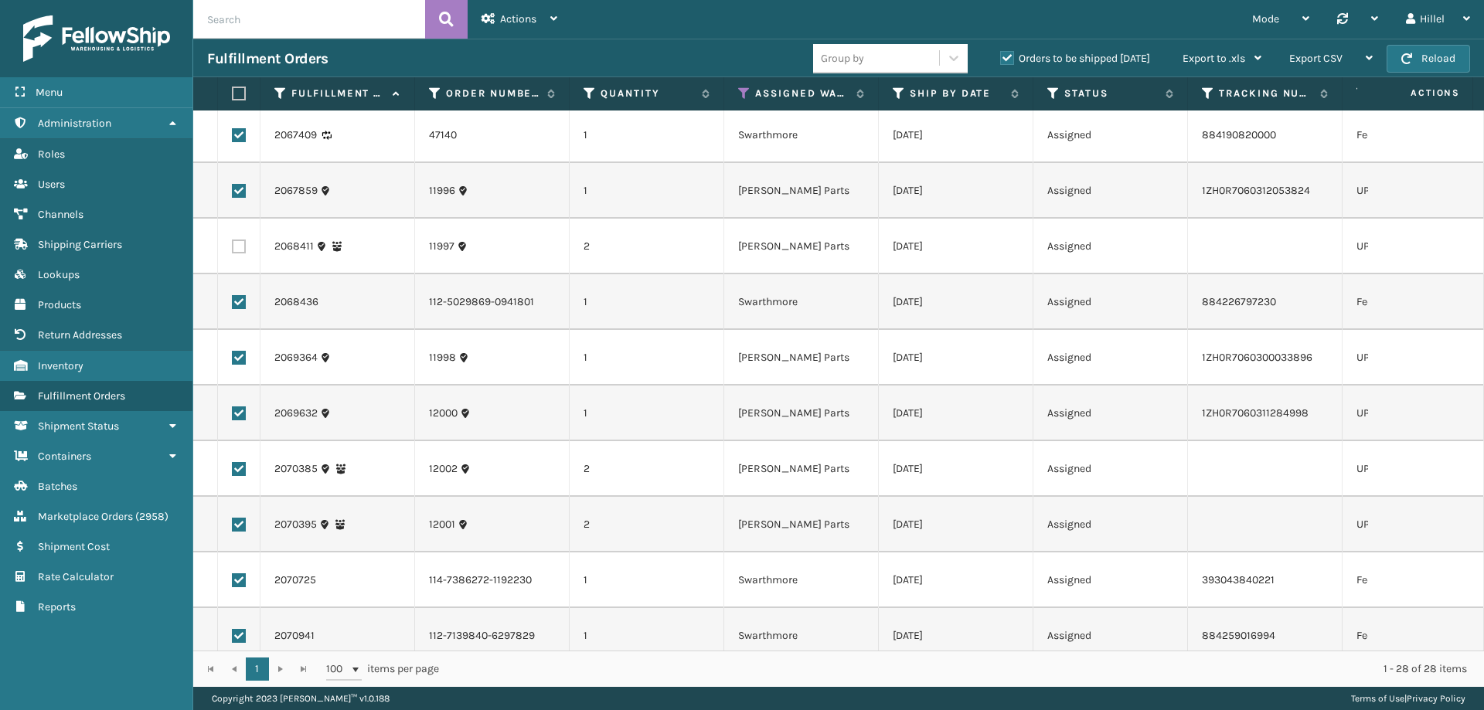
click at [240, 462] on label at bounding box center [239, 469] width 14 height 14
click at [233, 462] on input "checkbox" at bounding box center [232, 467] width 1 height 10
checkbox input "false"
click at [234, 518] on label at bounding box center [239, 525] width 14 height 14
click at [233, 518] on input "checkbox" at bounding box center [232, 523] width 1 height 10
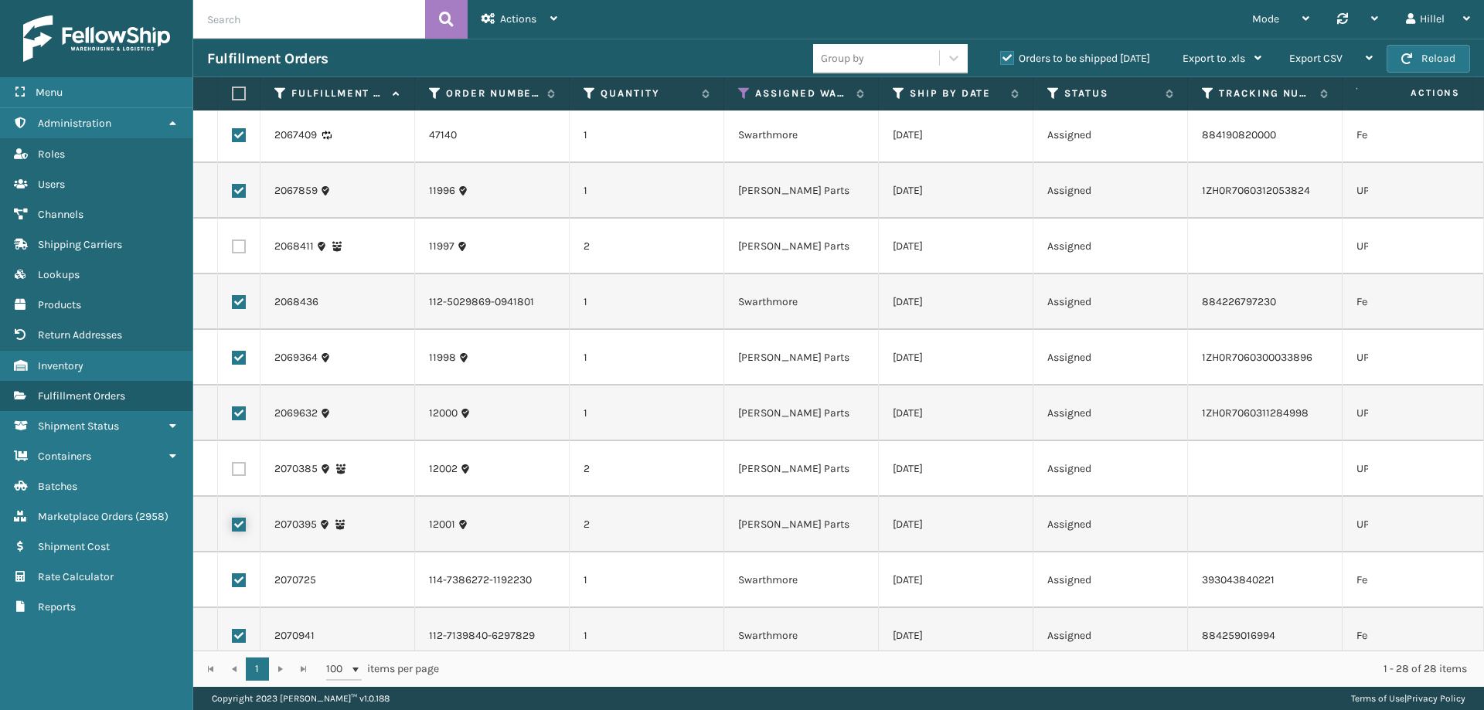
checkbox input "false"
click at [504, 14] on span "Actions" at bounding box center [518, 18] width 36 height 13
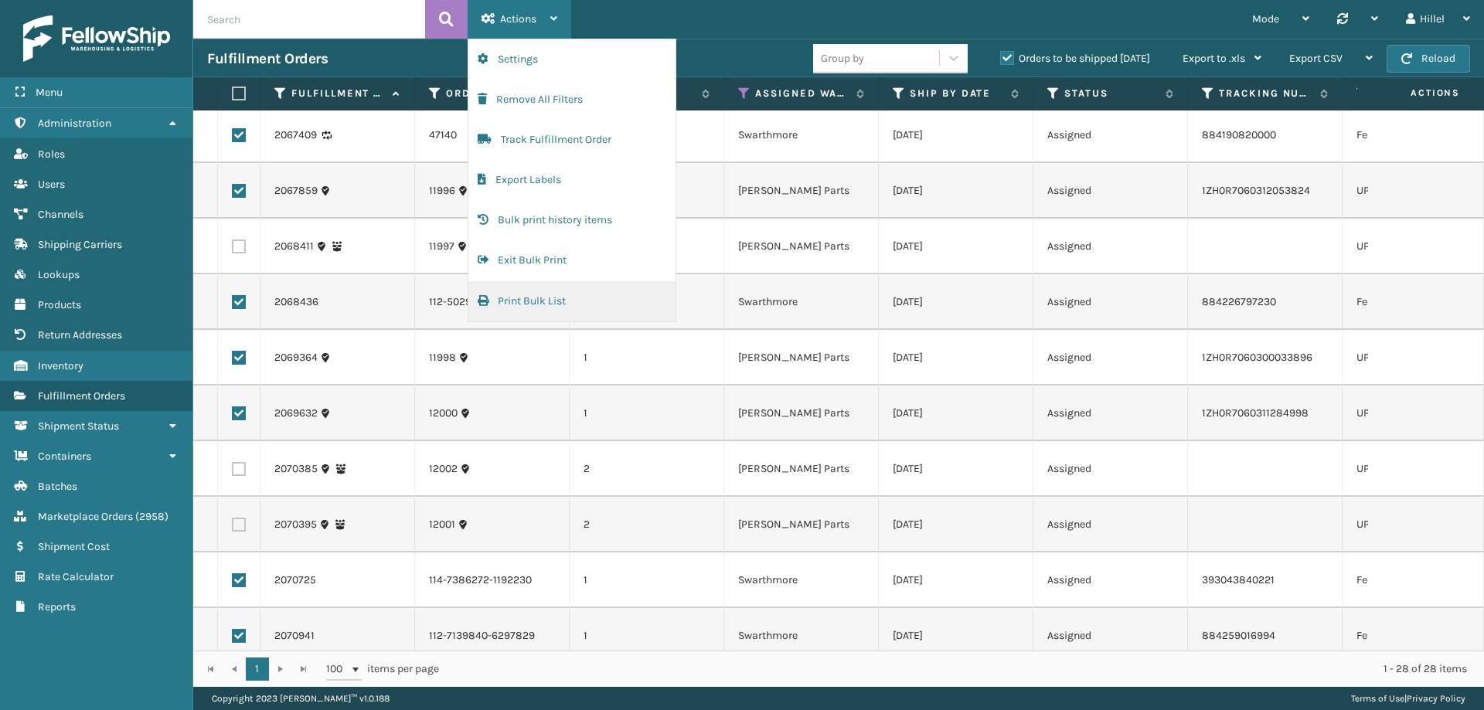
click at [542, 300] on button "Print Bulk List" at bounding box center [571, 301] width 207 height 40
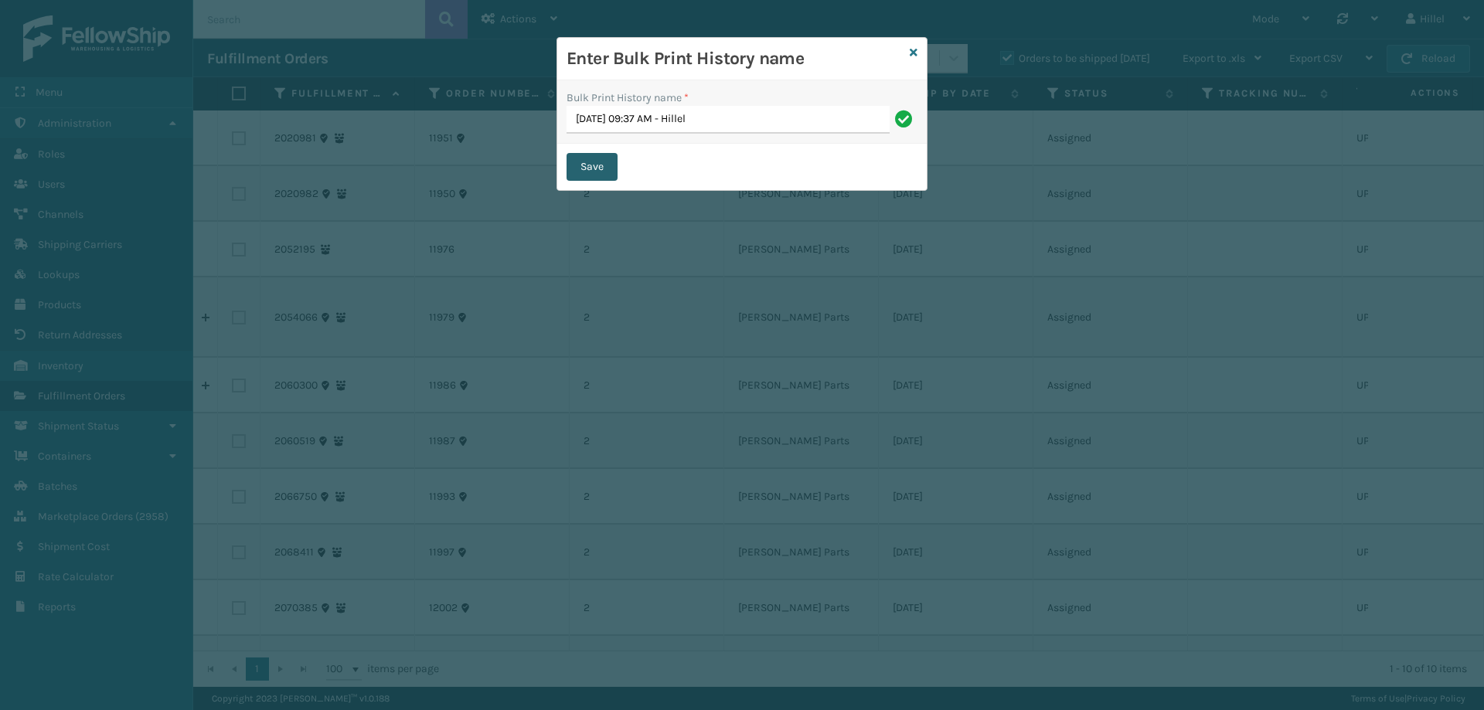
click at [603, 166] on button "Save" at bounding box center [591, 167] width 51 height 28
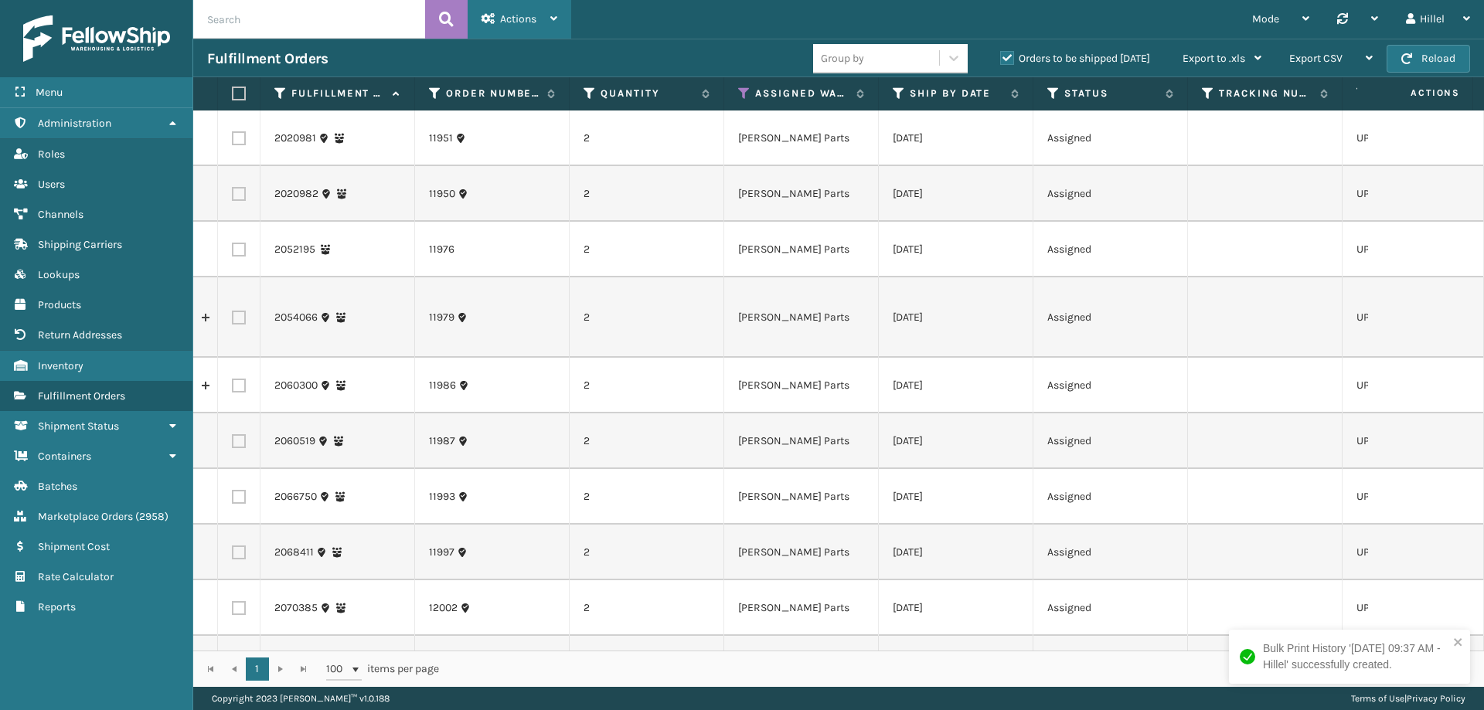
click at [519, 14] on span "Actions" at bounding box center [518, 18] width 36 height 13
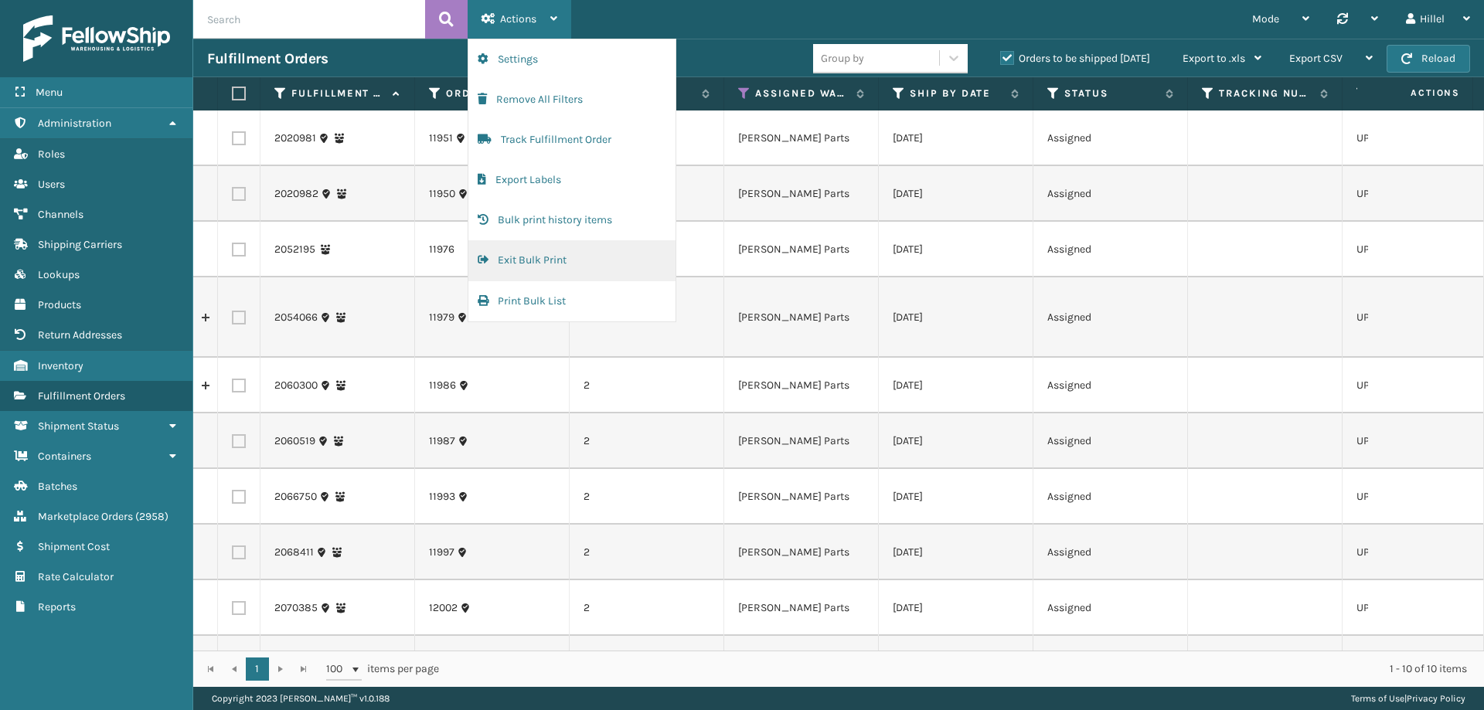
click at [559, 261] on button "Exit Bulk Print" at bounding box center [571, 260] width 207 height 40
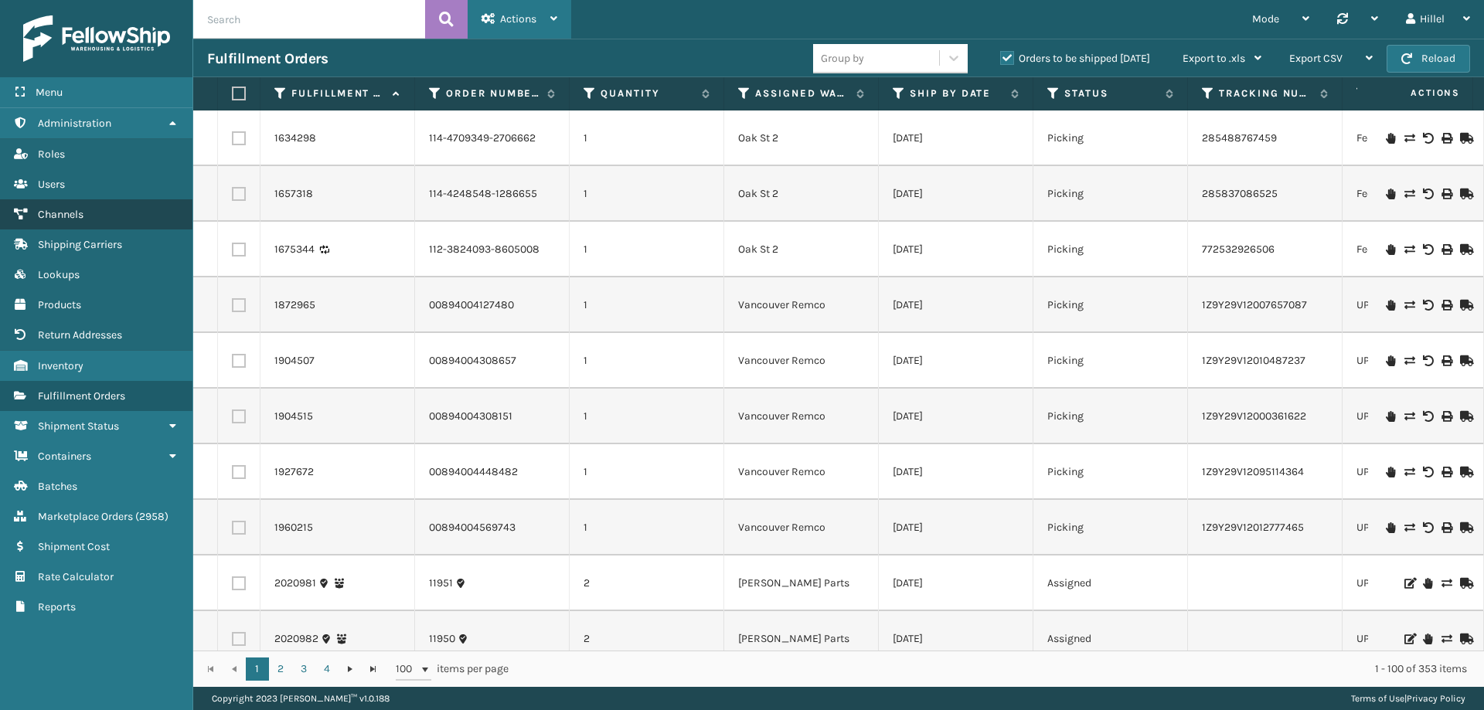
click at [89, 206] on link "Channels" at bounding box center [96, 214] width 192 height 30
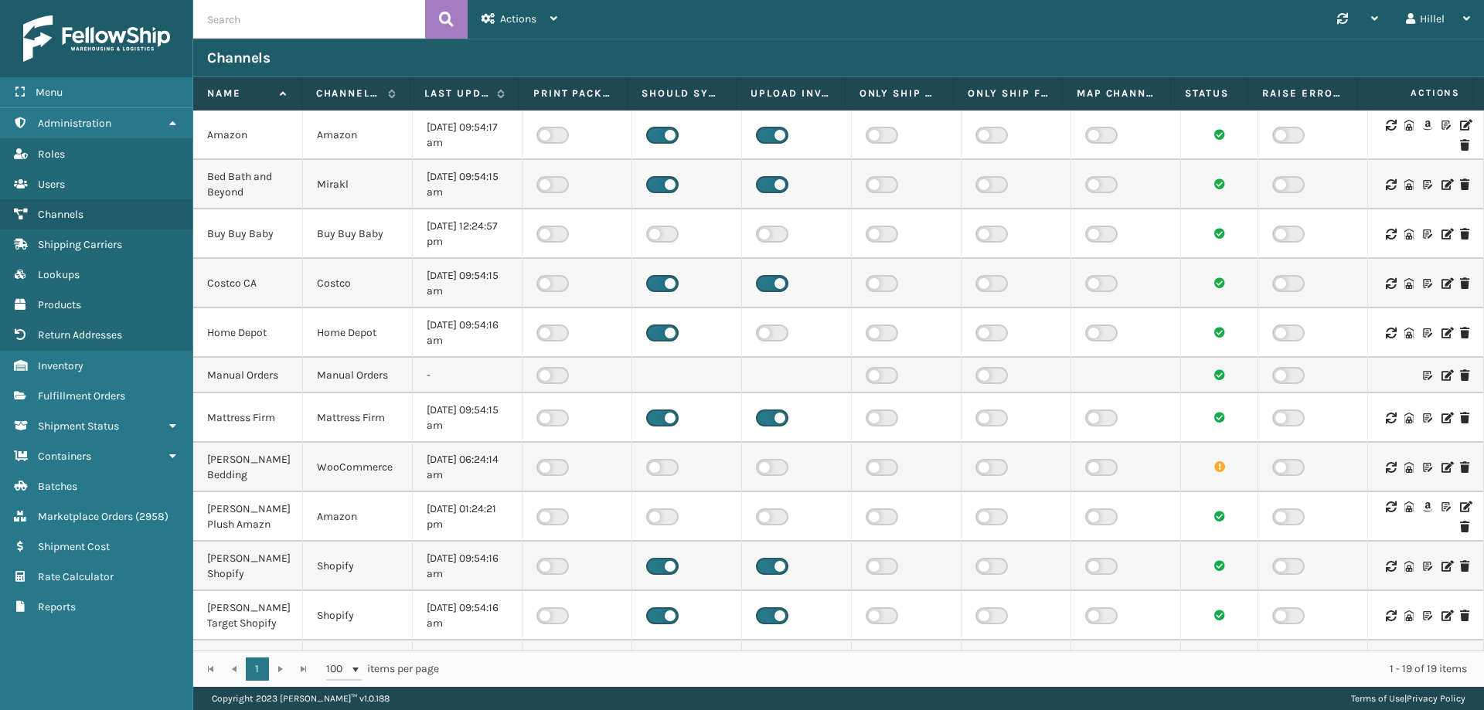
click at [1460, 120] on icon at bounding box center [1464, 125] width 9 height 11
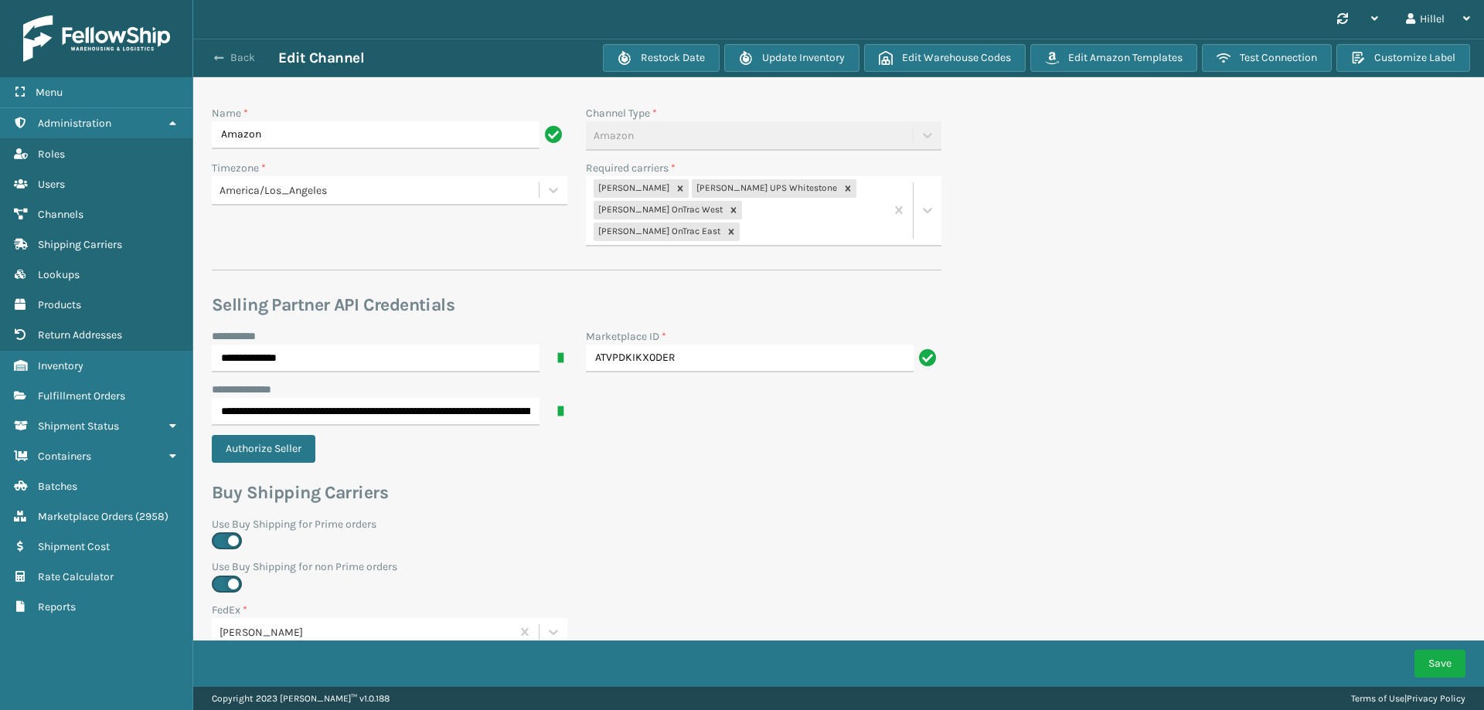
click at [218, 63] on span "button" at bounding box center [218, 58] width 9 height 11
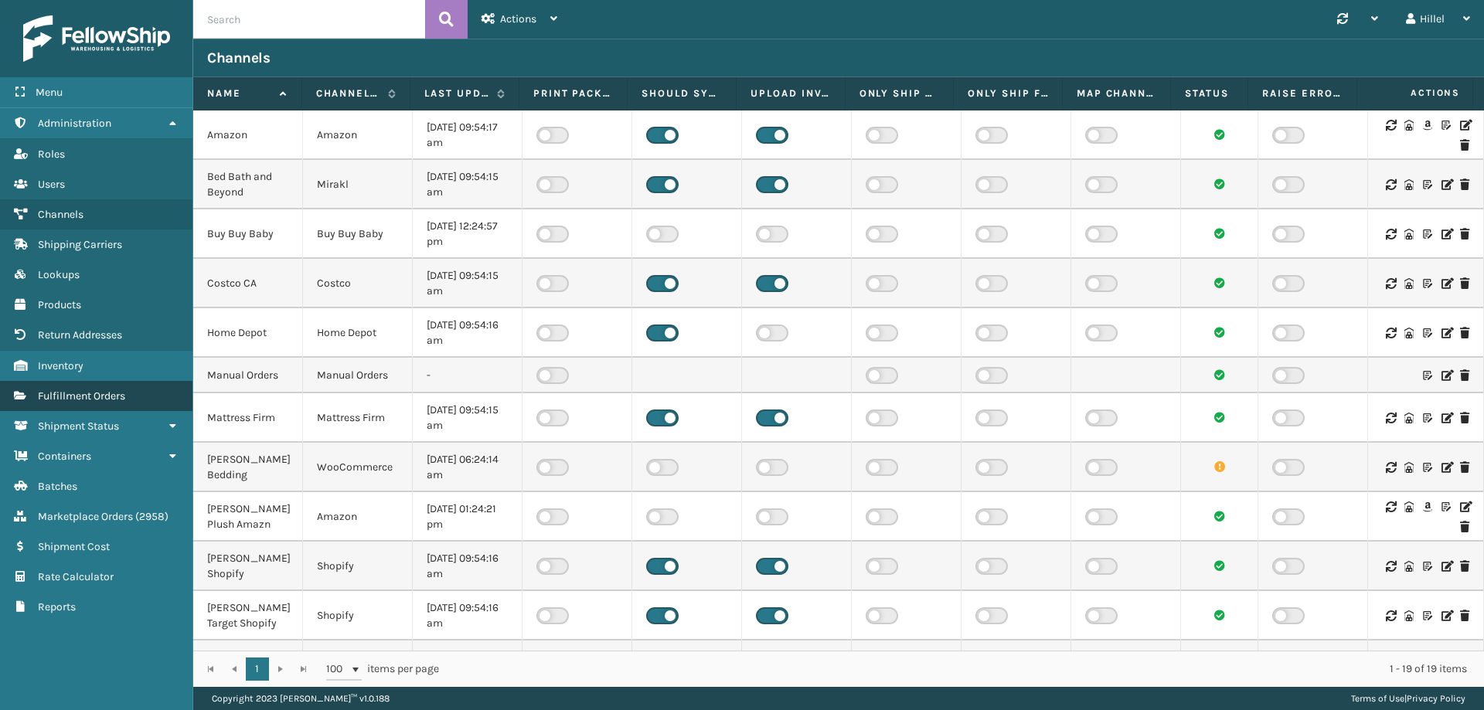
click at [144, 400] on link "Fulfillment Orders" at bounding box center [96, 396] width 192 height 30
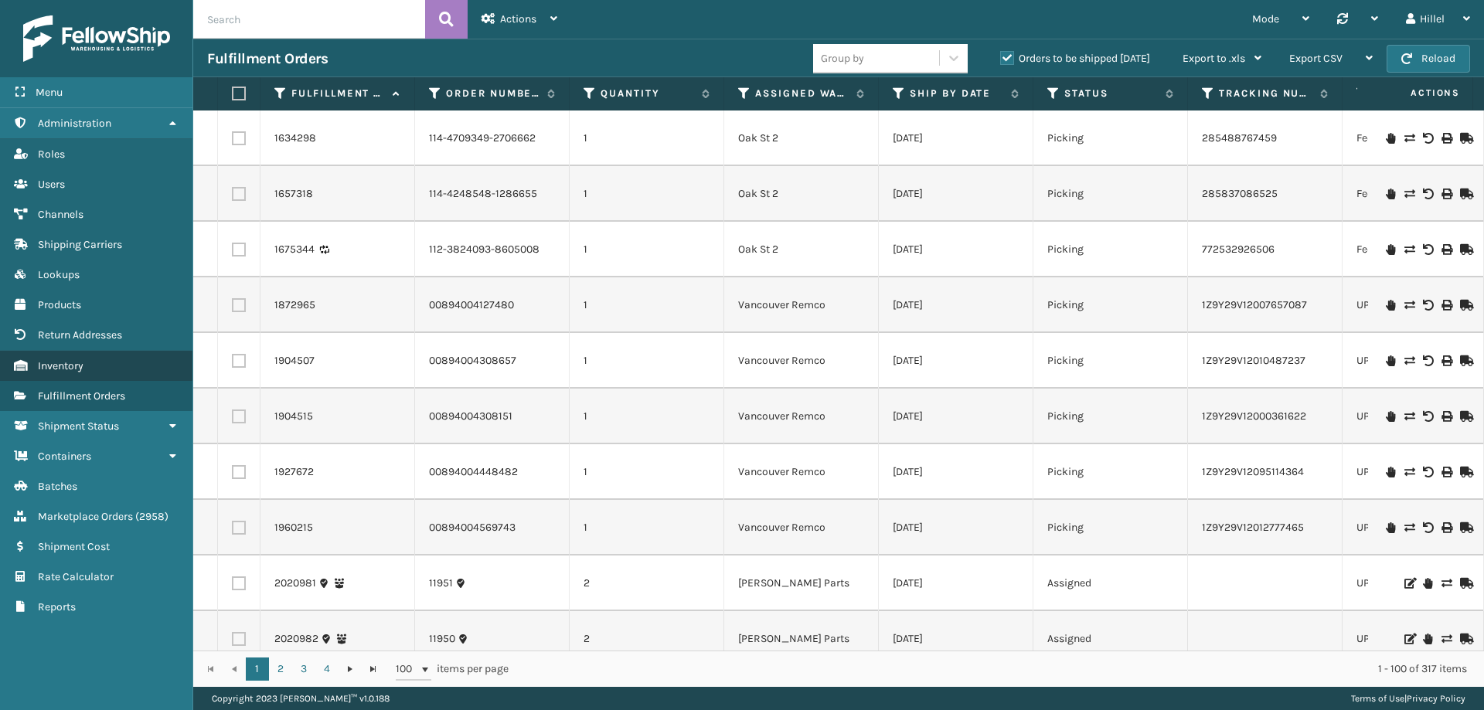
click at [107, 376] on link "Inventory" at bounding box center [96, 366] width 192 height 30
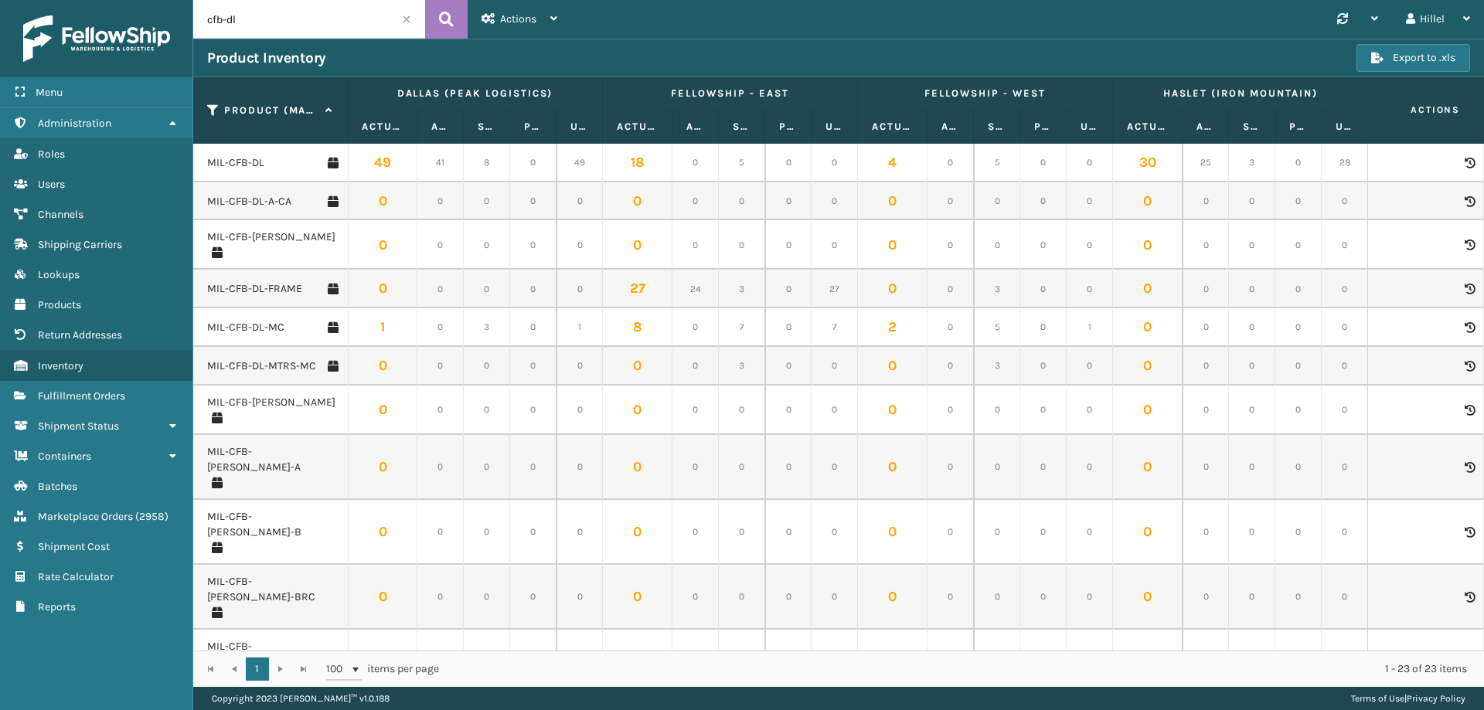
drag, startPoint x: 255, startPoint y: 19, endPoint x: 211, endPoint y: 21, distance: 44.1
click at [206, 20] on input "cfb-dl" at bounding box center [309, 19] width 232 height 39
paste input "MIL-CRSH-CSH"
type input "MIL-CRSH-CSH"
click at [442, 24] on icon at bounding box center [446, 19] width 15 height 23
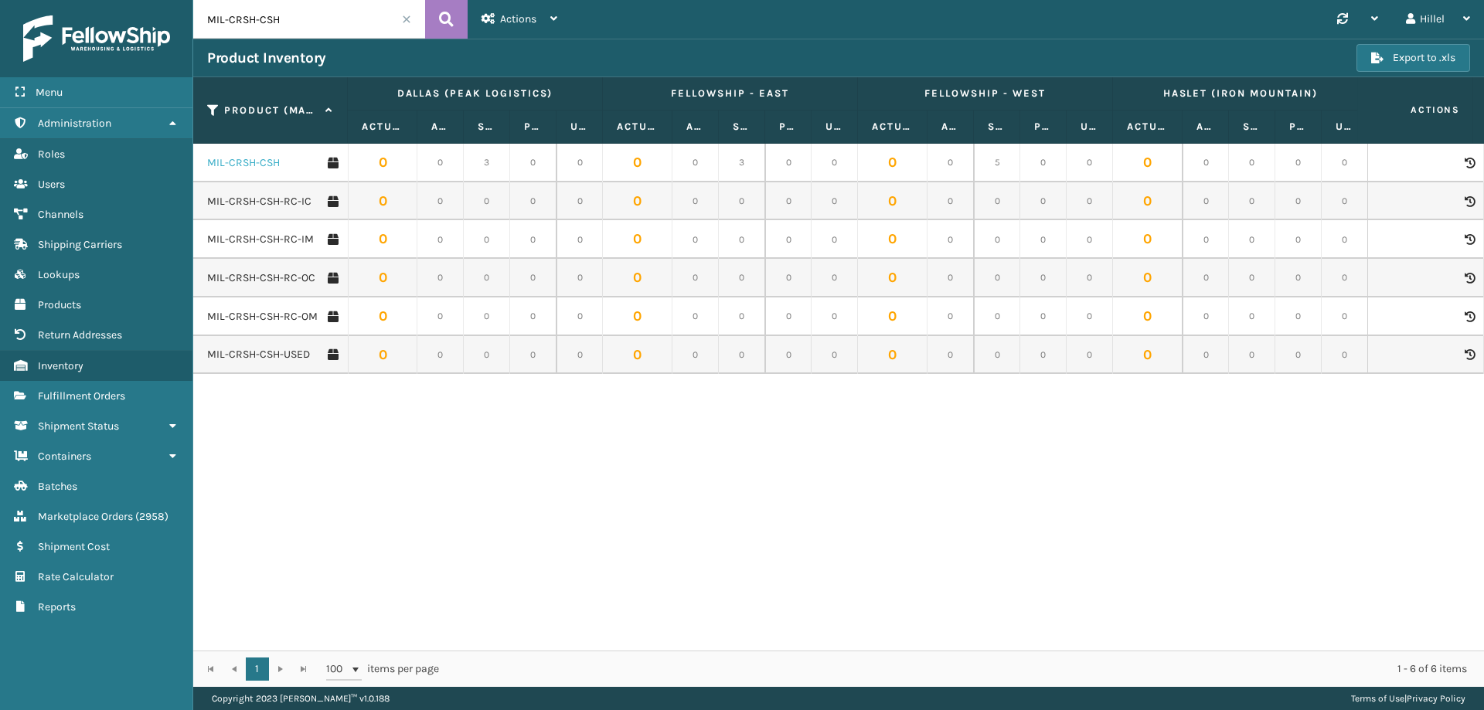
click at [249, 163] on link "MIL-CRSH-CSH" at bounding box center [243, 162] width 73 height 15
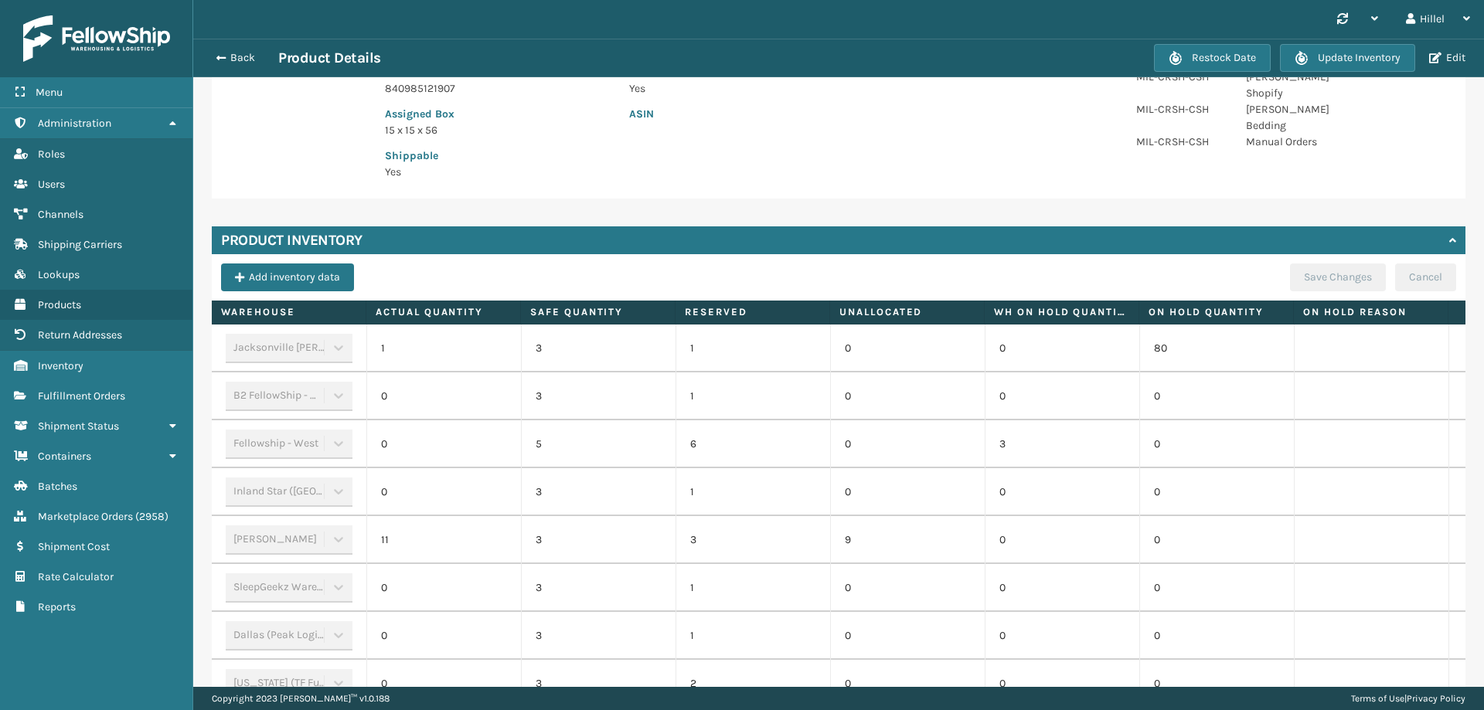
scroll to position [430, 0]
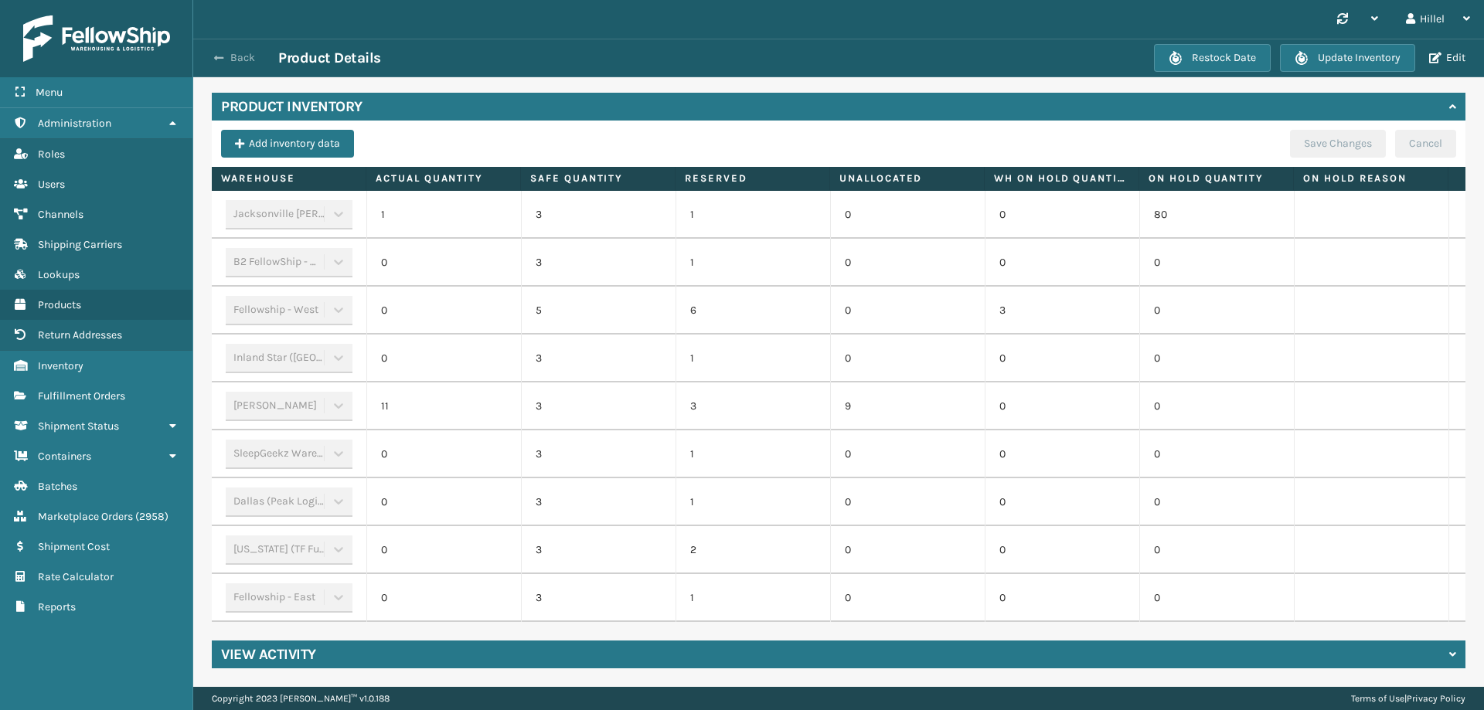
click at [211, 58] on button "Back" at bounding box center [242, 58] width 71 height 14
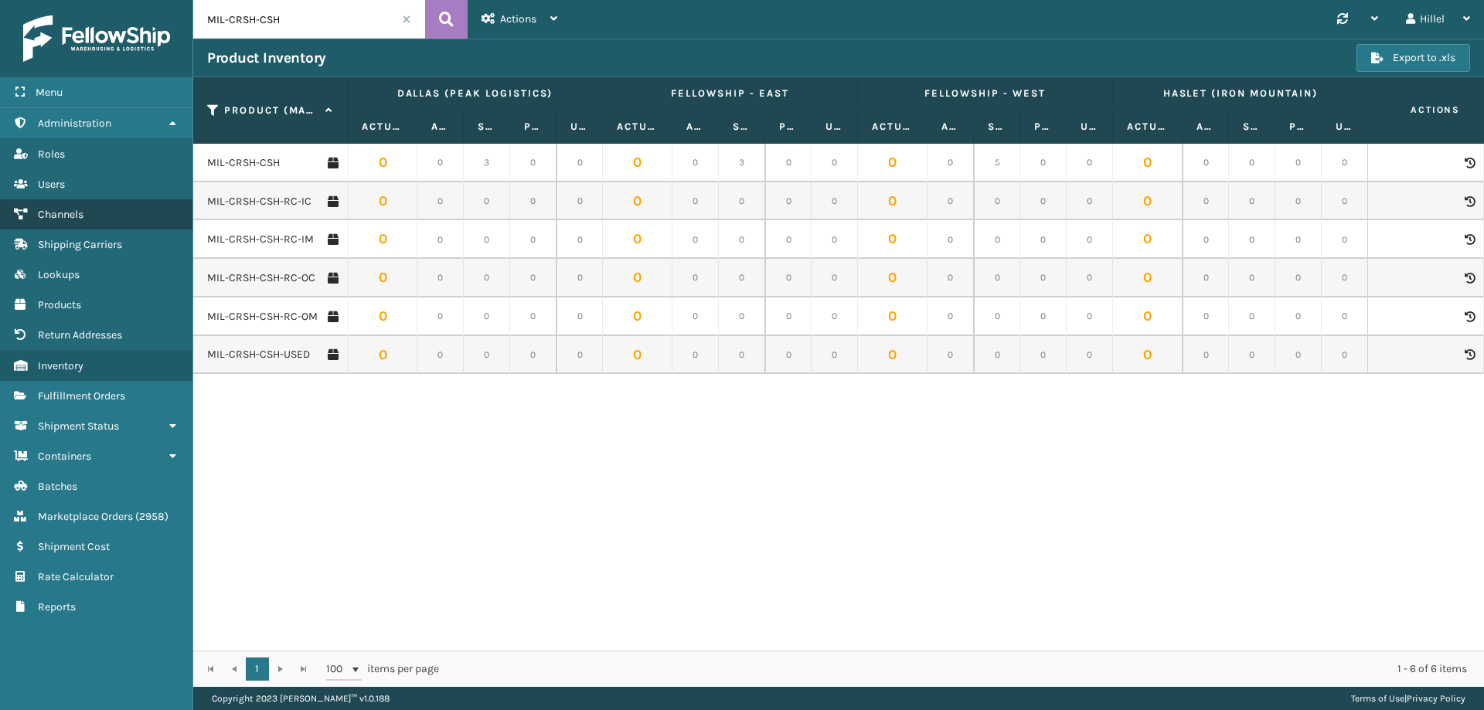
click at [93, 220] on link "Channels" at bounding box center [96, 214] width 192 height 30
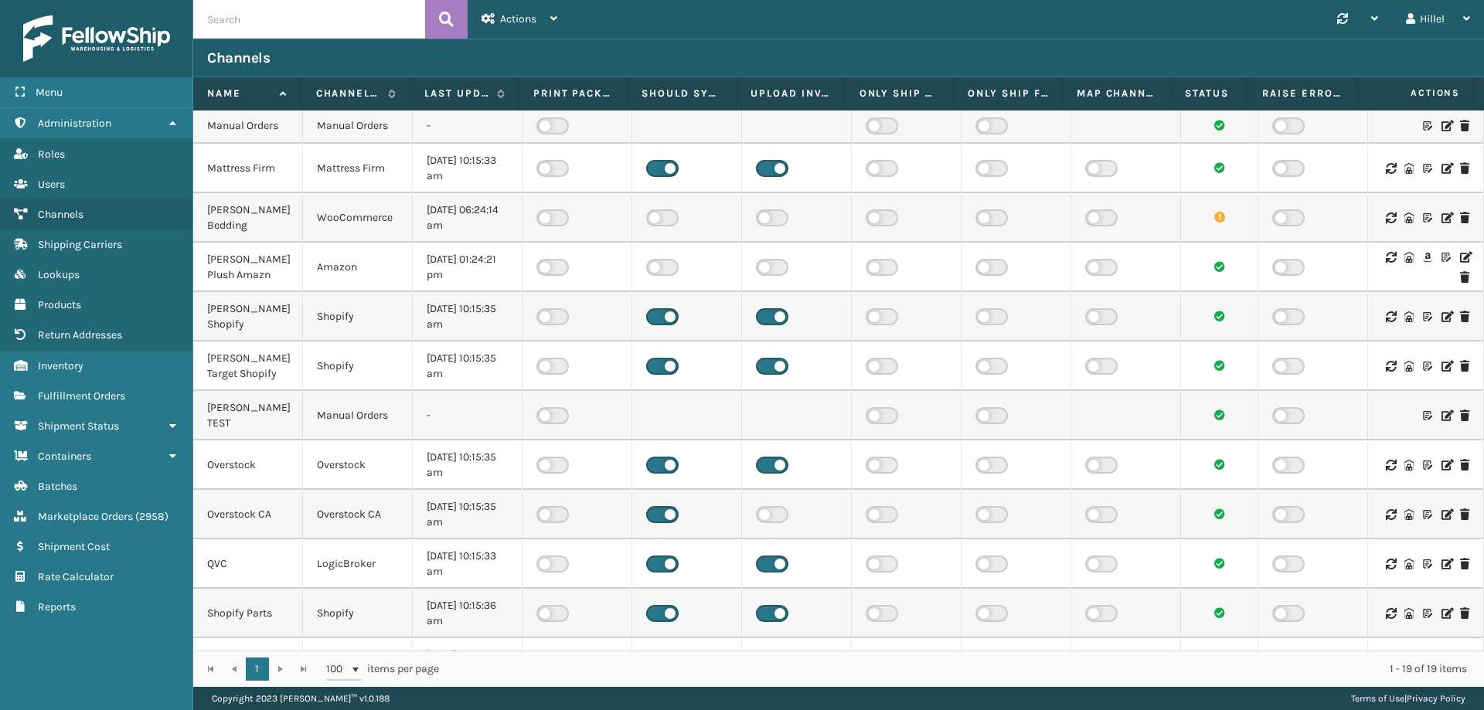
scroll to position [309, 0]
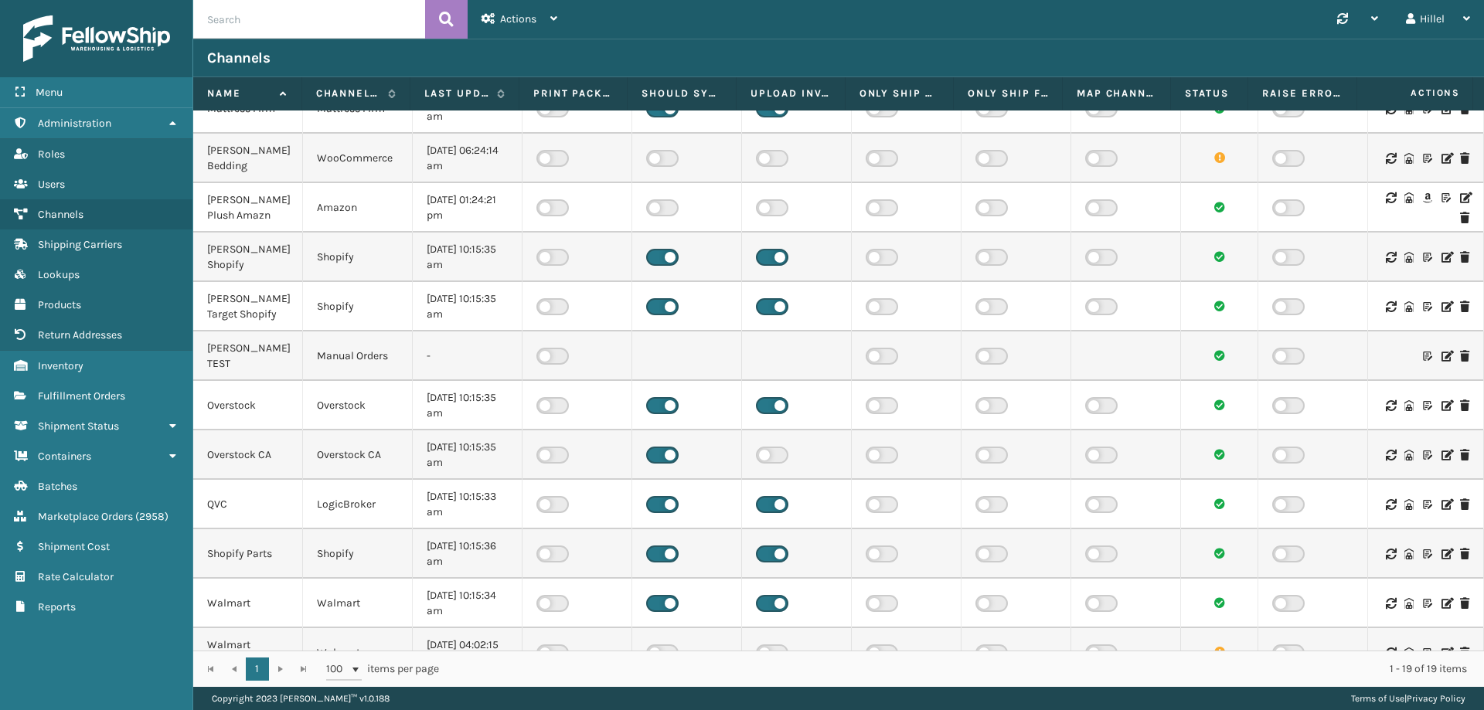
click at [1441, 257] on icon at bounding box center [1445, 257] width 9 height 11
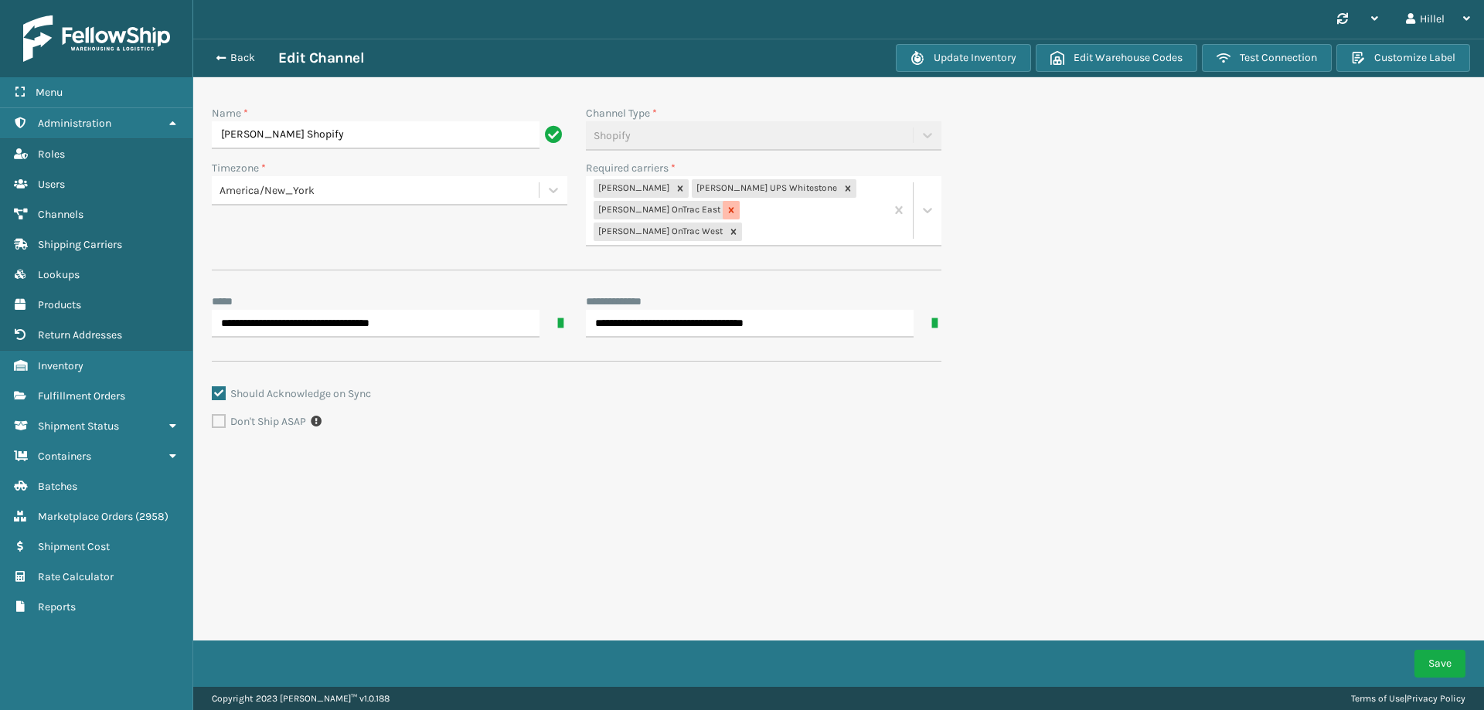
click at [726, 207] on icon at bounding box center [731, 210] width 11 height 11
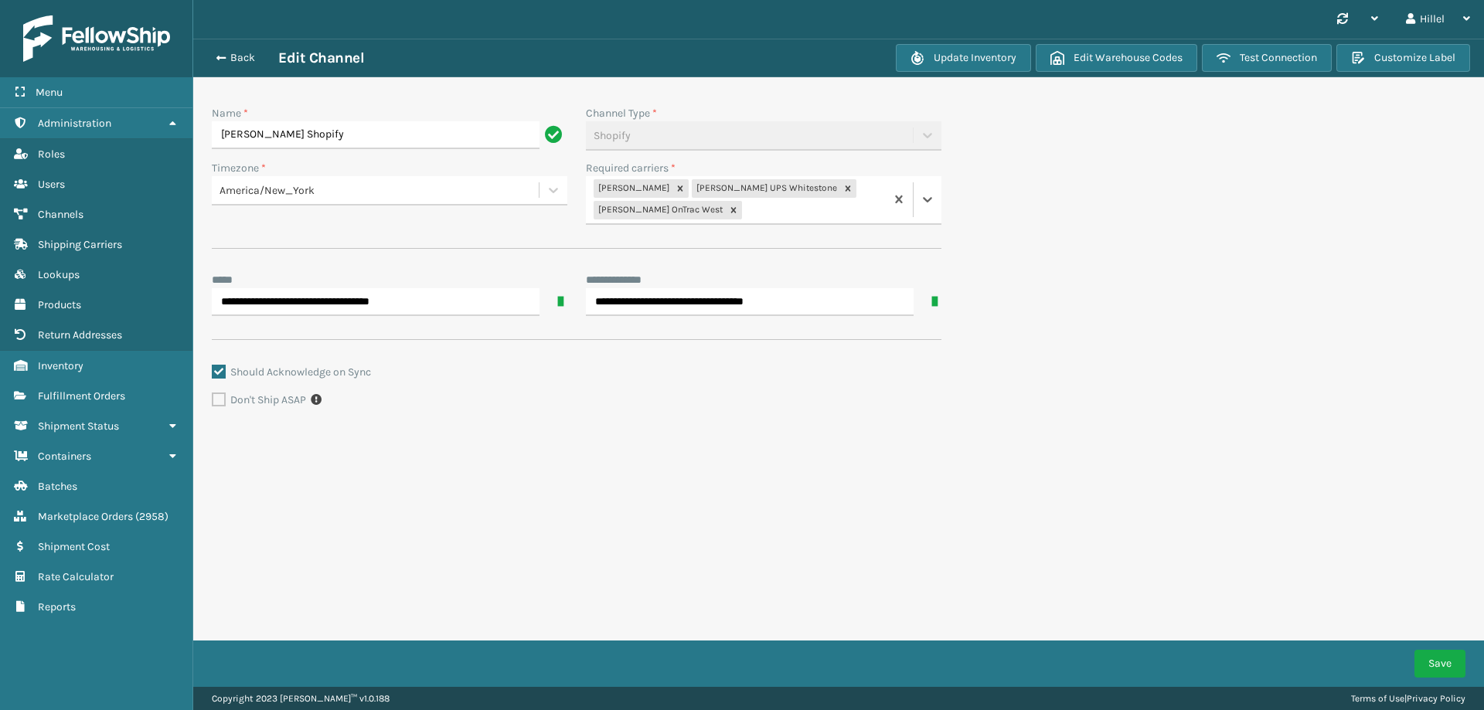
click at [728, 207] on icon at bounding box center [733, 210] width 11 height 11
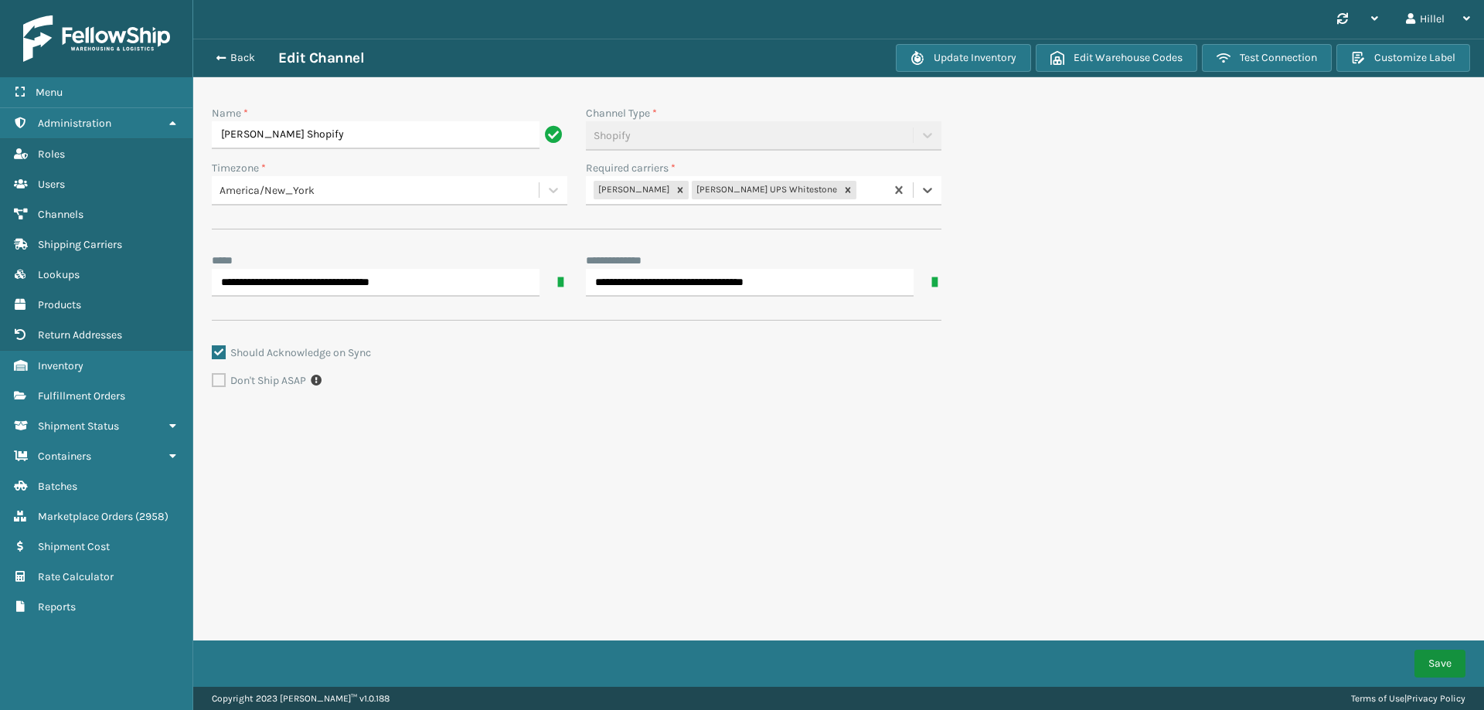
click at [1435, 666] on button "Save" at bounding box center [1439, 664] width 51 height 28
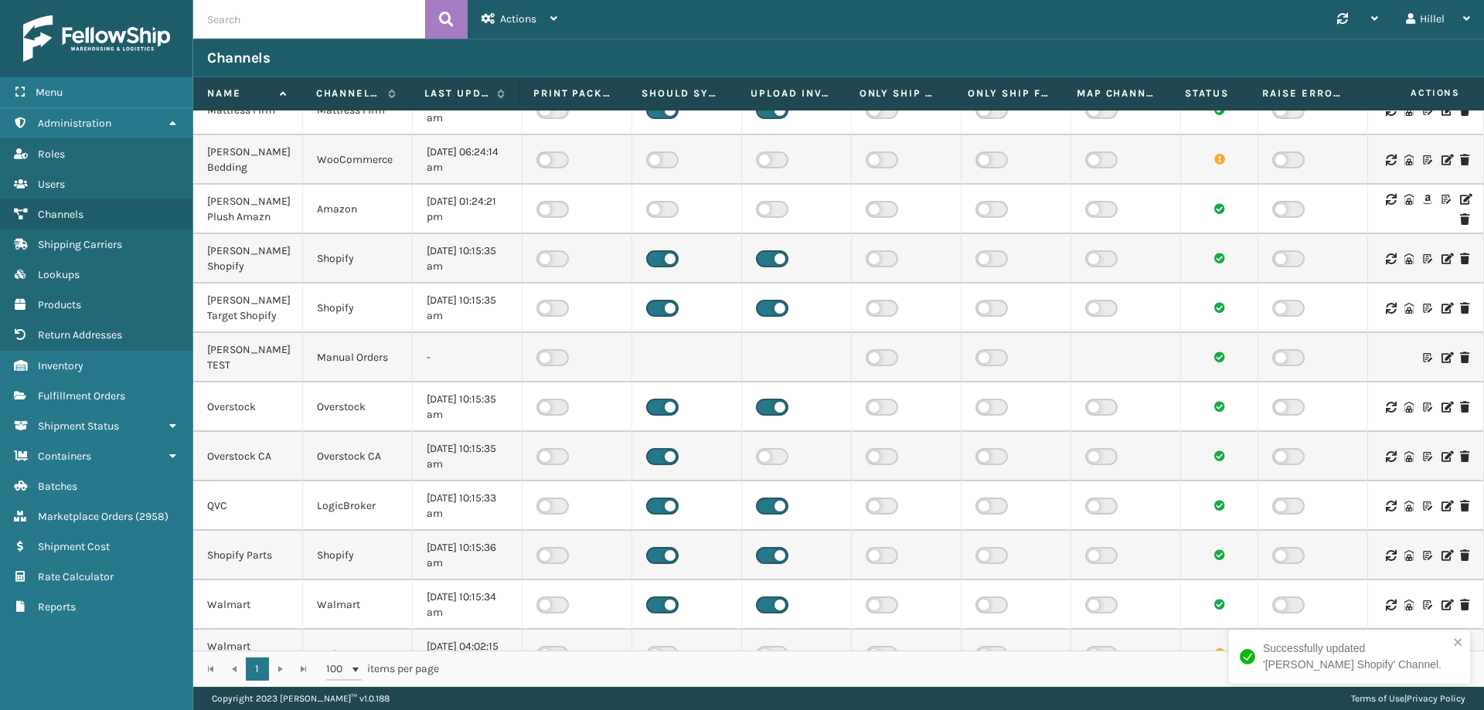
scroll to position [309, 0]
click at [1441, 308] on icon at bounding box center [1445, 306] width 9 height 11
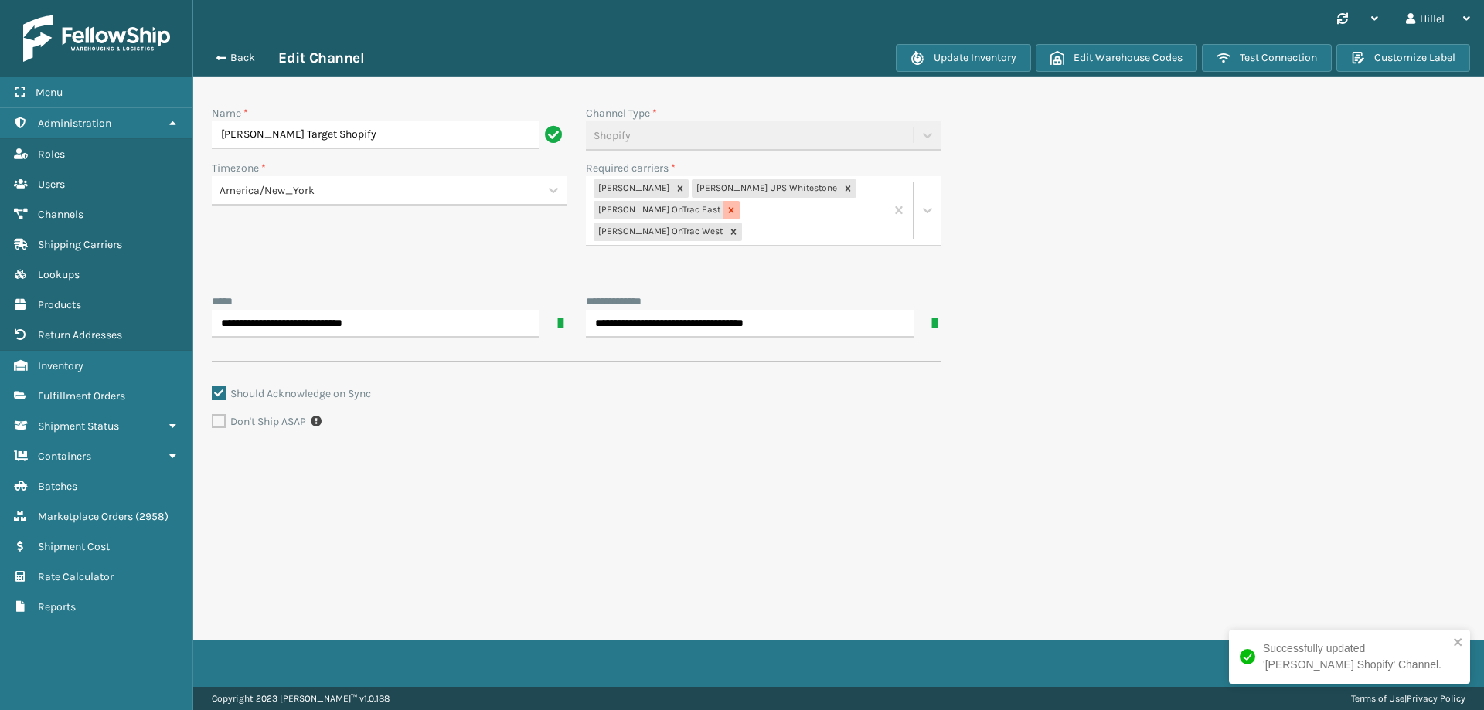
click at [726, 209] on icon at bounding box center [731, 210] width 11 height 11
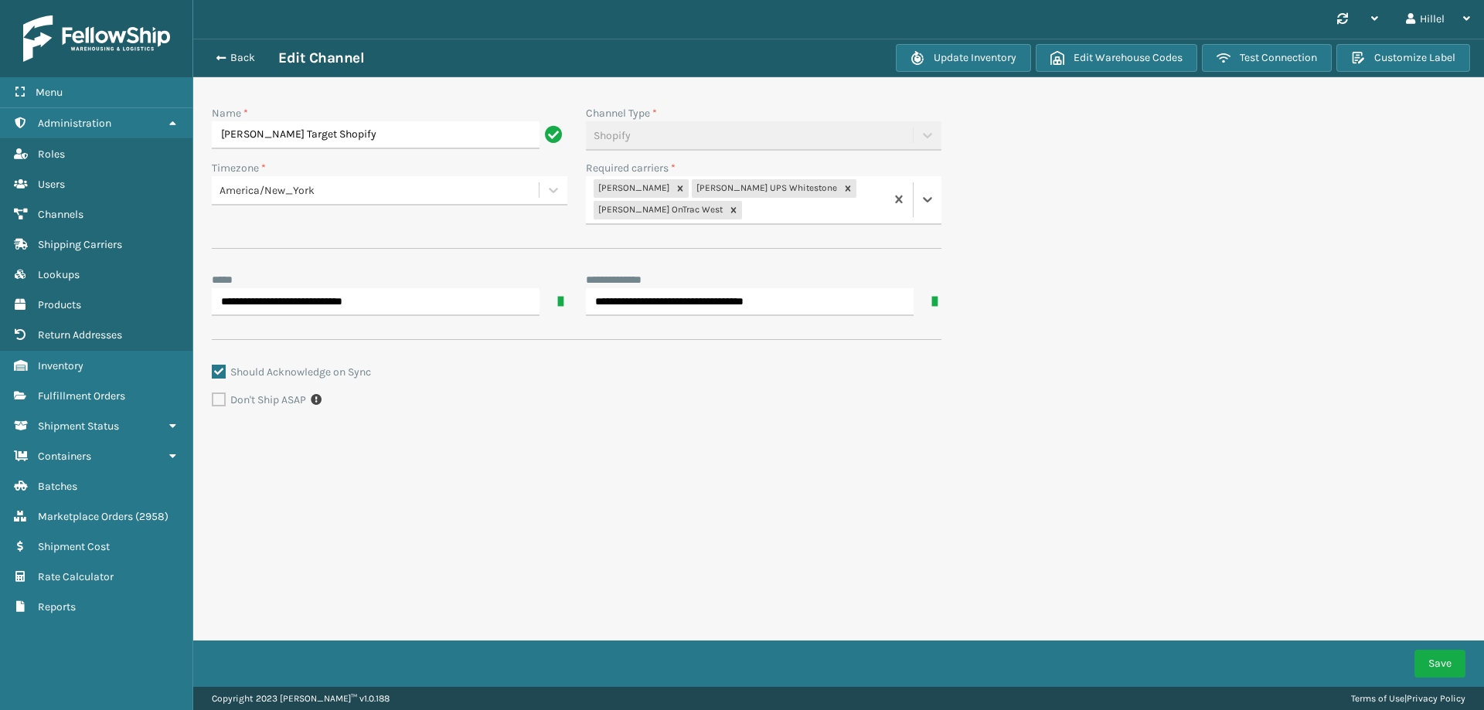
click at [728, 209] on icon at bounding box center [733, 210] width 11 height 11
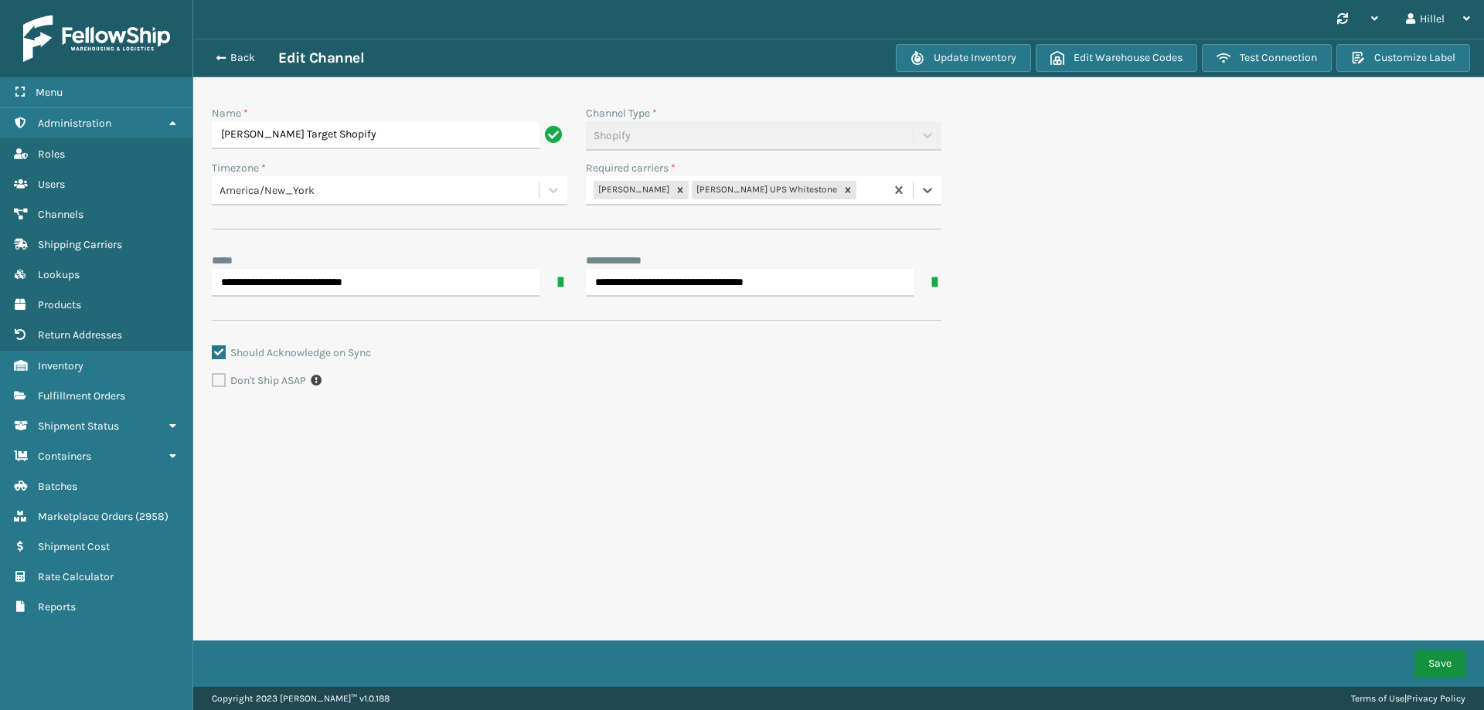
click at [1421, 655] on button "Save" at bounding box center [1439, 664] width 51 height 28
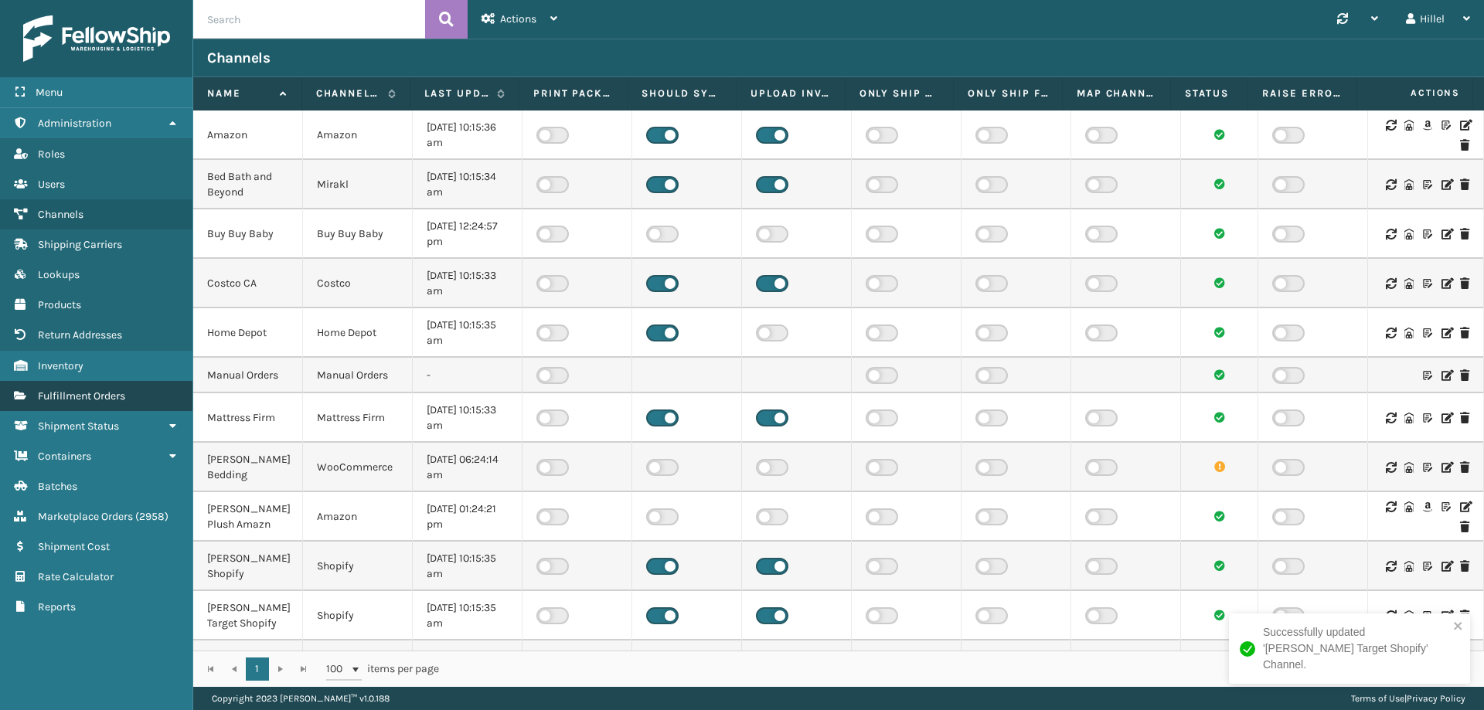
click at [113, 399] on span "Fulfillment Orders" at bounding box center [81, 395] width 87 height 13
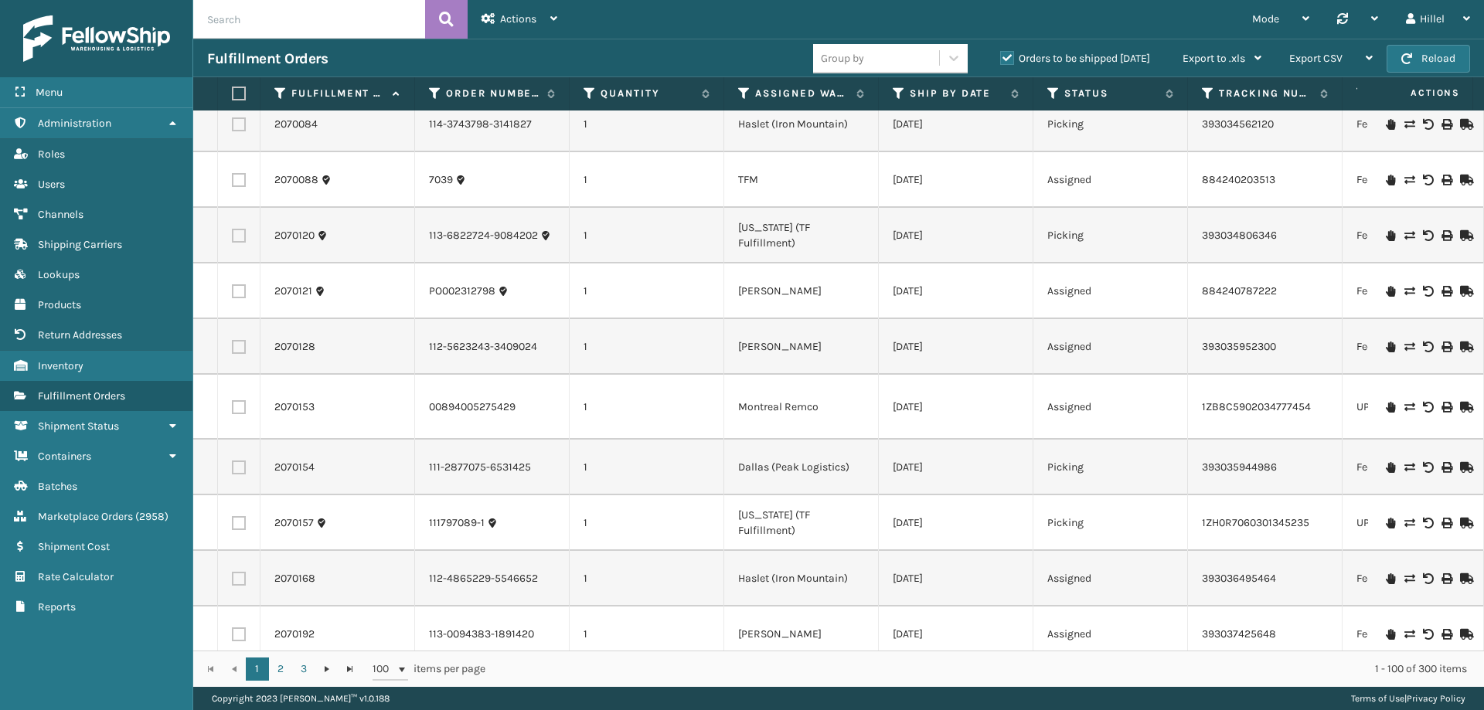
scroll to position [2396, 0]
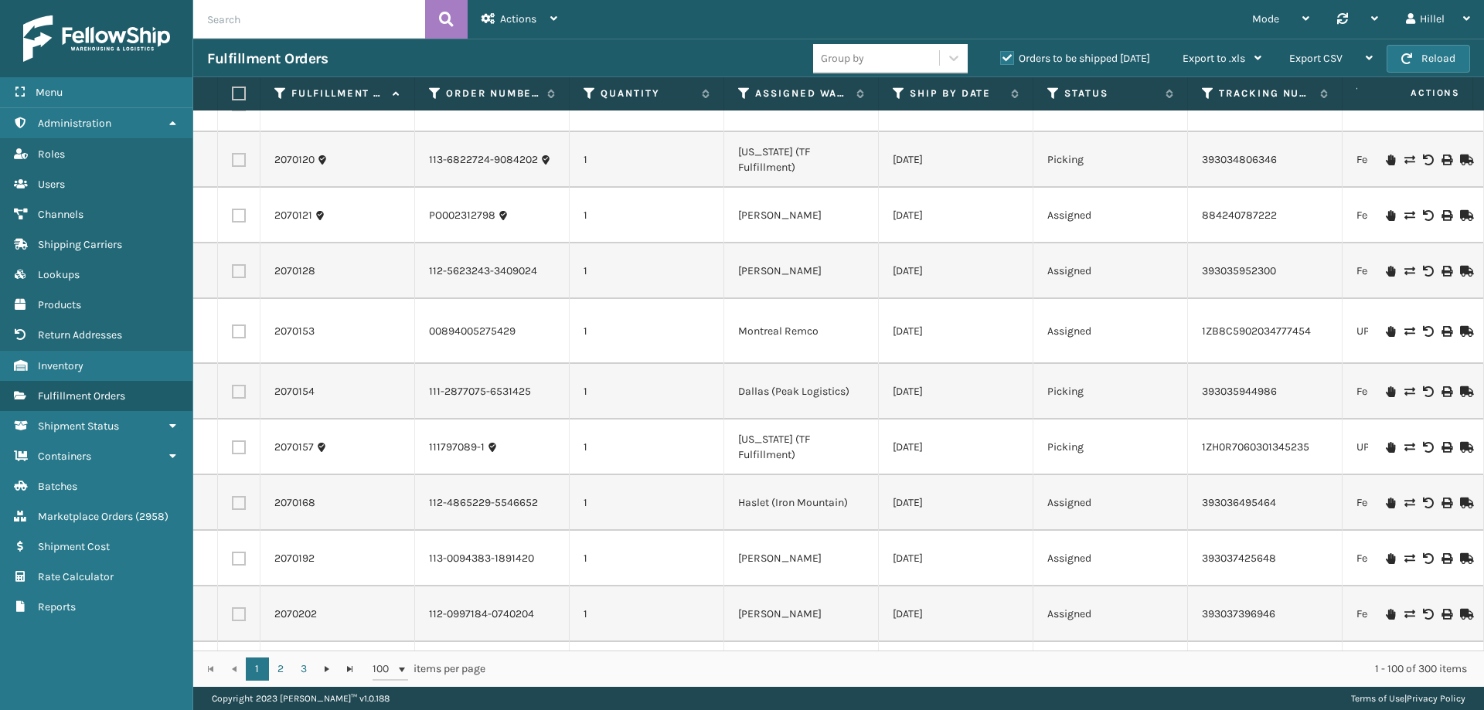
click at [655, 587] on td "1" at bounding box center [647, 615] width 155 height 56
click at [988, 299] on td "[DATE]" at bounding box center [956, 331] width 155 height 65
click at [1439, 22] on div "Hillel" at bounding box center [1438, 19] width 64 height 39
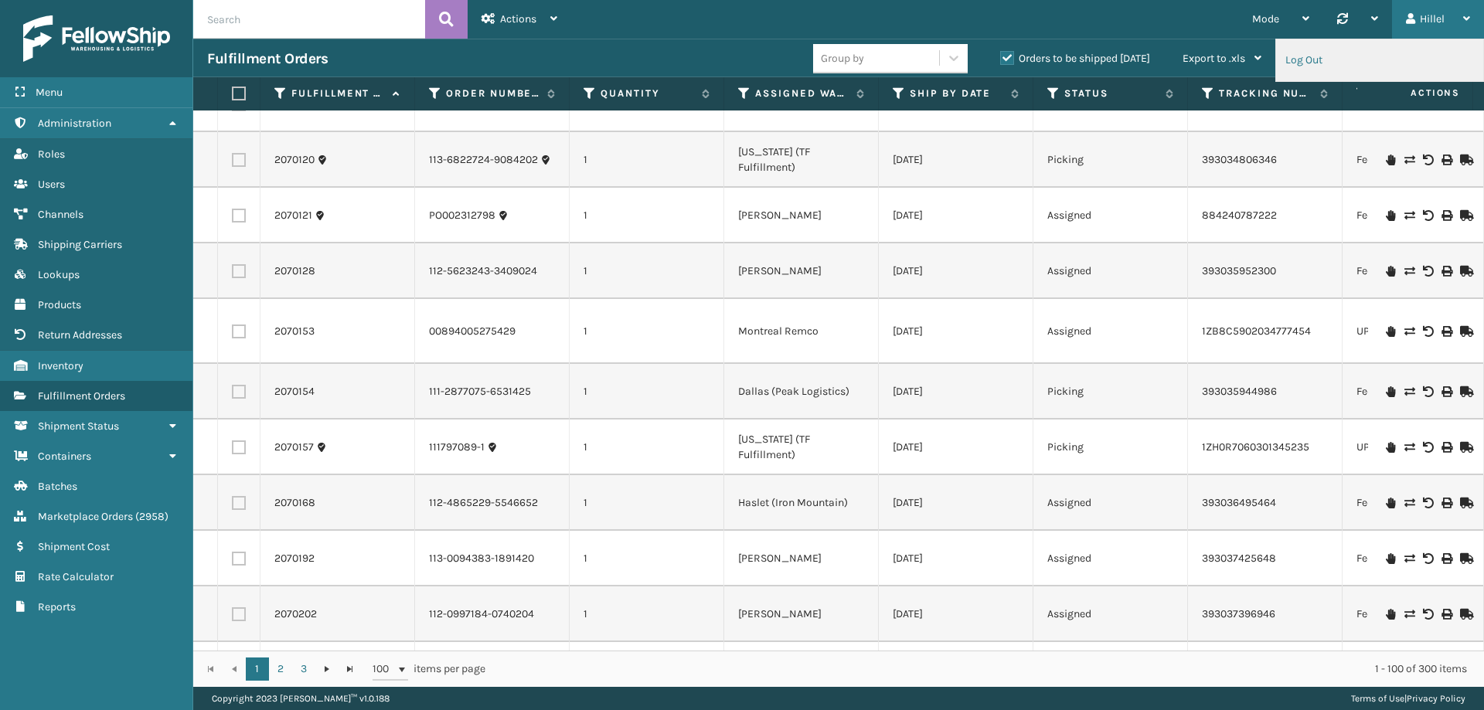
click at [1358, 57] on li "Log Out" at bounding box center [1379, 60] width 207 height 42
